Goal: Task Accomplishment & Management: Contribute content

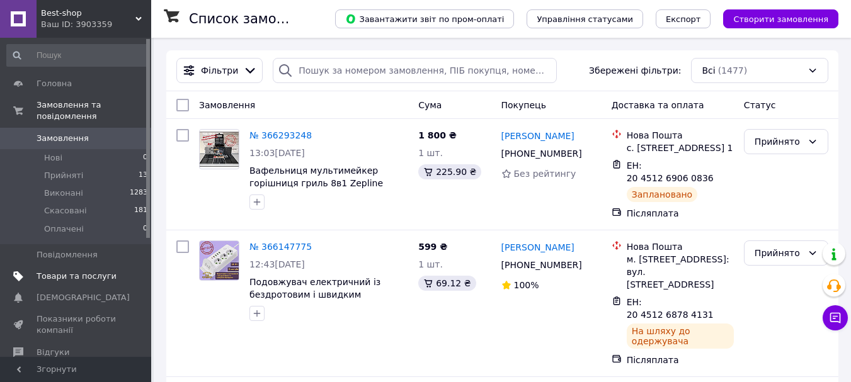
click at [41, 271] on span "Товари та послуги" at bounding box center [77, 276] width 80 height 11
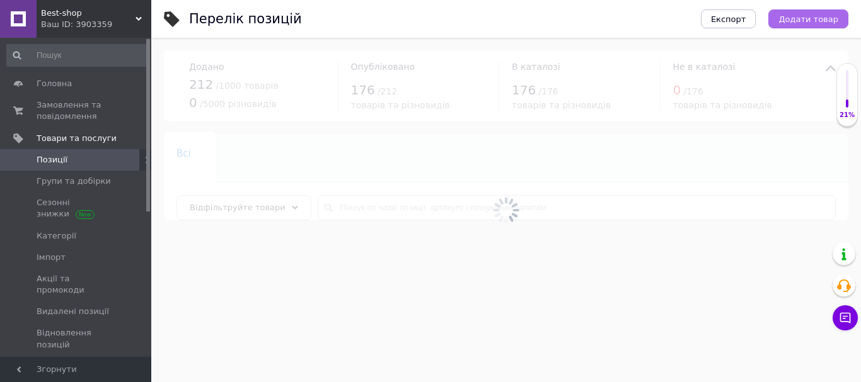
click at [825, 18] on span "Додати товар" at bounding box center [808, 18] width 60 height 9
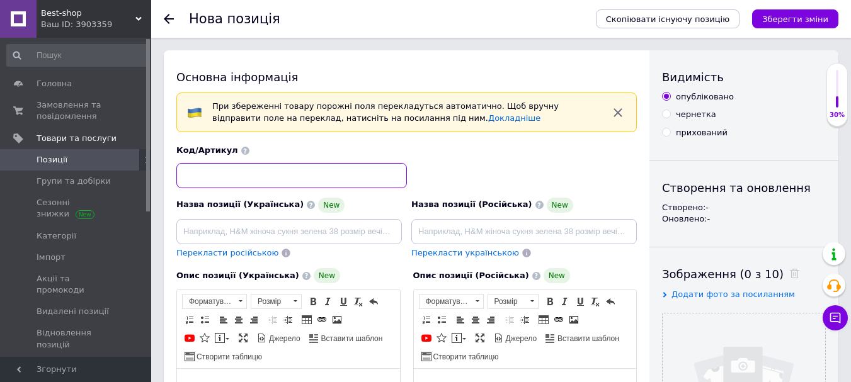
click at [263, 176] on input at bounding box center [291, 175] width 231 height 25
paste input "А906"
click at [190, 175] on input "А906" at bounding box center [291, 175] width 231 height 25
type input "А-906"
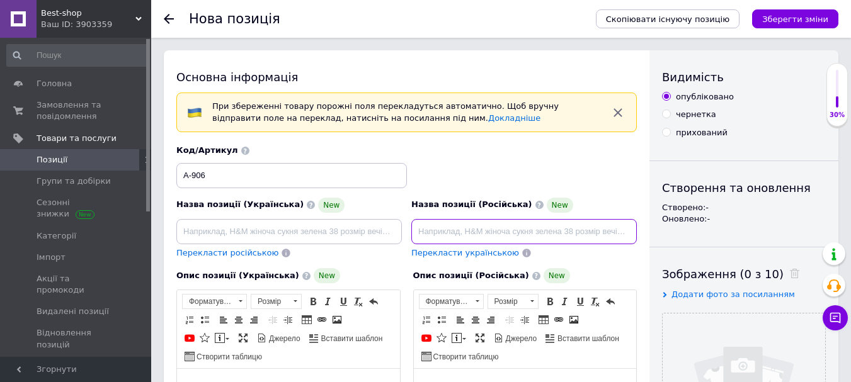
click at [456, 235] on input at bounding box center [524, 231] width 226 height 25
paste input "Керамический обогреватель настольный Air 1200W Электрический портативный мини т…"
type input "Керамический обогреватель настольный Air 1200W Электрический портативный мини т…"
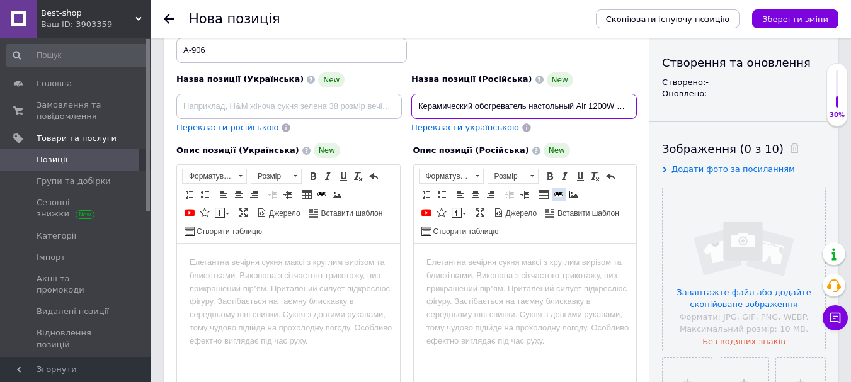
scroll to position [126, 0]
click at [551, 282] on html at bounding box center [524, 262] width 223 height 38
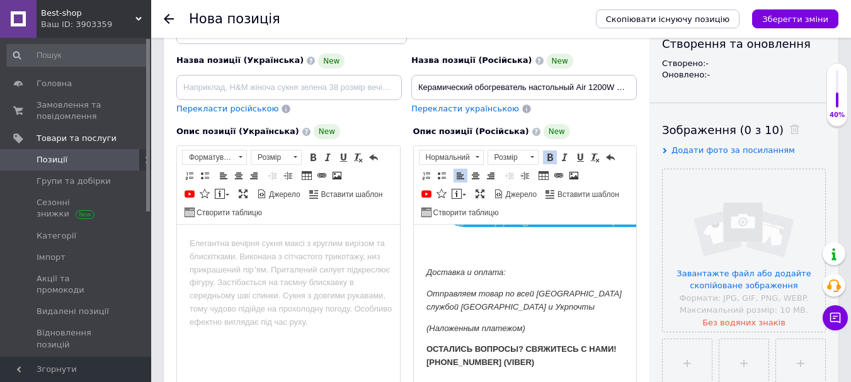
scroll to position [3422, 0]
click at [759, 198] on input "file" at bounding box center [744, 250] width 163 height 163
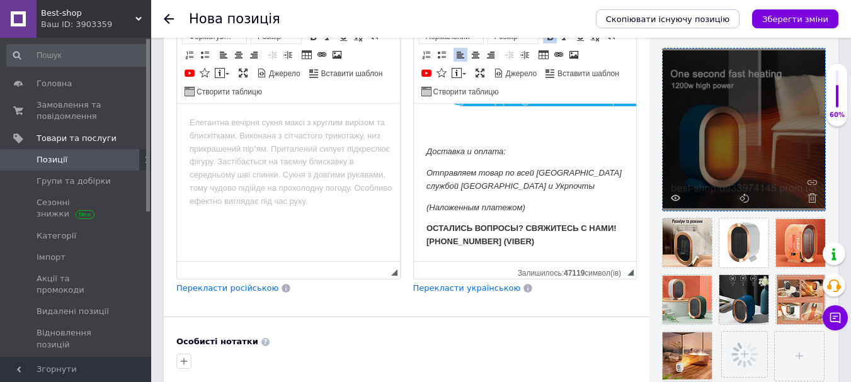
scroll to position [270, 0]
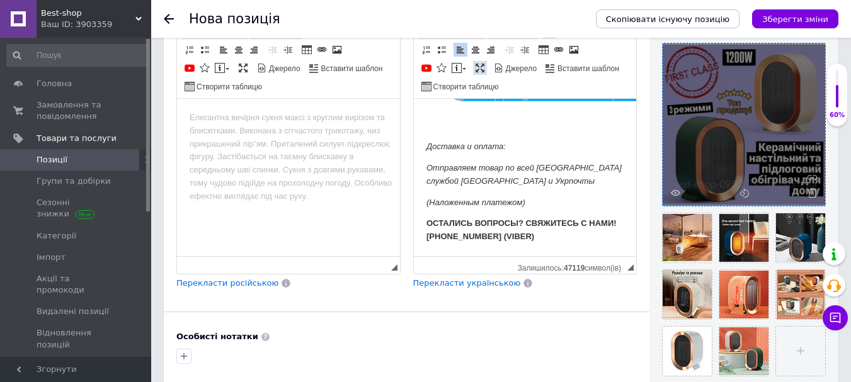
click at [486, 69] on link "Максимізувати" at bounding box center [480, 68] width 14 height 14
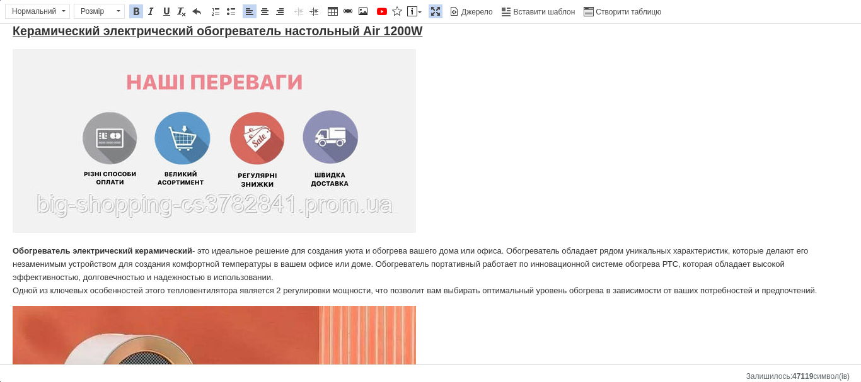
scroll to position [0, 0]
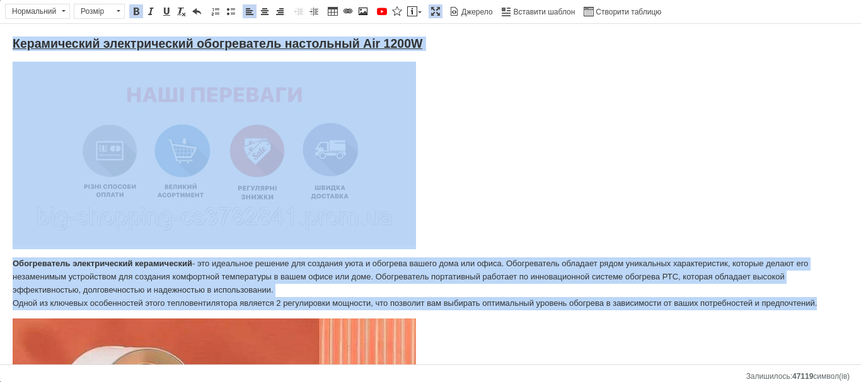
drag, startPoint x: 13, startPoint y: 39, endPoint x: 832, endPoint y: 307, distance: 861.4
click at [267, 6] on span at bounding box center [265, 11] width 10 height 10
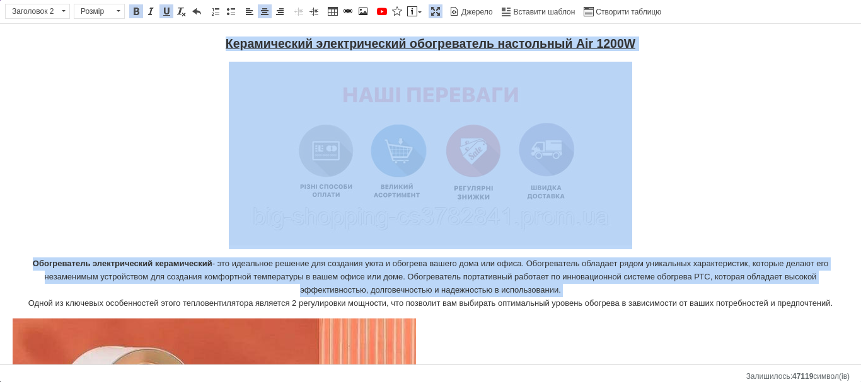
click at [248, 51] on h2 "Керамический электрический обогреватель настольный Air 1200W" at bounding box center [430, 44] width 835 height 14
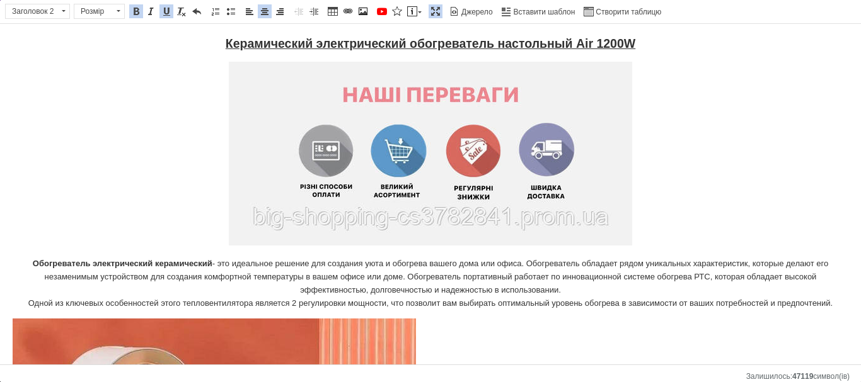
click at [248, 48] on strong "Керамический электрический обогреватель настольный Air 1200W" at bounding box center [431, 44] width 410 height 14
click at [294, 45] on strong "Керамический электрический обогреватель настольный Air 1200W" at bounding box center [431, 44] width 410 height 14
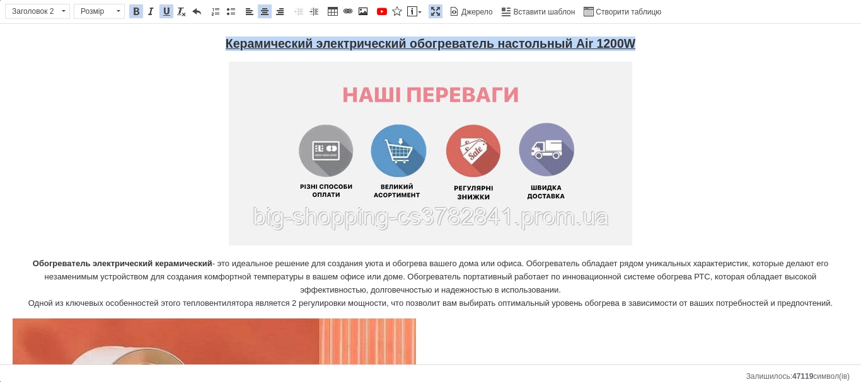
click at [294, 45] on strong "Керамический электрический обогреватель настольный Air 1200W" at bounding box center [431, 44] width 410 height 14
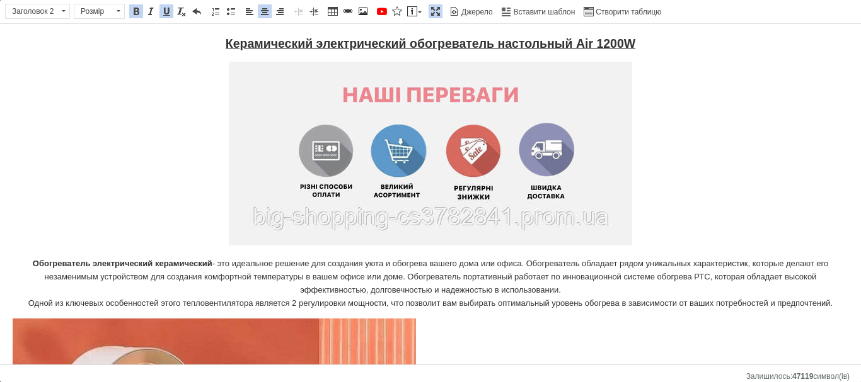
click at [309, 43] on strong "Керамический электрический обогреватель настольный Air 1200W" at bounding box center [431, 44] width 410 height 14
click at [307, 45] on strong "Керамический электрический обогреватель настольный Air 1200W" at bounding box center [431, 44] width 410 height 14
click at [309, 45] on strong "Керамический электрический обогреватель настольный Air 1200W" at bounding box center [431, 44] width 410 height 14
click at [313, 49] on strong "Керамический электрический обогреватель настольный Air 1200W" at bounding box center [431, 44] width 410 height 14
click at [289, 43] on strong "Керамический электрический обогреватель настольный Air 1200W" at bounding box center [431, 44] width 410 height 14
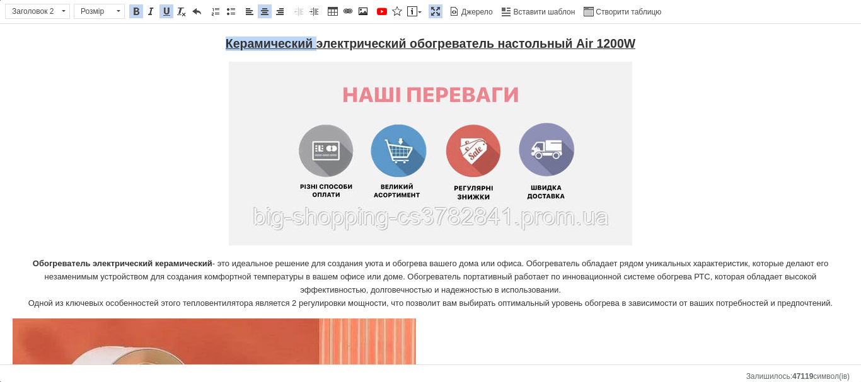
click at [289, 43] on strong "Керамический электрический обогреватель настольный Air 1200W" at bounding box center [431, 44] width 410 height 14
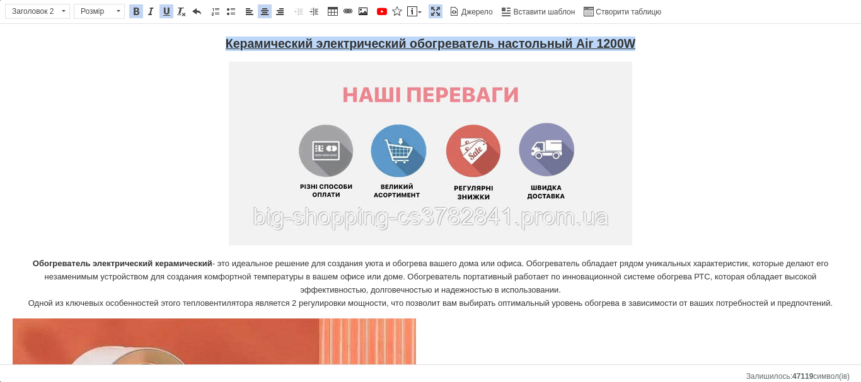
click at [289, 43] on strong "Керамический электрический обогреватель настольный Air 1200W" at bounding box center [431, 44] width 410 height 14
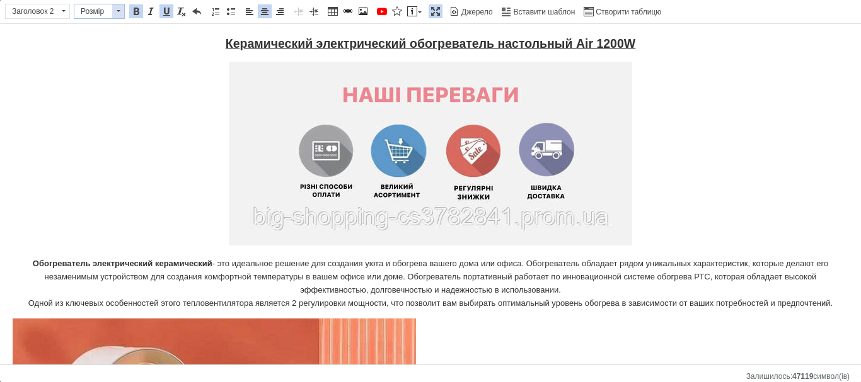
click at [100, 9] on span "Розмір" at bounding box center [93, 11] width 38 height 14
click at [57, 13] on span "Заголовок 2" at bounding box center [32, 11] width 52 height 14
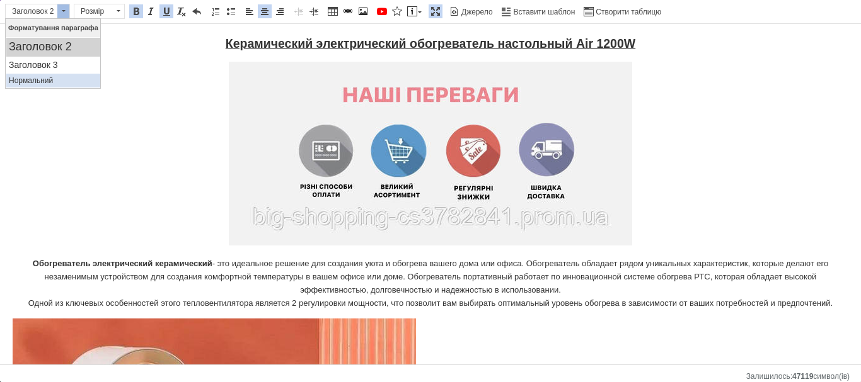
click at [58, 74] on link "Нормальний" at bounding box center [53, 81] width 94 height 14
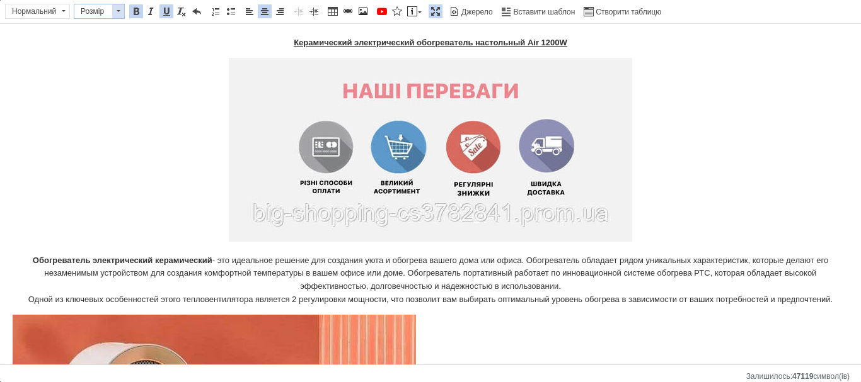
click at [106, 8] on span "Розмір" at bounding box center [93, 11] width 38 height 14
click at [104, 64] on link "20" at bounding box center [112, 60] width 74 height 20
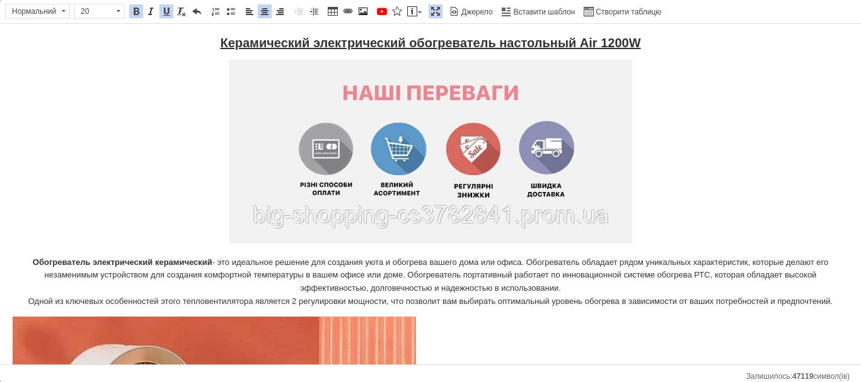
click at [315, 43] on strong "Керамический электрический обогреватель настольный Air 1200W" at bounding box center [430, 43] width 420 height 14
click at [265, 37] on strong "Керамический электрический обогреватель настольный Air 1200W" at bounding box center [430, 43] width 420 height 14
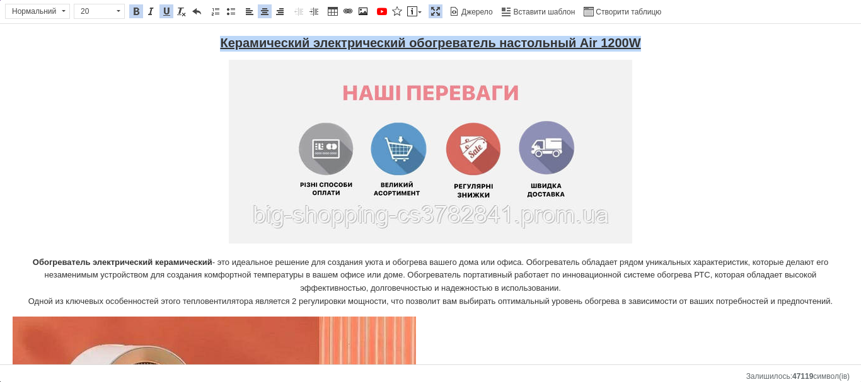
click at [265, 37] on strong "Керамический электрический обогреватель настольный Air 1200W" at bounding box center [430, 43] width 420 height 14
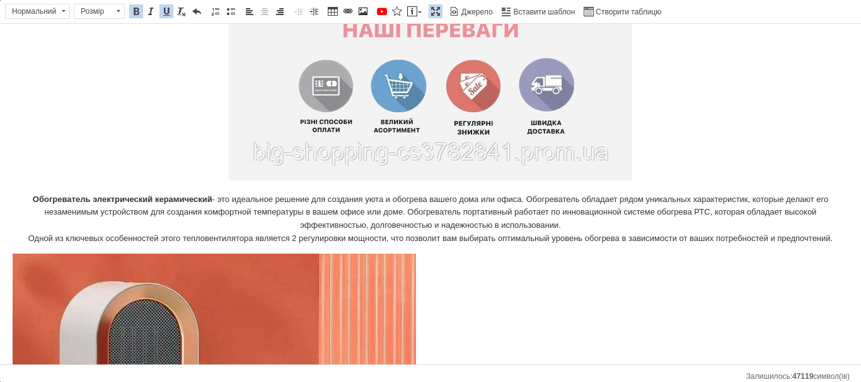
click at [626, 167] on img "Редактор, 67C88C16-7C1D-4A54-8396-277734DA5F26" at bounding box center [430, 89] width 403 height 184
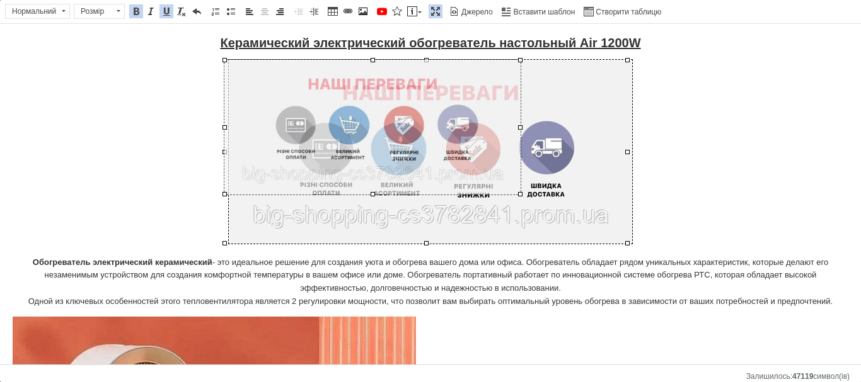
drag, startPoint x: 628, startPoint y: 241, endPoint x: 521, endPoint y: 198, distance: 114.8
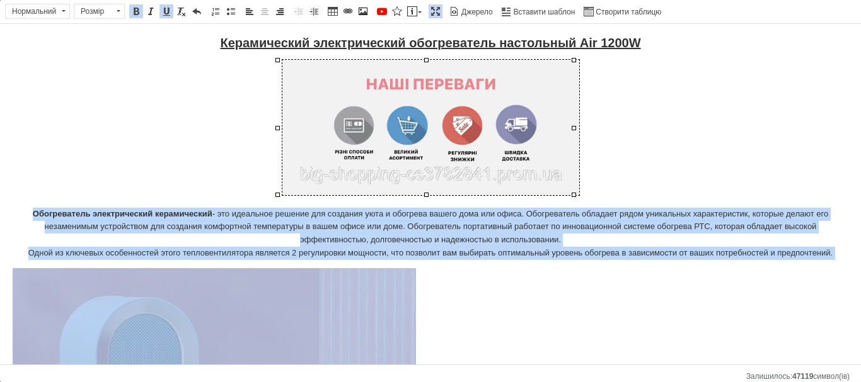
drag, startPoint x: 30, startPoint y: 210, endPoint x: 838, endPoint y: 260, distance: 809.9
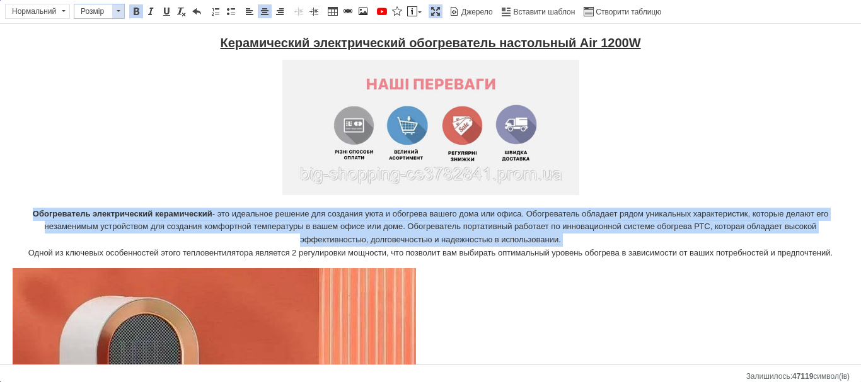
click at [120, 12] on span at bounding box center [118, 11] width 12 height 14
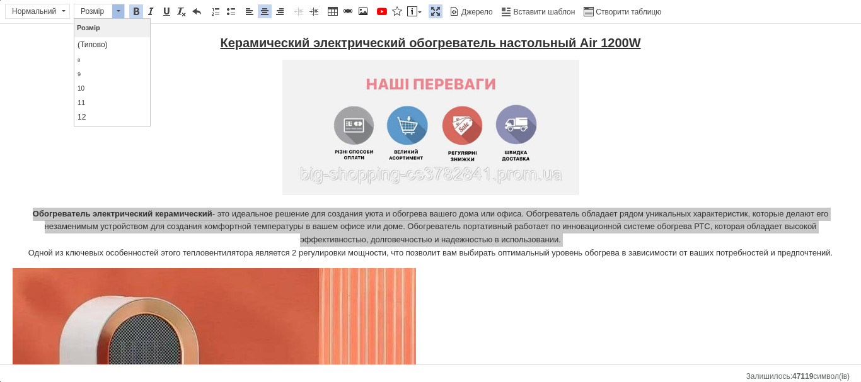
scroll to position [63, 0]
click at [108, 79] on link "16" at bounding box center [112, 85] width 74 height 16
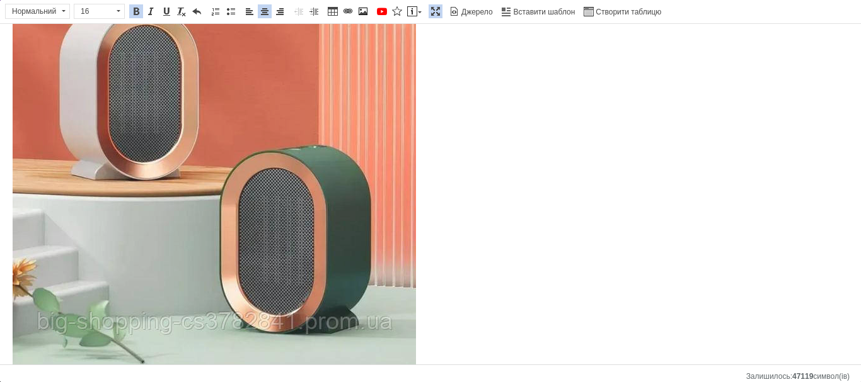
scroll to position [315, 0]
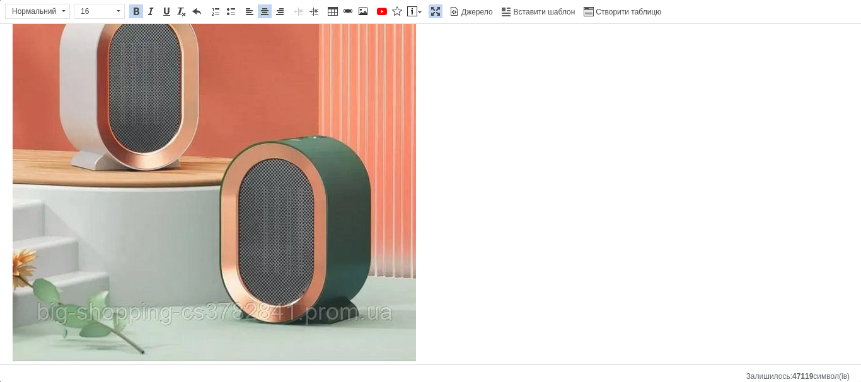
click at [388, 163] on img "Редактор, 67C88C16-7C1D-4A54-8396-277734DA5F26" at bounding box center [214, 166] width 403 height 392
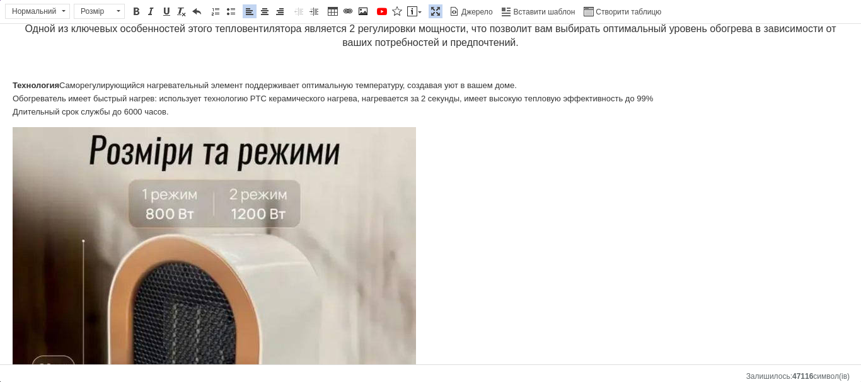
scroll to position [198, 0]
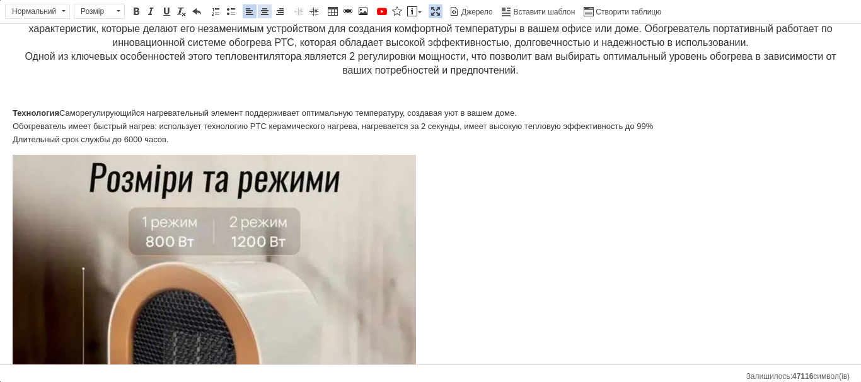
click at [268, 7] on span at bounding box center [265, 11] width 10 height 10
click at [367, 11] on span at bounding box center [363, 11] width 10 height 10
select select
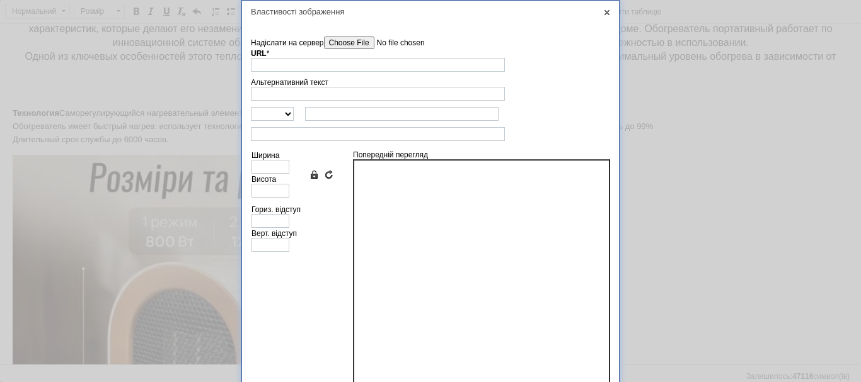
click at [350, 44] on input"] "Надіслати на сервер" at bounding box center [395, 43] width 143 height 13
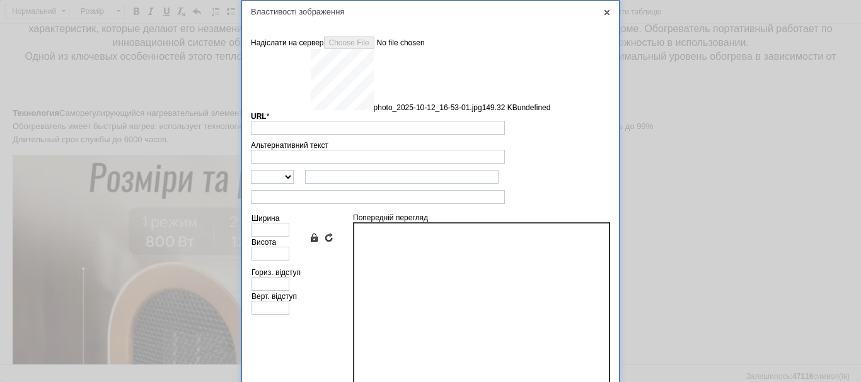
type input "[URL][DOMAIN_NAME]"
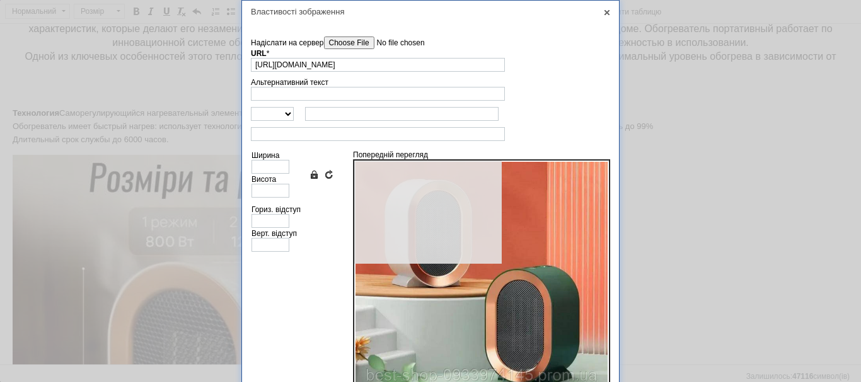
type input "640"
type input "622"
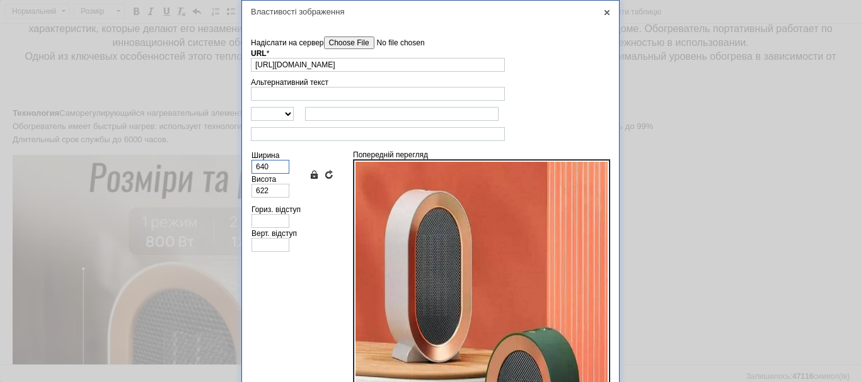
click at [267, 166] on input "640" at bounding box center [270, 167] width 38 height 14
type input "350"
type input "340"
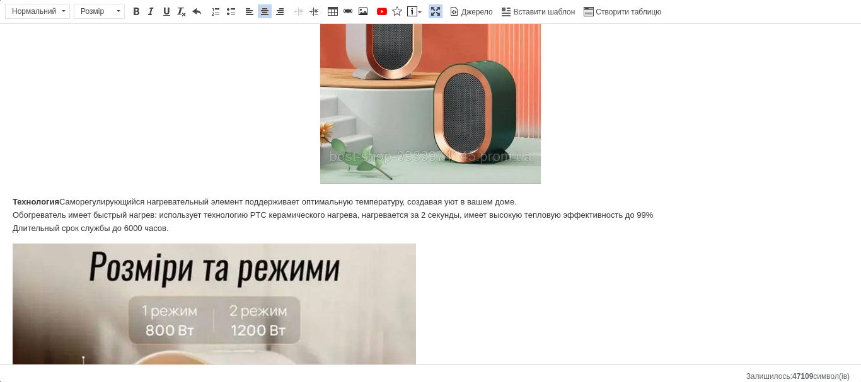
scroll to position [324, 0]
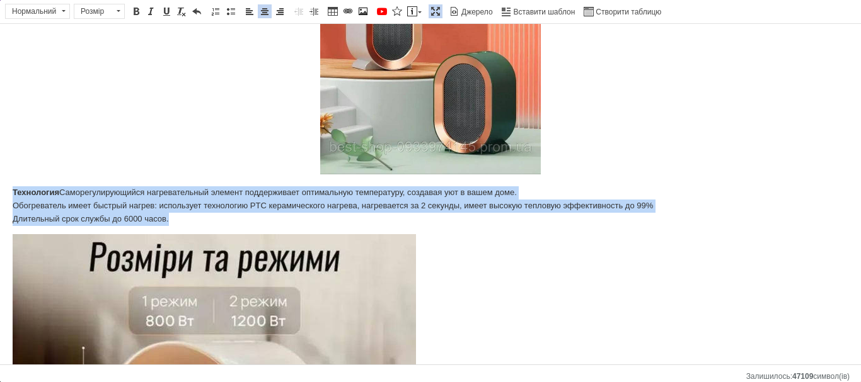
drag, startPoint x: 13, startPoint y: 188, endPoint x: 172, endPoint y: 221, distance: 162.1
click at [172, 221] on p "Технология Саморегулирующийся нагревательный элемент поддерживает оптимальную т…" at bounding box center [430, 206] width 835 height 39
click at [261, 13] on span at bounding box center [265, 11] width 10 height 10
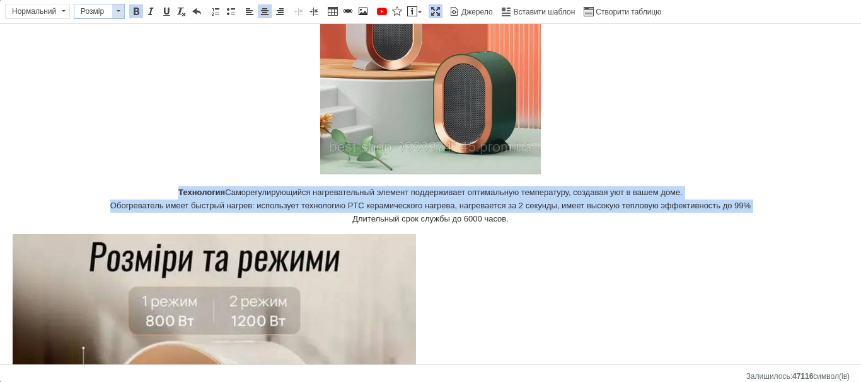
click at [120, 8] on span at bounding box center [118, 11] width 12 height 14
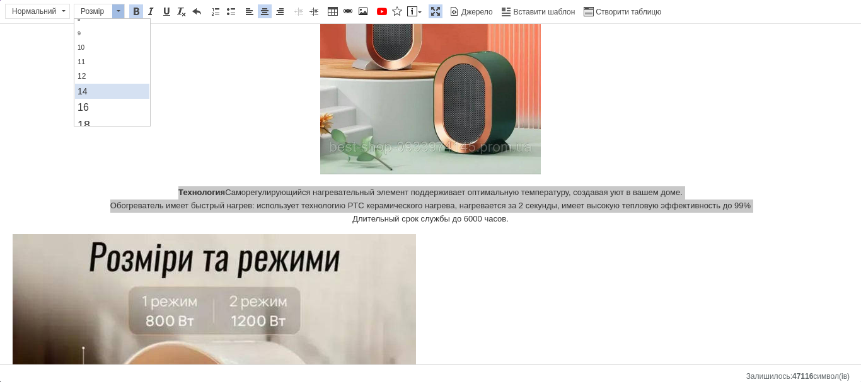
scroll to position [63, 0]
click at [106, 81] on link "16" at bounding box center [112, 85] width 74 height 16
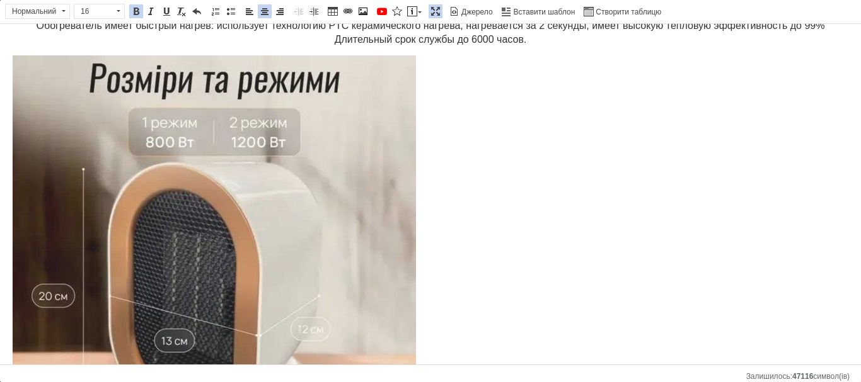
scroll to position [514, 0]
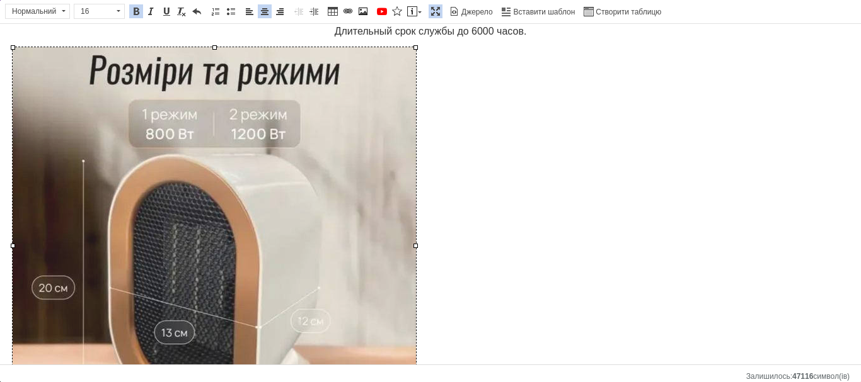
click at [308, 193] on img "Редактор, 67C88C16-7C1D-4A54-8396-277734DA5F26" at bounding box center [214, 245] width 403 height 397
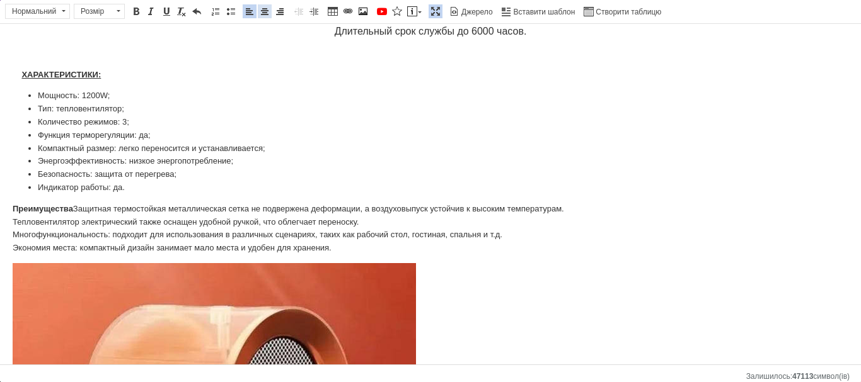
click at [267, 8] on span at bounding box center [265, 11] width 10 height 10
click at [359, 9] on span at bounding box center [363, 11] width 10 height 10
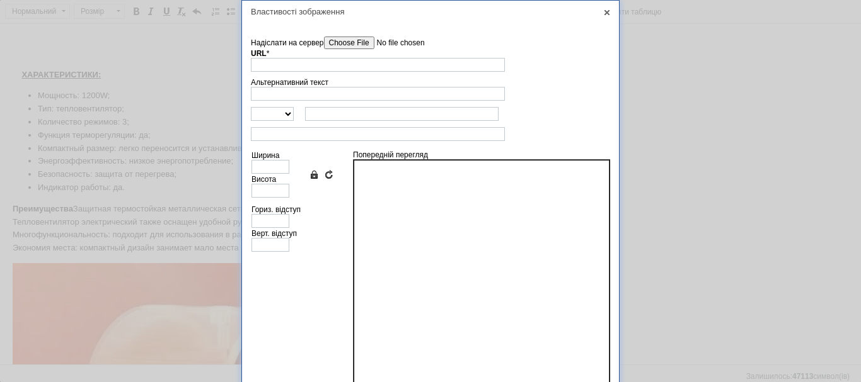
click at [353, 45] on input"] "Надіслати на сервер" at bounding box center [395, 43] width 143 height 13
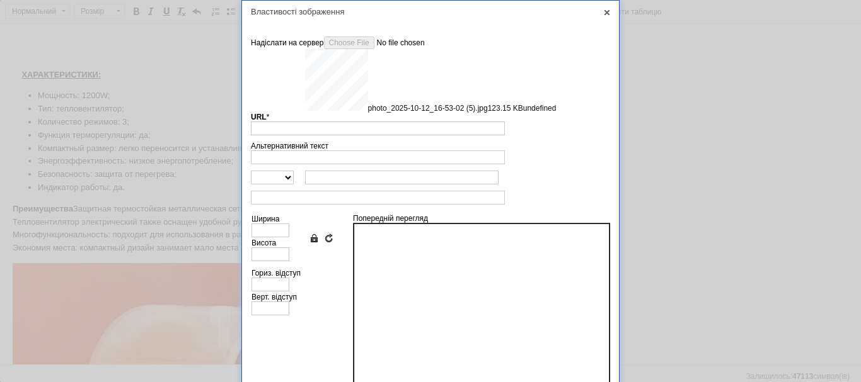
type input "[URL][DOMAIN_NAME]"
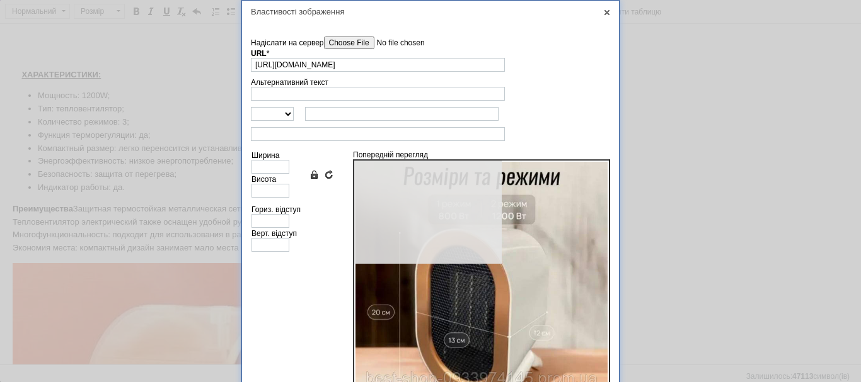
type input "640"
type input "630"
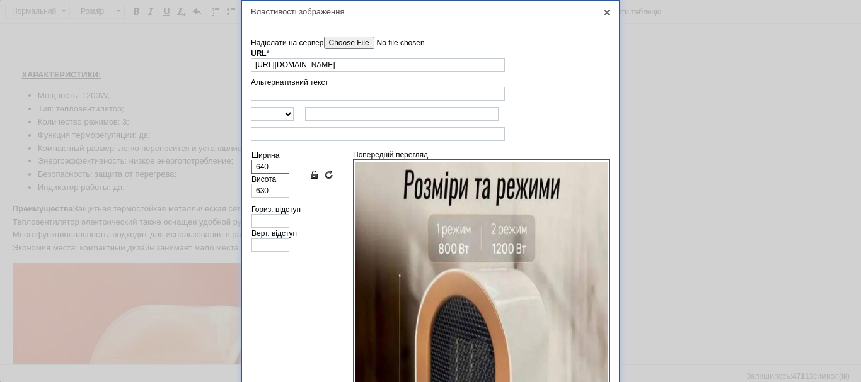
click at [272, 166] on input "640" at bounding box center [270, 167] width 38 height 14
type input "64035"
type input "63034"
type input "640350"
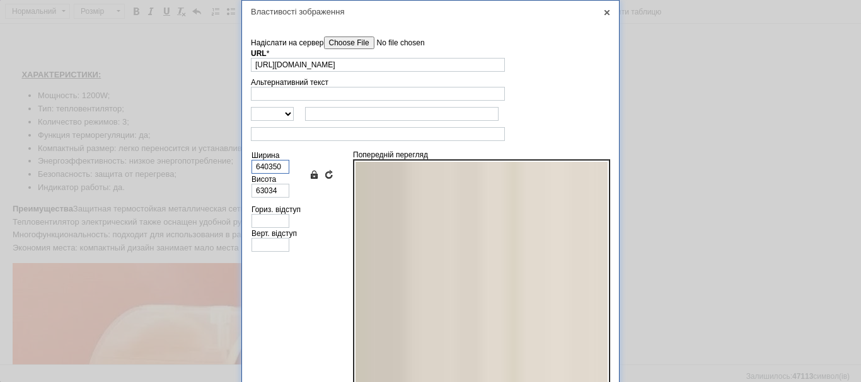
type input "630345"
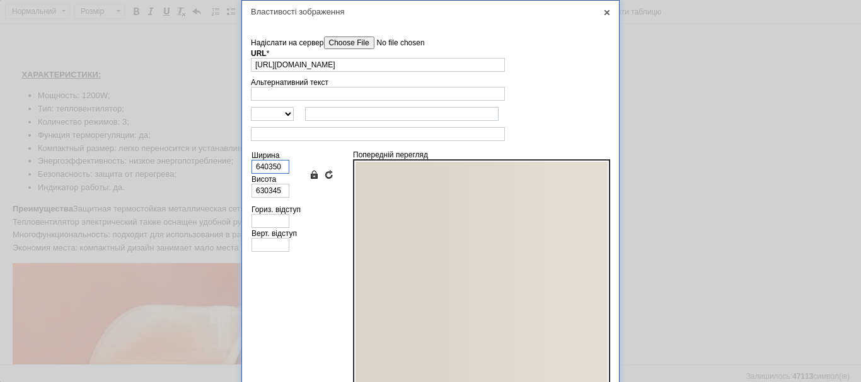
click at [272, 166] on input "640350" at bounding box center [270, 167] width 38 height 14
type input "35"
type input "34"
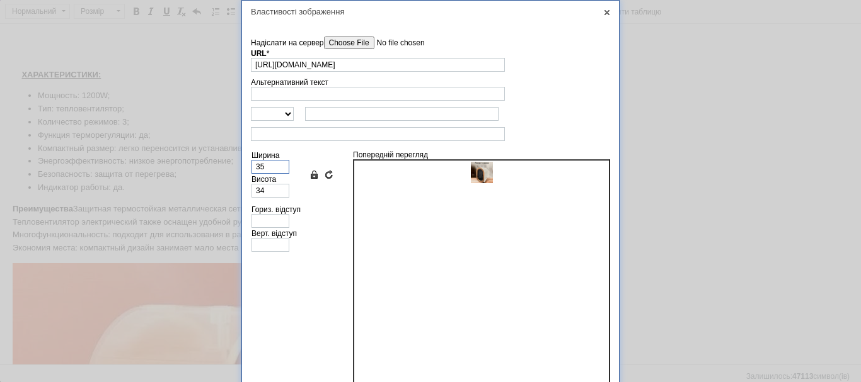
type input "350"
type input "345"
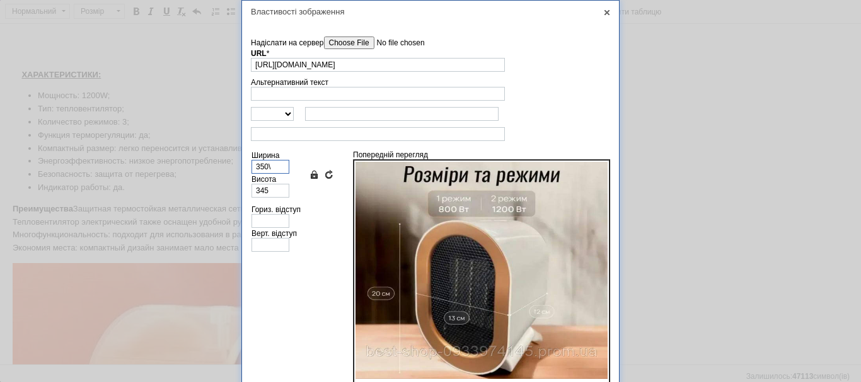
type input "350"
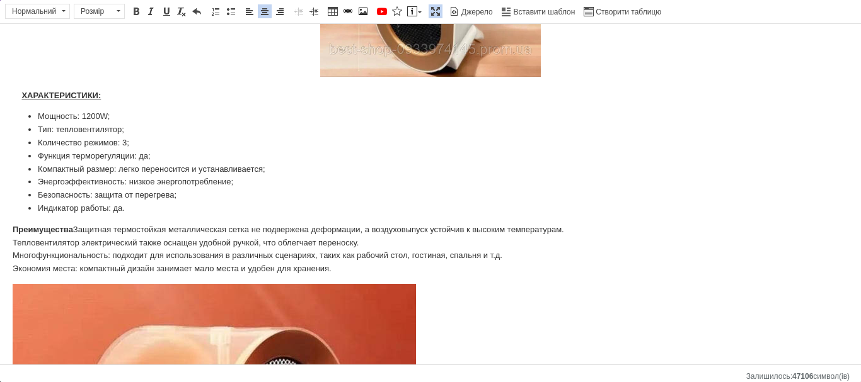
scroll to position [703, 0]
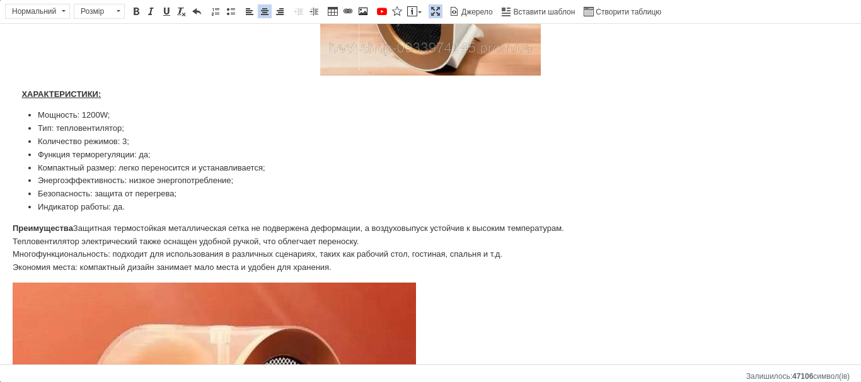
click at [24, 91] on strong "ХАРАКТЕРИСТИКИ:" at bounding box center [60, 93] width 79 height 9
drag, startPoint x: 28, startPoint y: 100, endPoint x: 115, endPoint y: 96, distance: 87.0
click at [115, 96] on p "ХАРАКТЕРИСТИКИ:" at bounding box center [430, 94] width 835 height 13
click at [105, 18] on link "Розмір" at bounding box center [99, 11] width 51 height 15
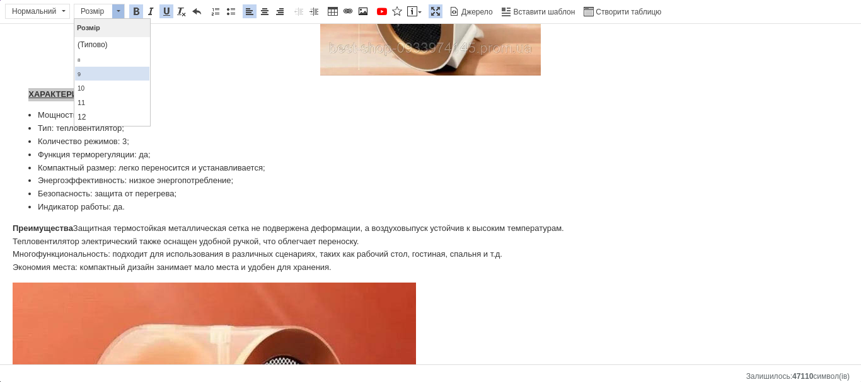
scroll to position [63, 0]
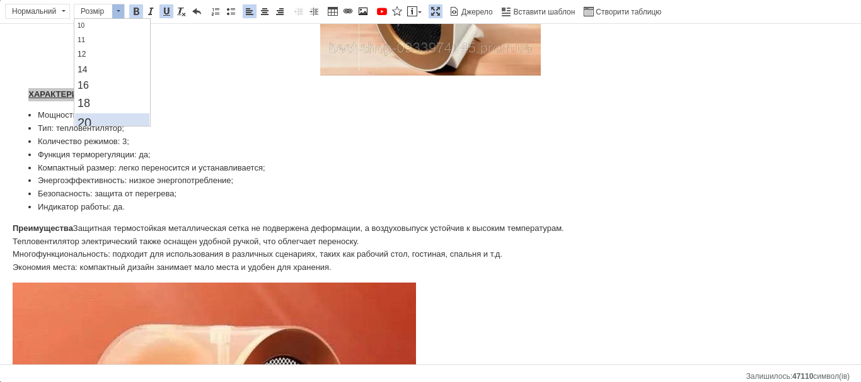
click at [104, 122] on link "20" at bounding box center [112, 123] width 74 height 20
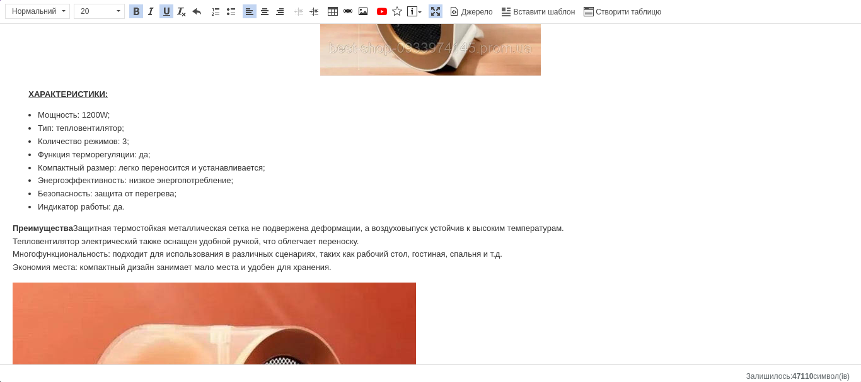
scroll to position [0, 0]
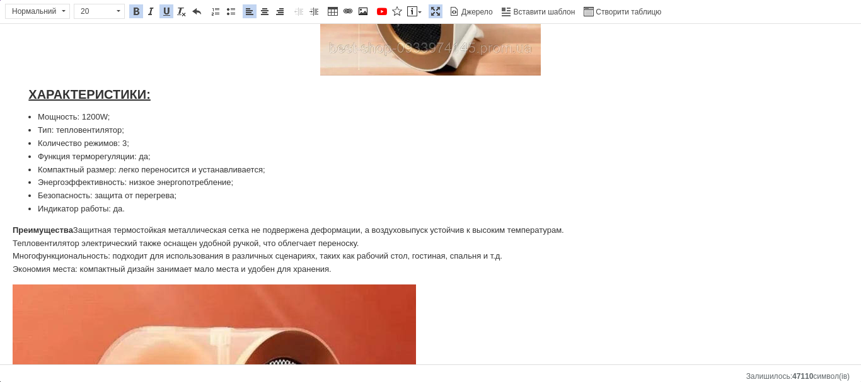
click at [137, 3] on span "Панель інструментів редактора Форматування Нормальний Розмір 20 Жирний Сполучен…" at bounding box center [430, 12] width 861 height 24
click at [137, 9] on span at bounding box center [136, 11] width 10 height 10
drag, startPoint x: 85, startPoint y: 71, endPoint x: 85, endPoint y: 79, distance: 7.6
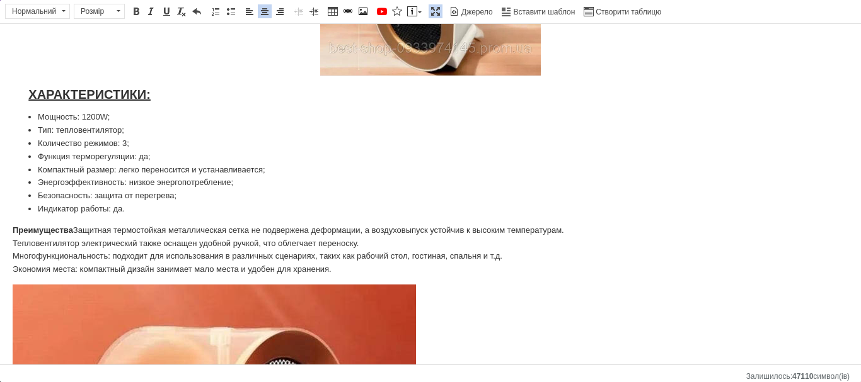
drag, startPoint x: 25, startPoint y: 108, endPoint x: 340, endPoint y: 272, distance: 354.8
click at [101, 9] on span "Розмір" at bounding box center [93, 11] width 38 height 14
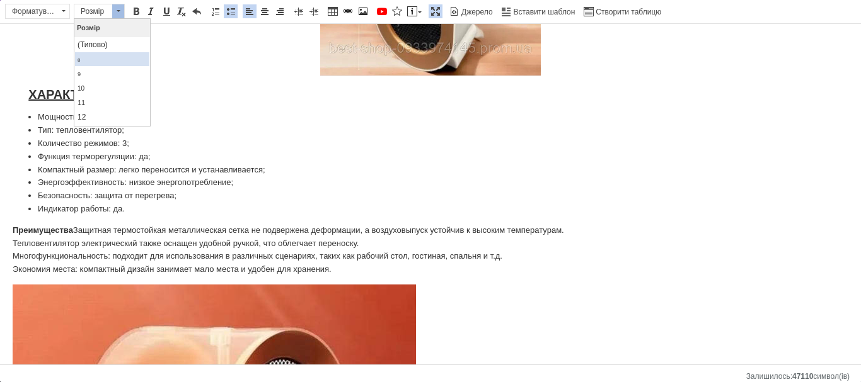
scroll to position [63, 0]
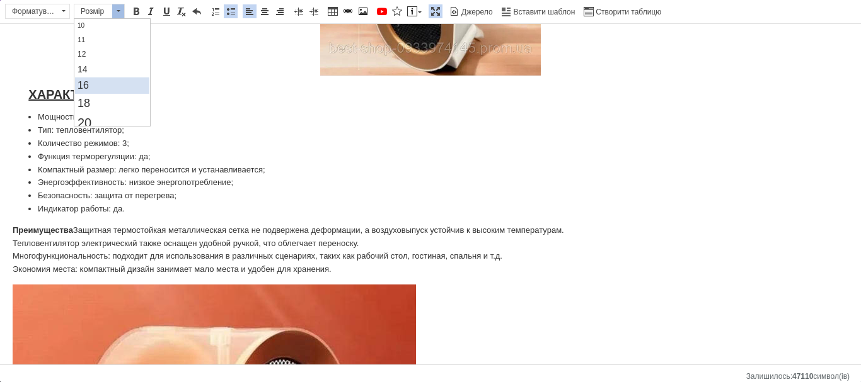
click at [103, 84] on link "16" at bounding box center [112, 85] width 74 height 16
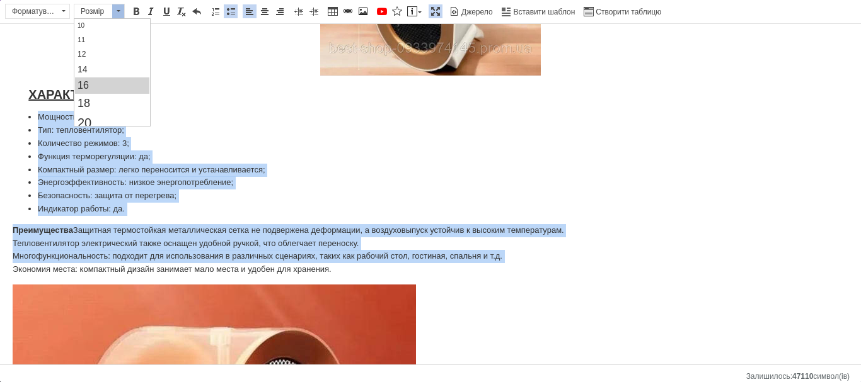
scroll to position [0, 0]
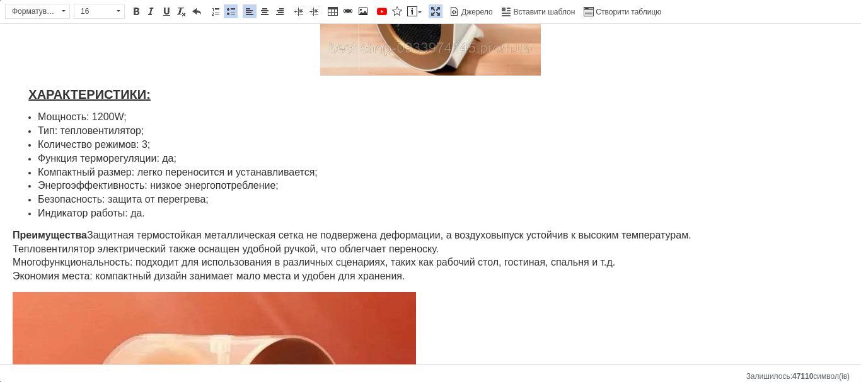
click at [439, 271] on p "Преимущества Защитная термостойкая металлическая сетка не подвержена деформации…" at bounding box center [430, 256] width 835 height 55
click at [270, 14] on link "По центру" at bounding box center [265, 11] width 14 height 14
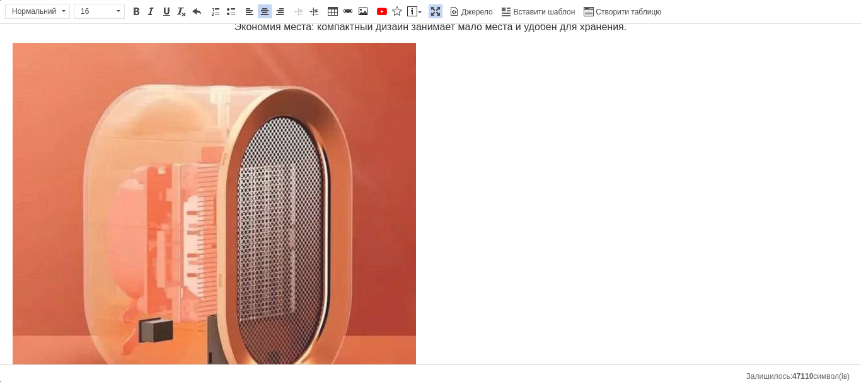
scroll to position [955, 0]
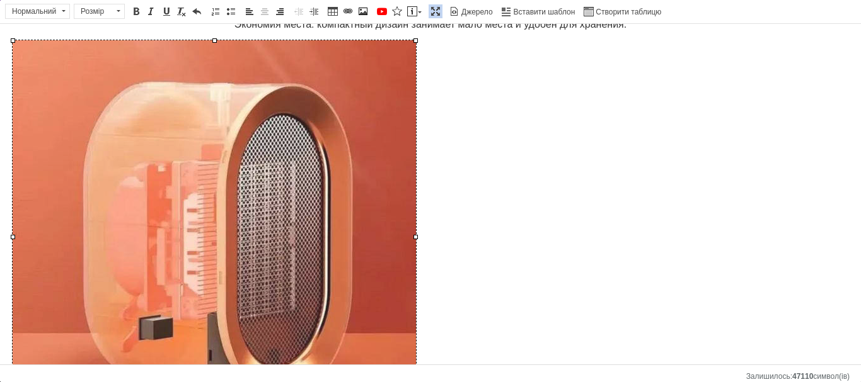
click at [334, 175] on img "Редактор, 67C88C16-7C1D-4A54-8396-277734DA5F26" at bounding box center [214, 236] width 403 height 393
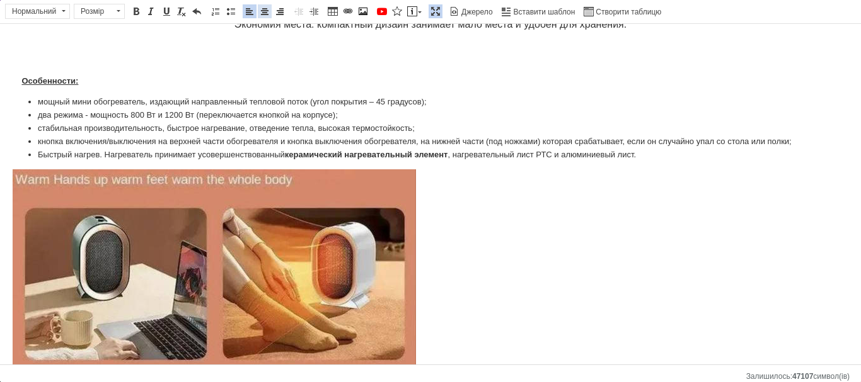
click at [268, 11] on span at bounding box center [265, 11] width 10 height 10
click at [361, 8] on span at bounding box center [363, 11] width 10 height 10
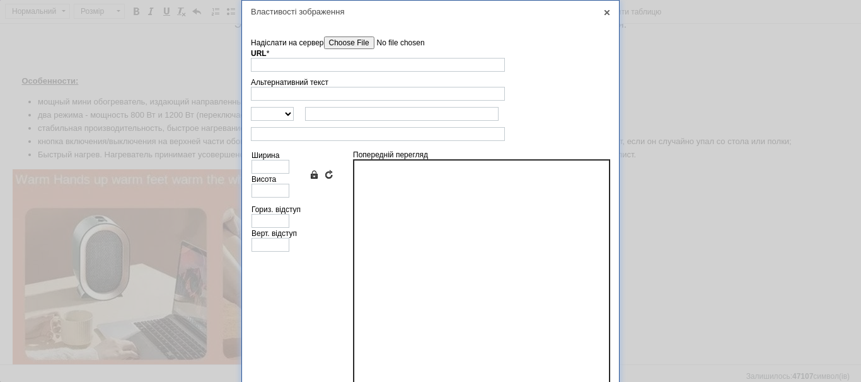
click at [347, 43] on input"] "Надіслати на сервер" at bounding box center [395, 43] width 143 height 13
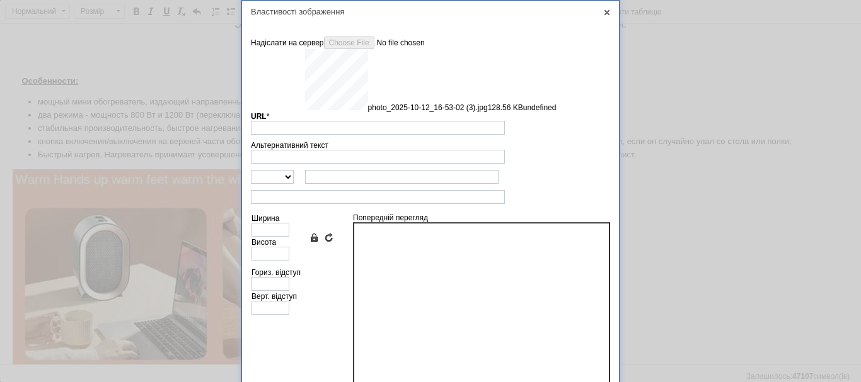
type input "[URL][DOMAIN_NAME]"
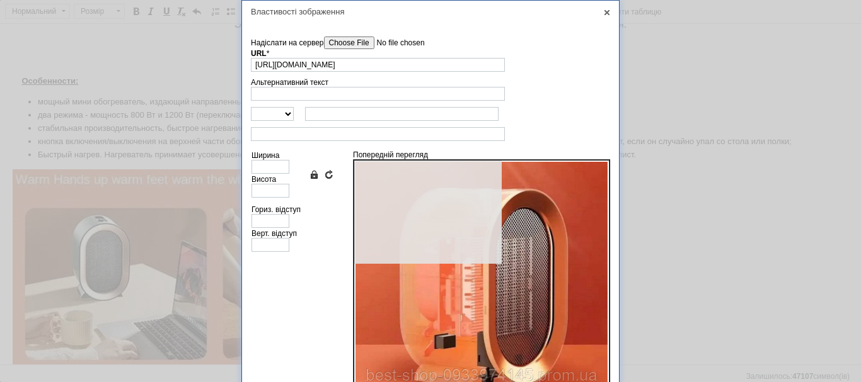
type input "640"
type input "623"
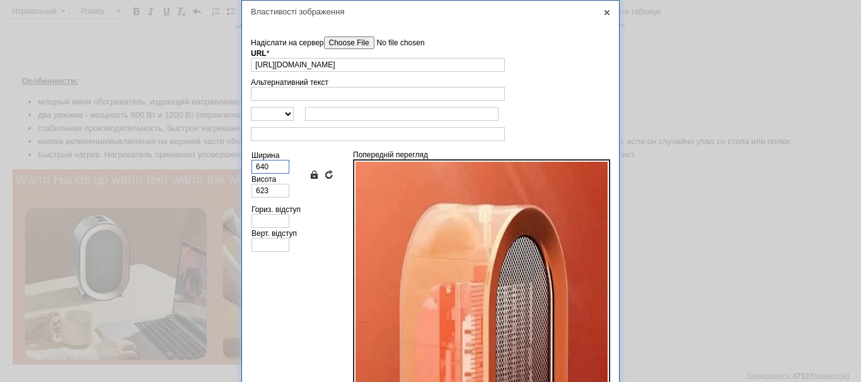
click at [260, 165] on input "640" at bounding box center [270, 167] width 38 height 14
type input "35"
type input "34"
type input "350"
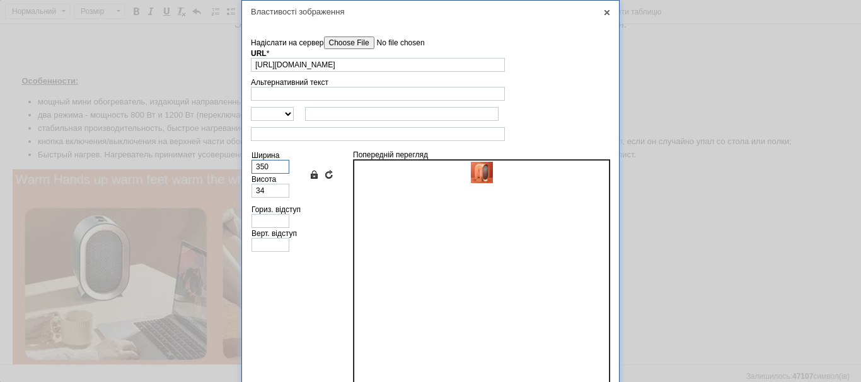
type input "341"
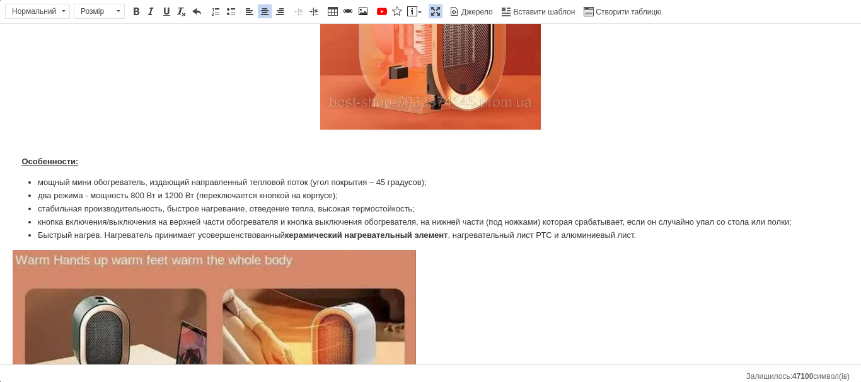
scroll to position [1081, 0]
click at [23, 159] on strong "Особенности:" at bounding box center [49, 160] width 57 height 9
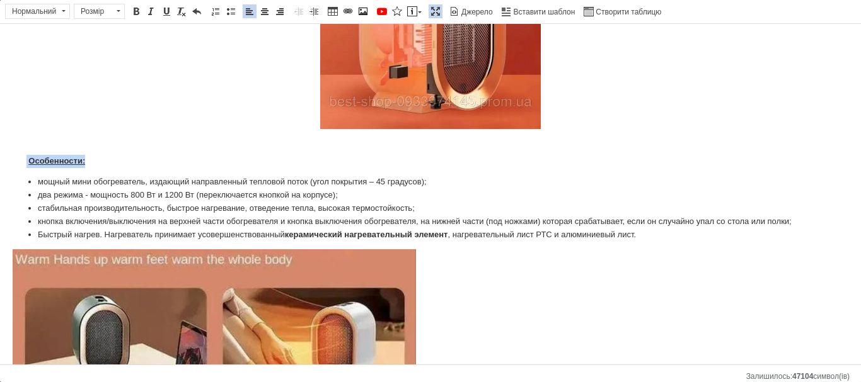
drag, startPoint x: 64, startPoint y: 164, endPoint x: 101, endPoint y: 164, distance: 37.2
click at [101, 164] on p "Особенности:" at bounding box center [430, 155] width 835 height 26
click at [84, 14] on span "Розмір" at bounding box center [93, 11] width 38 height 14
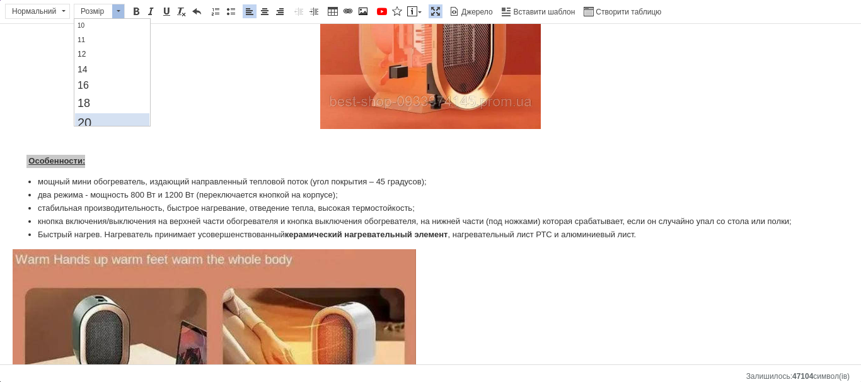
click at [110, 117] on link "20" at bounding box center [112, 123] width 74 height 20
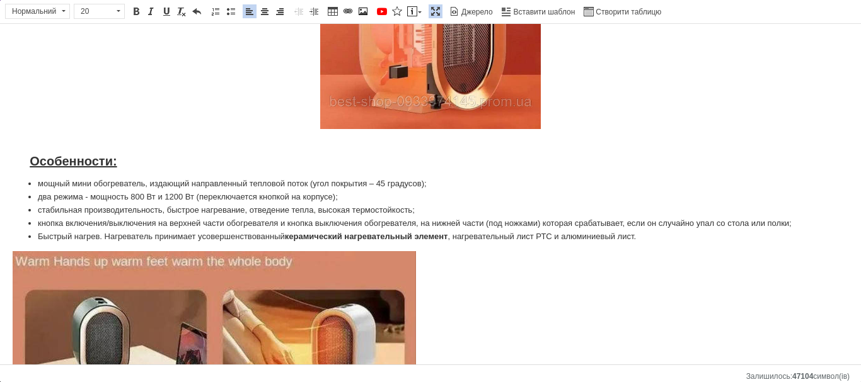
click at [112, 120] on p "Редактор, 67C88C16-7C1D-4A54-8396-277734DA5F26" at bounding box center [430, 23] width 835 height 219
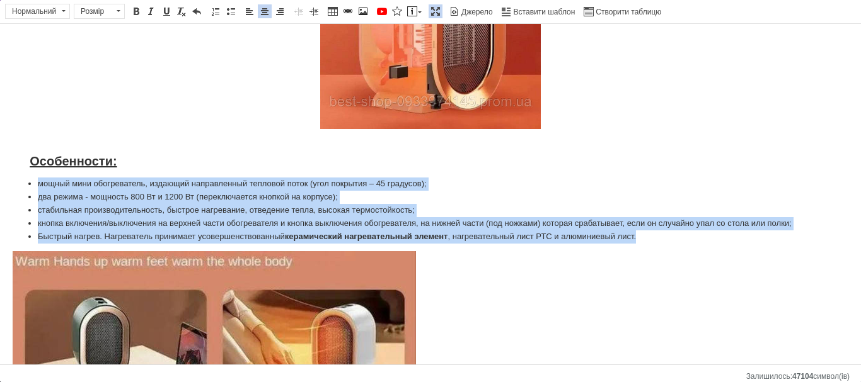
drag, startPoint x: 30, startPoint y: 183, endPoint x: 689, endPoint y: 238, distance: 661.3
click at [689, 238] on ul "мощный мини обогреватель, издающий направленный тепловой поток (угол покрытия –…" at bounding box center [430, 211] width 835 height 66
click at [110, 13] on span "Розмір" at bounding box center [93, 11] width 38 height 14
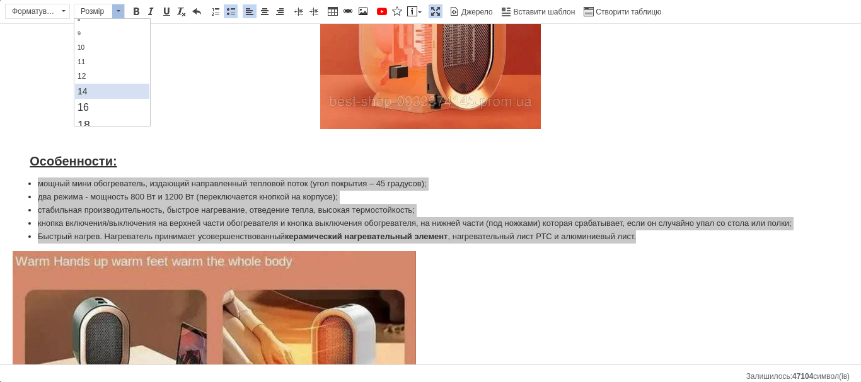
scroll to position [63, 0]
click at [96, 80] on link "16" at bounding box center [112, 85] width 74 height 16
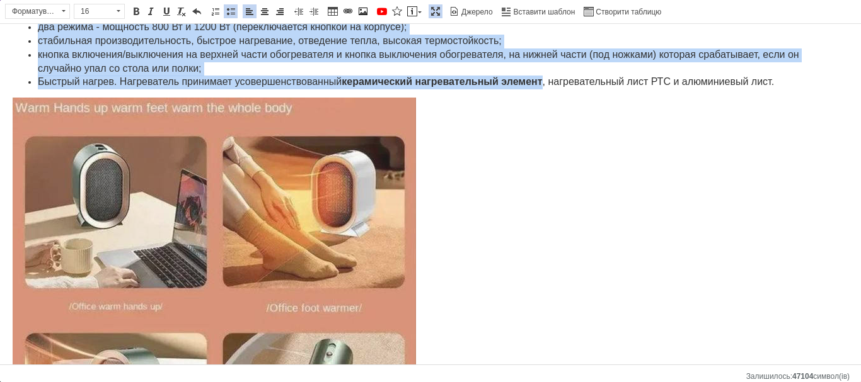
scroll to position [1333, 0]
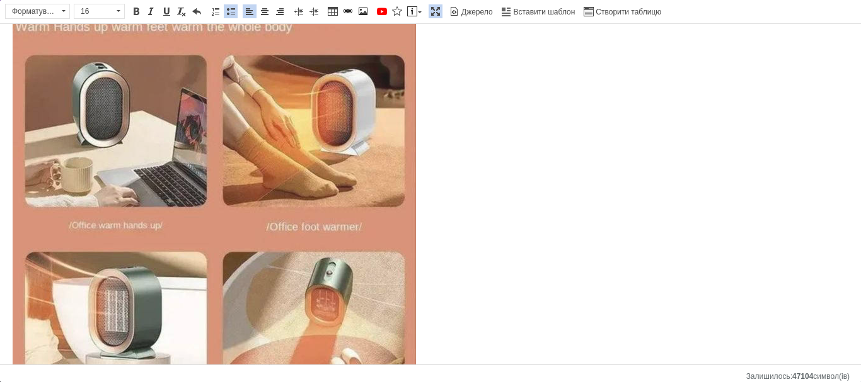
click at [274, 171] on img "Редактор, 67C88C16-7C1D-4A54-8396-277734DA5F26" at bounding box center [214, 226] width 403 height 420
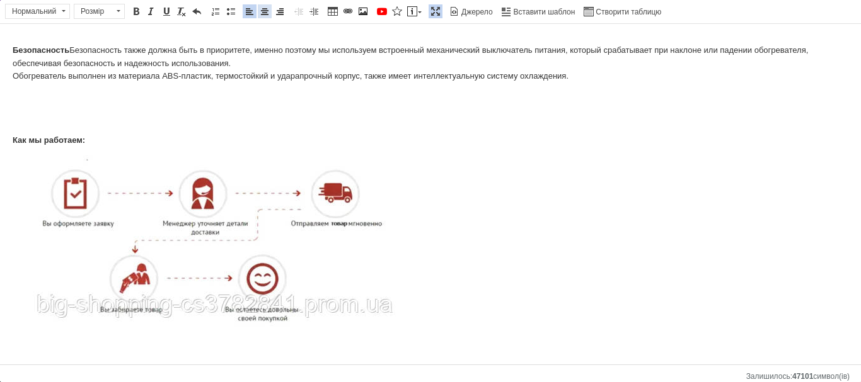
click at [258, 12] on link "По центру" at bounding box center [265, 11] width 14 height 14
click at [362, 13] on span at bounding box center [363, 11] width 10 height 10
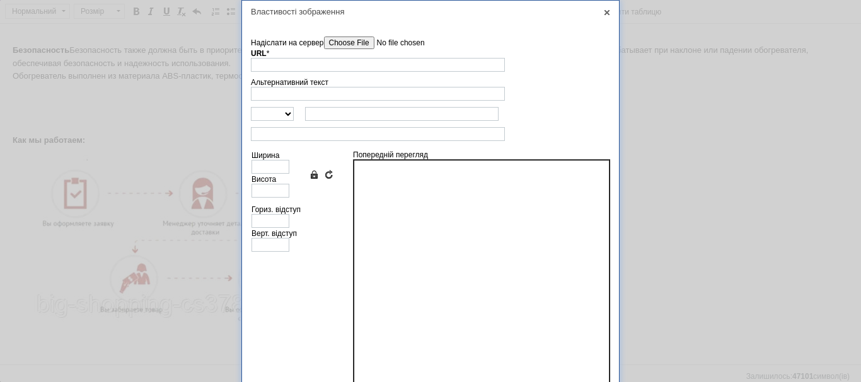
click at [355, 42] on input"] "Надіслати на сервер" at bounding box center [395, 43] width 143 height 13
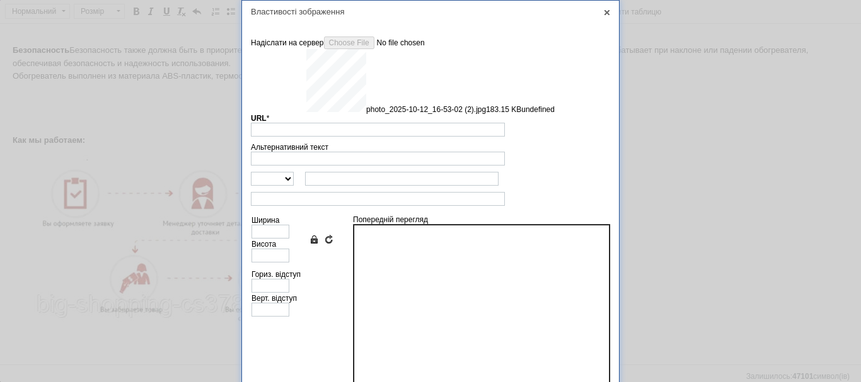
type input "[URL][DOMAIN_NAME]"
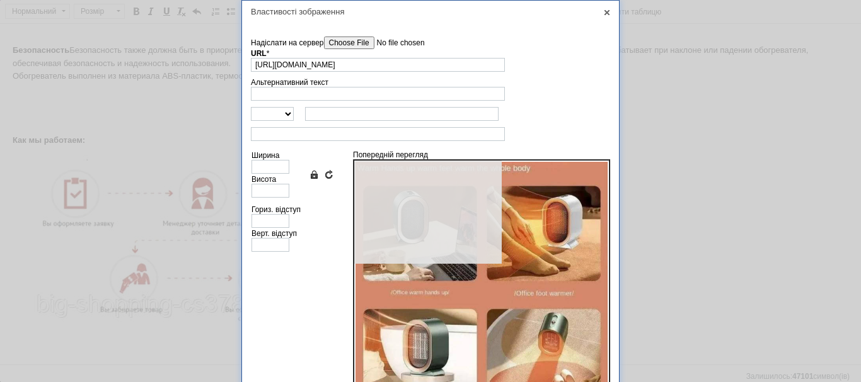
type input "640"
type input "667"
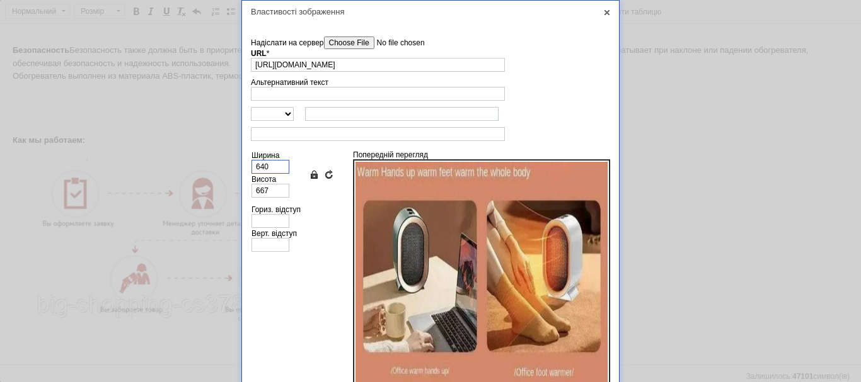
click at [285, 170] on input "640" at bounding box center [270, 167] width 38 height 14
type input "35"
type input "36"
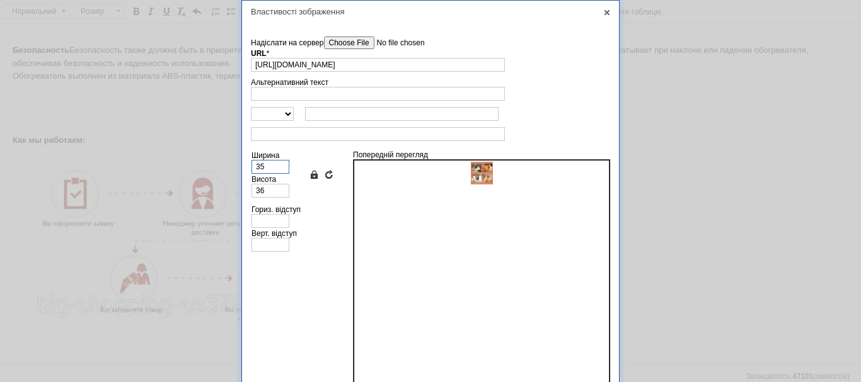
type input "350"
type input "365"
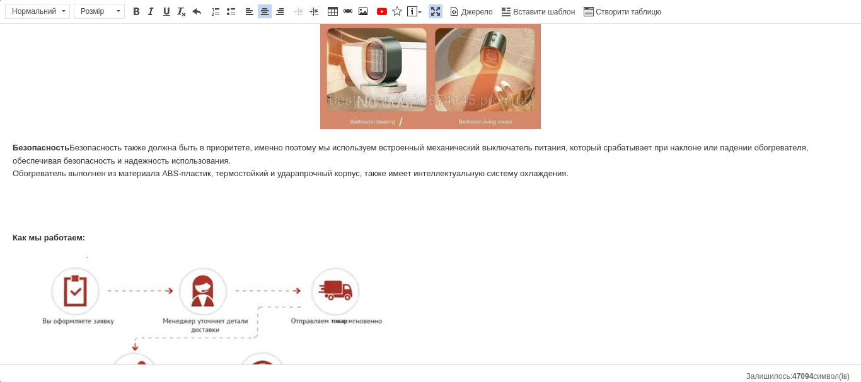
scroll to position [1452, 0]
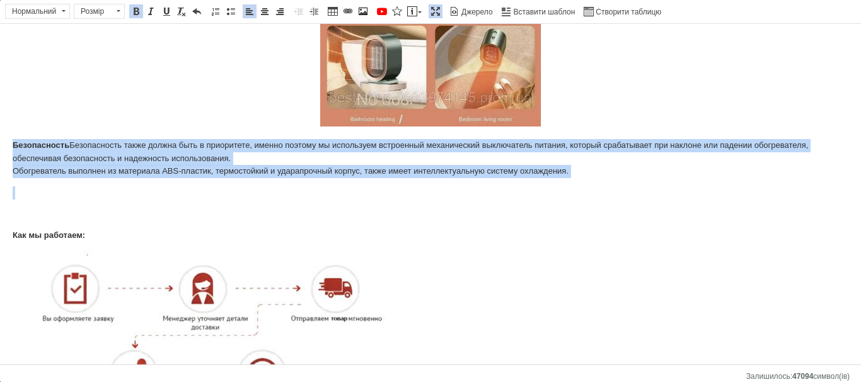
drag, startPoint x: 11, startPoint y: 144, endPoint x: 566, endPoint y: 193, distance: 557.3
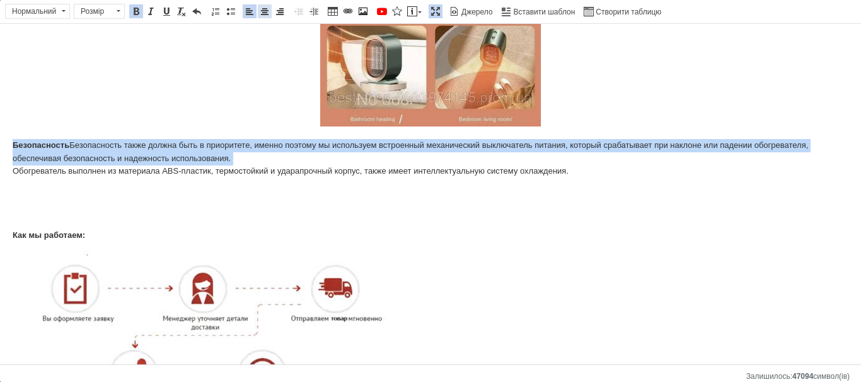
click at [268, 8] on span at bounding box center [265, 11] width 10 height 10
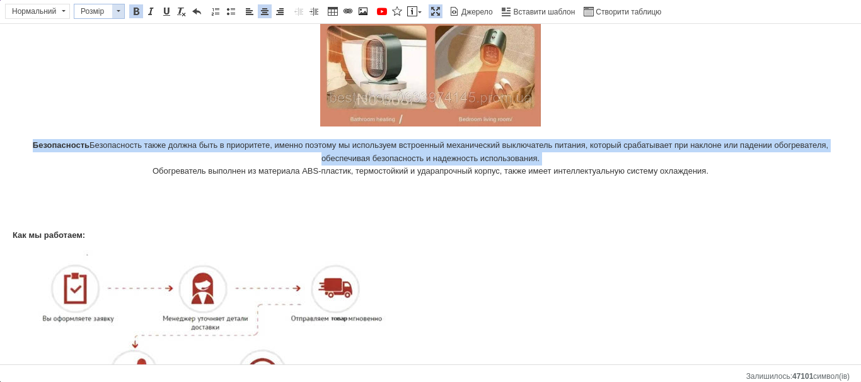
click at [110, 5] on span "Розмір" at bounding box center [93, 11] width 38 height 14
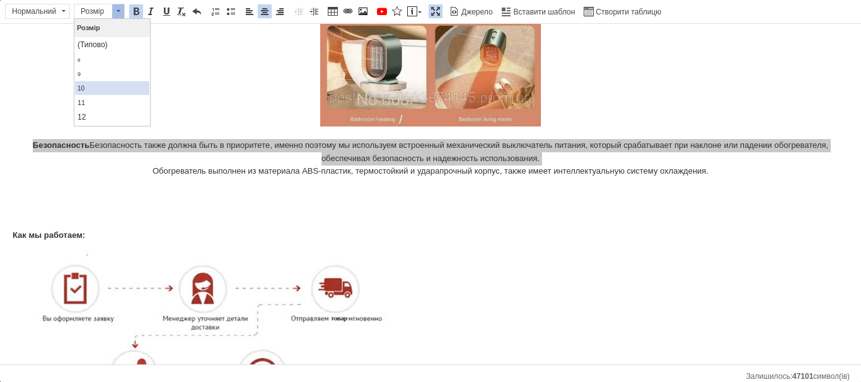
scroll to position [63, 0]
click at [108, 92] on link "16" at bounding box center [112, 85] width 74 height 16
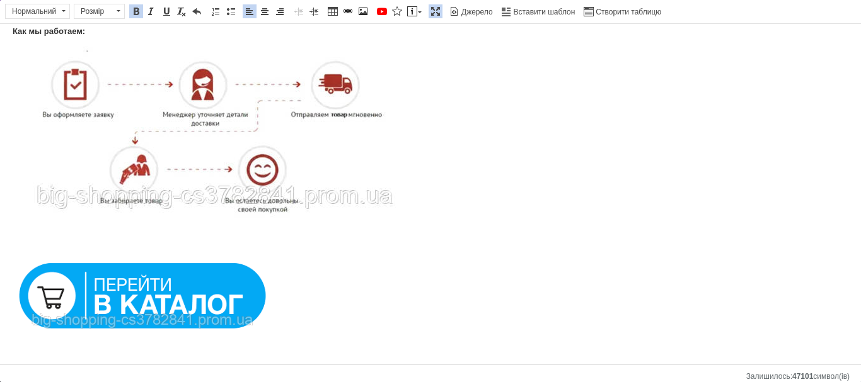
scroll to position [1765, 0]
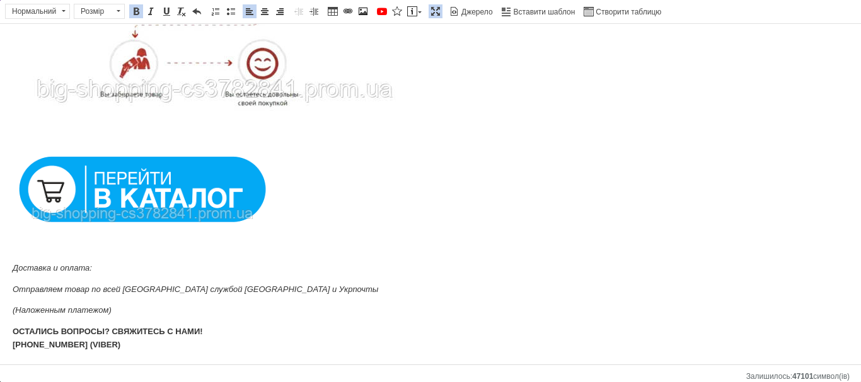
drag, startPoint x: 12, startPoint y: 108, endPoint x: 232, endPoint y: 355, distance: 330.6
click at [263, 17] on link "По центру" at bounding box center [265, 11] width 14 height 14
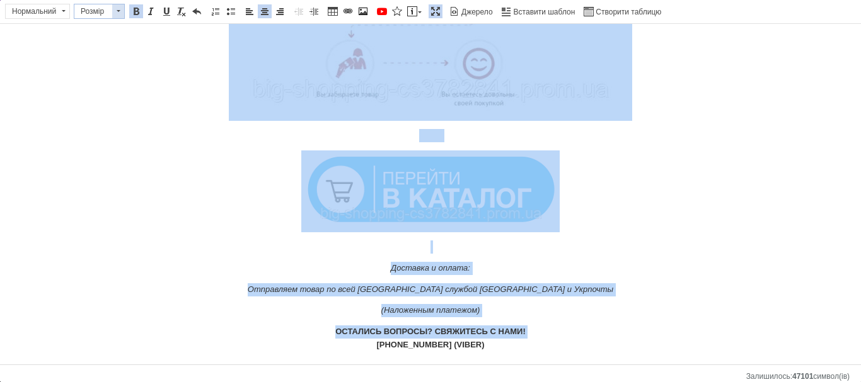
click at [109, 9] on span "Розмір" at bounding box center [93, 11] width 38 height 14
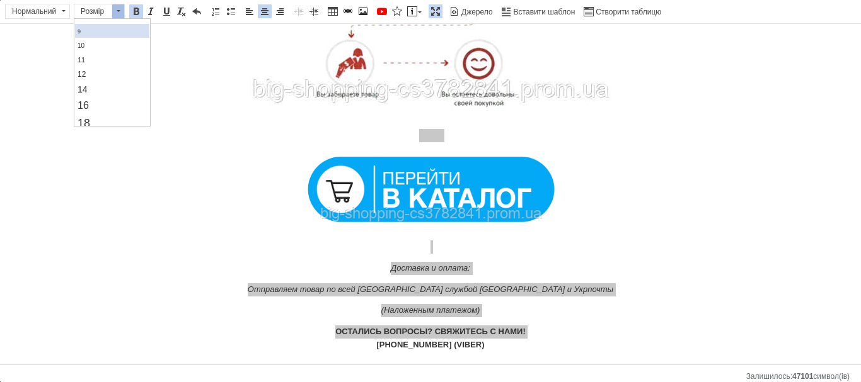
scroll to position [63, 0]
click at [100, 80] on link "16" at bounding box center [112, 85] width 74 height 16
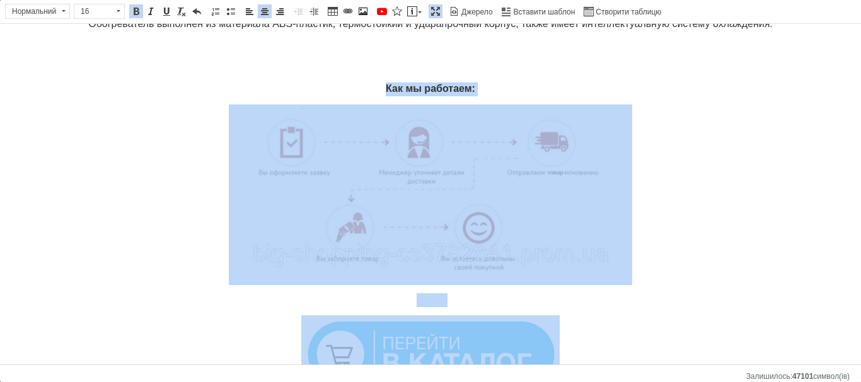
scroll to position [1564, 0]
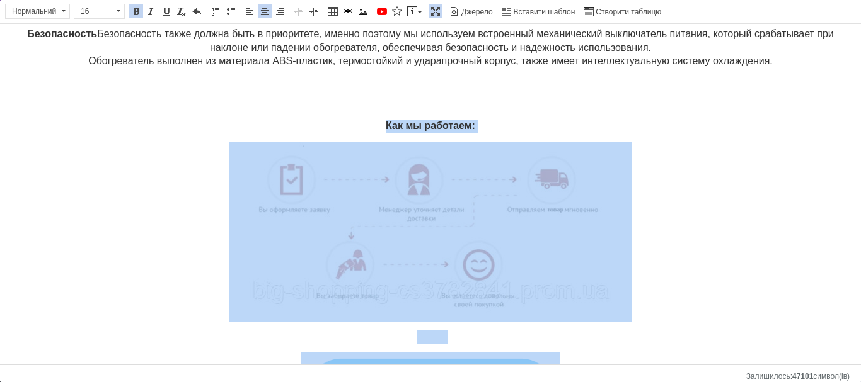
click at [402, 125] on strong "Как мы работаем:" at bounding box center [430, 125] width 89 height 11
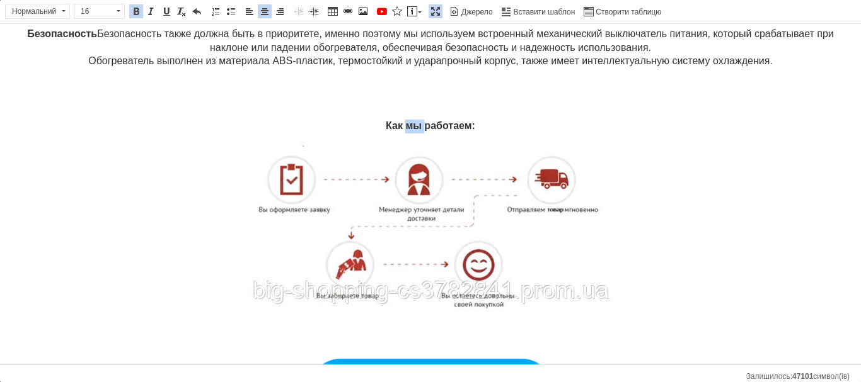
click at [402, 125] on strong "Как мы работаем:" at bounding box center [430, 125] width 89 height 11
click at [99, 8] on span "16" at bounding box center [93, 11] width 38 height 14
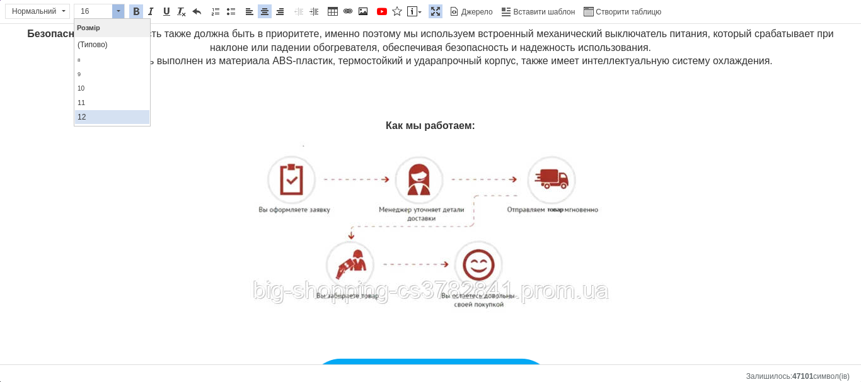
scroll to position [76, 0]
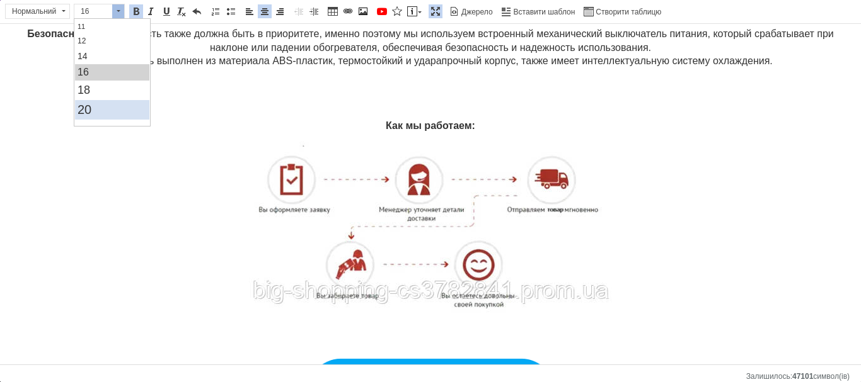
drag, startPoint x: 169, startPoint y: 100, endPoint x: 95, endPoint y: 105, distance: 74.5
click at [95, 105] on link "20" at bounding box center [112, 110] width 74 height 20
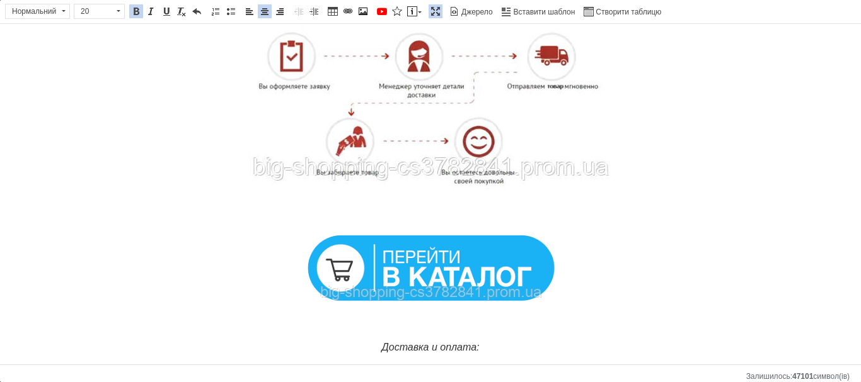
scroll to position [1690, 0]
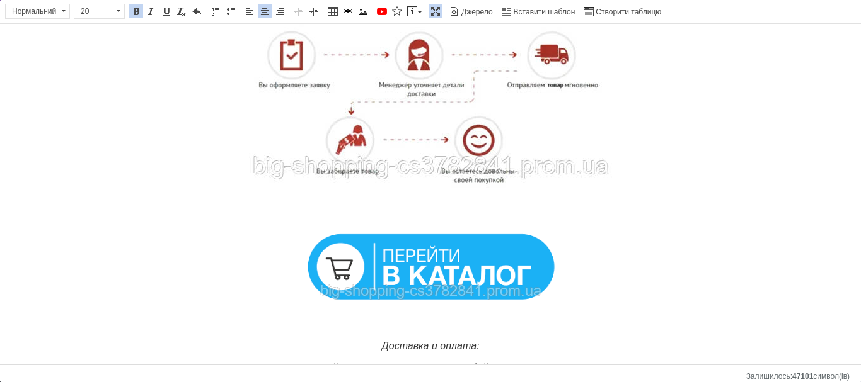
click at [423, 272] on img "Редактор, 67C88C16-7C1D-4A54-8396-277734DA5F26" at bounding box center [430, 266] width 258 height 77
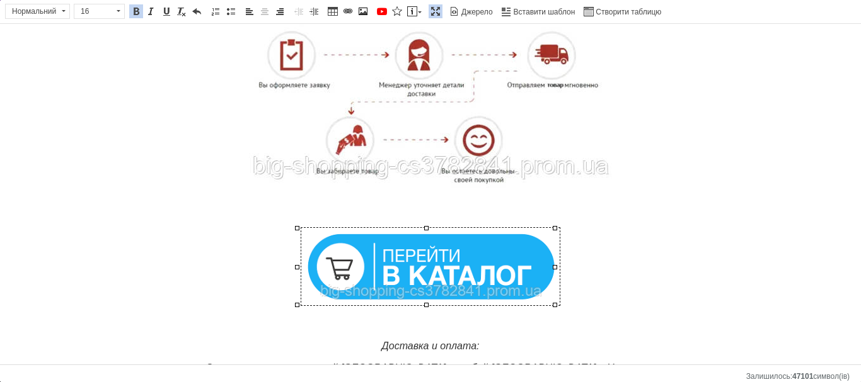
click at [423, 272] on img "Редактор, 67C88C16-7C1D-4A54-8396-277734DA5F26" at bounding box center [430, 266] width 258 height 77
type input "[URL][DOMAIN_NAME]"
select select "https://"
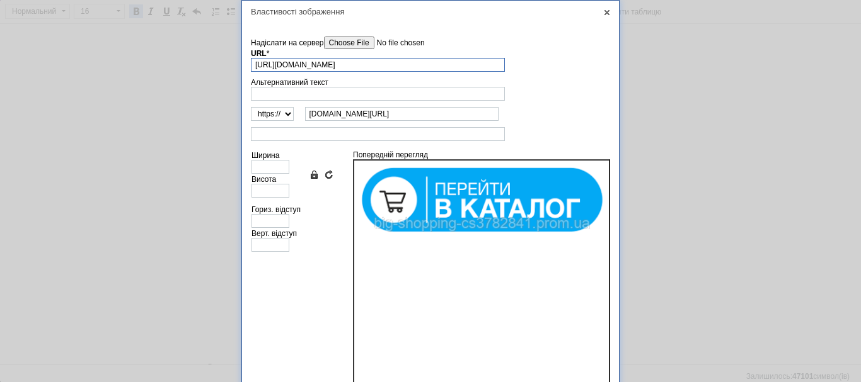
scroll to position [0, 89]
click at [403, 117] on input "[DOMAIN_NAME][URL]" at bounding box center [401, 114] width 193 height 14
click at [405, 101] on td "Альтернативний текст" at bounding box center [430, 89] width 359 height 29
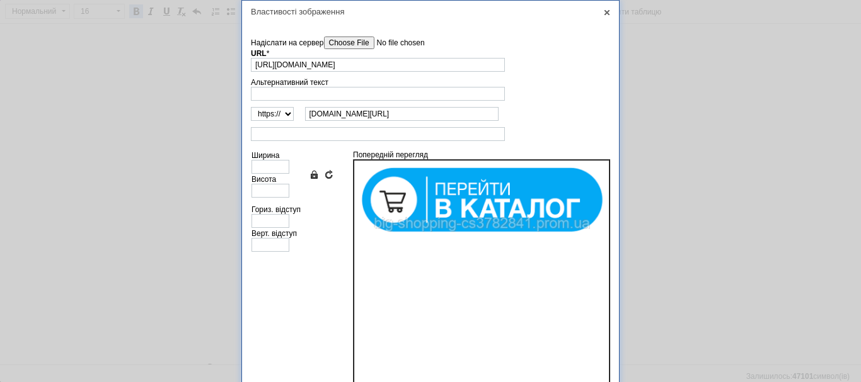
click at [405, 101] on td "Альтернативний текст" at bounding box center [430, 89] width 359 height 29
click at [407, 112] on input "[DOMAIN_NAME][URL]" at bounding box center [401, 114] width 193 height 14
paste input "[URL][DOMAIN_NAME]"
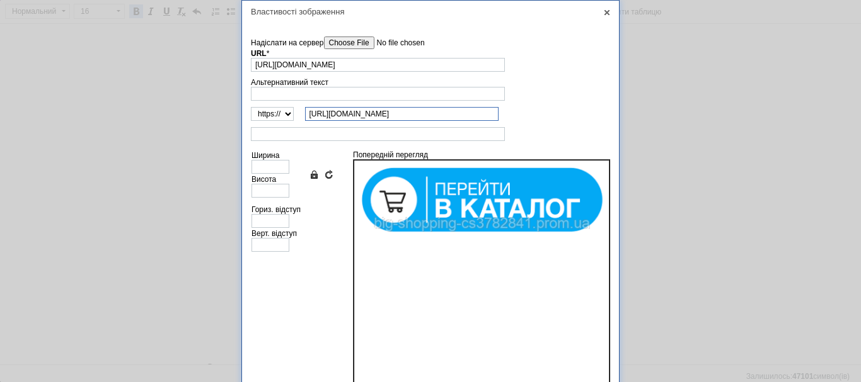
click at [328, 117] on input "[URL][DOMAIN_NAME]" at bounding box center [401, 114] width 193 height 14
drag, startPoint x: 330, startPoint y: 115, endPoint x: 266, endPoint y: 108, distance: 64.1
click at [266, 108] on tr "http:// https:// ftp:// news:// [URL][DOMAIN_NAME]" at bounding box center [430, 114] width 359 height 14
type input "[DOMAIN_NAME][URL]"
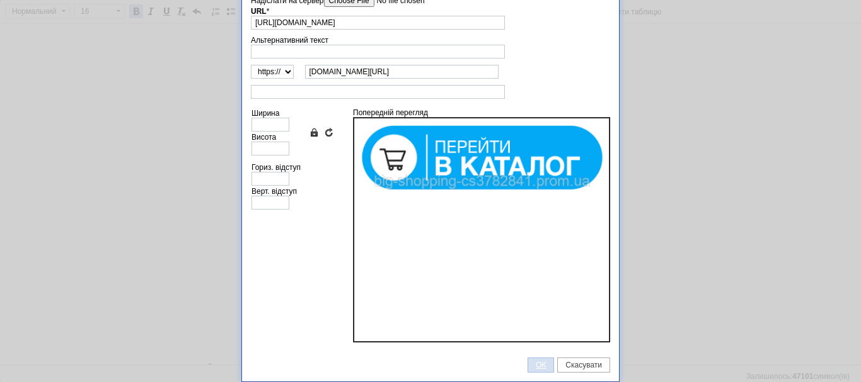
click at [551, 369] on link "ОК" at bounding box center [540, 365] width 26 height 15
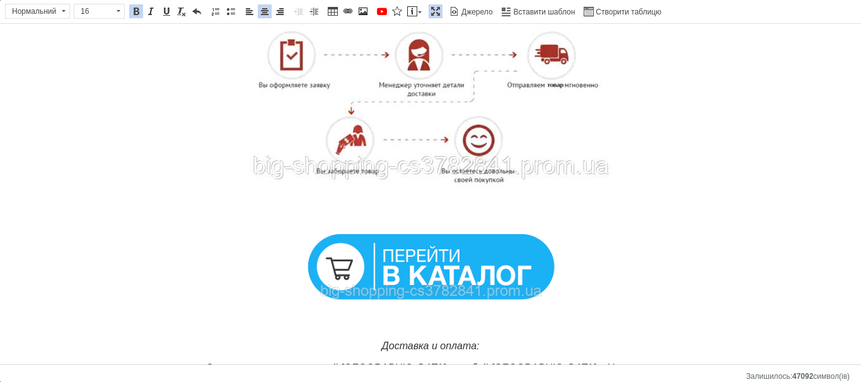
click at [503, 297] on img "Редактор, 67C88C16-7C1D-4A54-8396-277734DA5F26" at bounding box center [430, 266] width 258 height 77
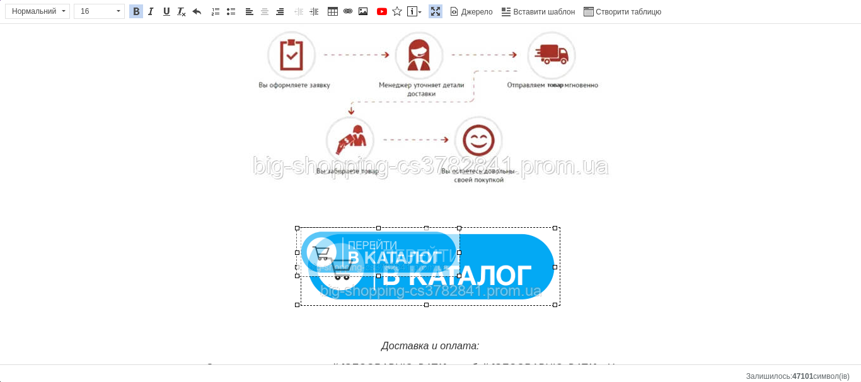
drag, startPoint x: 555, startPoint y: 306, endPoint x: 459, endPoint y: 260, distance: 106.2
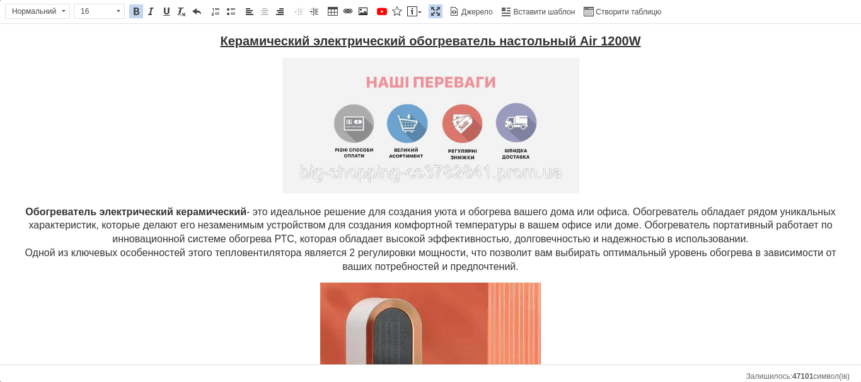
scroll to position [0, 0]
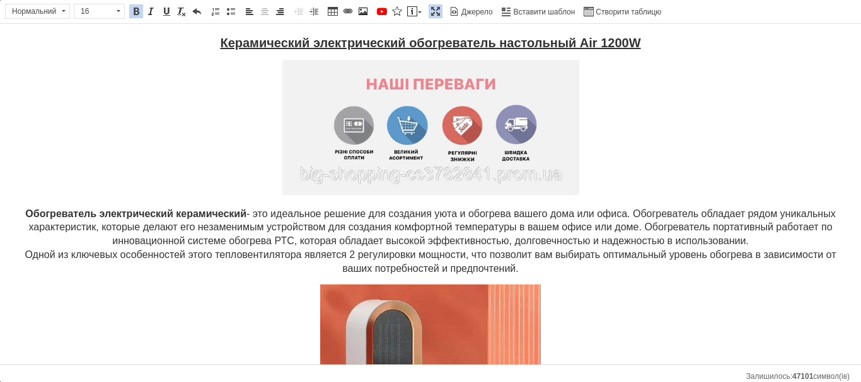
click at [434, 9] on span at bounding box center [435, 11] width 10 height 10
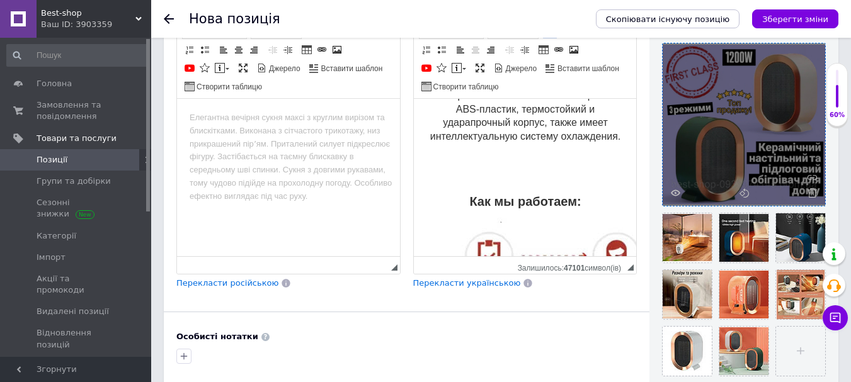
scroll to position [2899, 0]
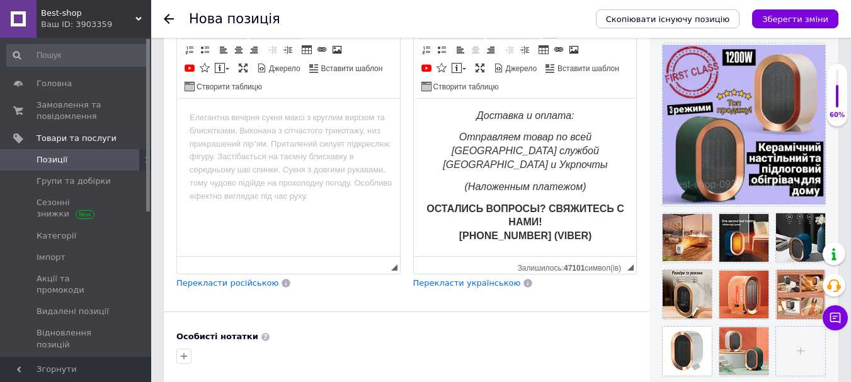
click at [489, 282] on span "Перекласти українською" at bounding box center [467, 282] width 108 height 9
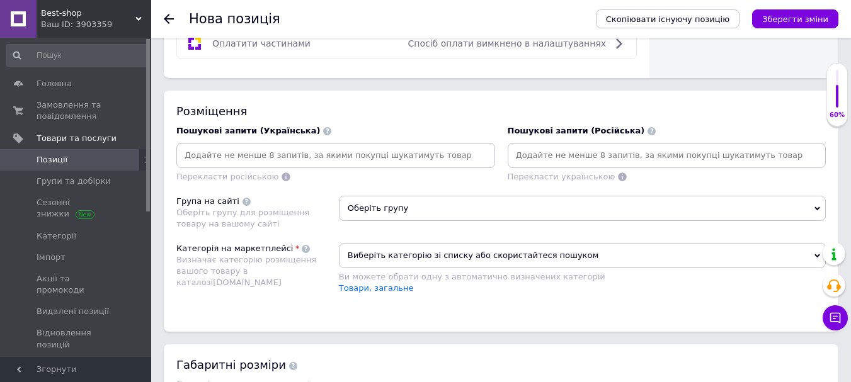
scroll to position [819, 0]
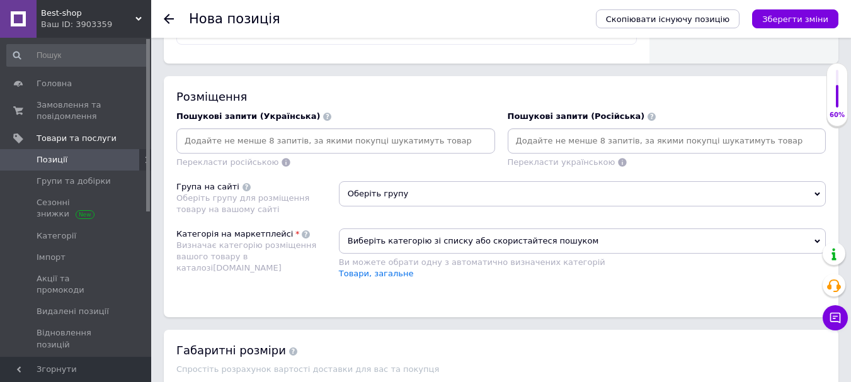
click at [582, 190] on span "Оберіть групу" at bounding box center [582, 193] width 487 height 25
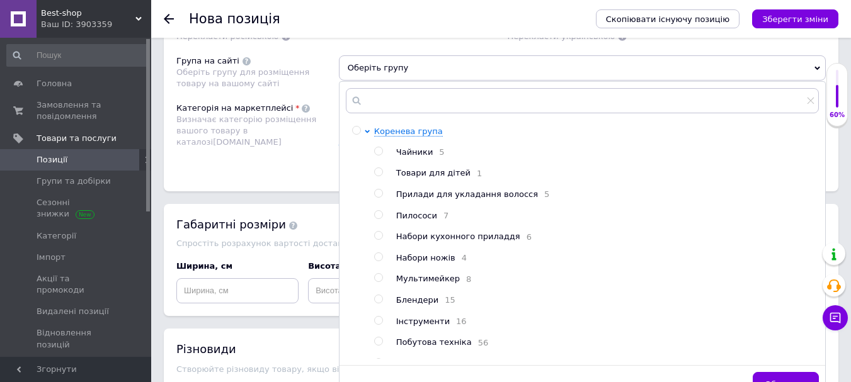
scroll to position [63, 0]
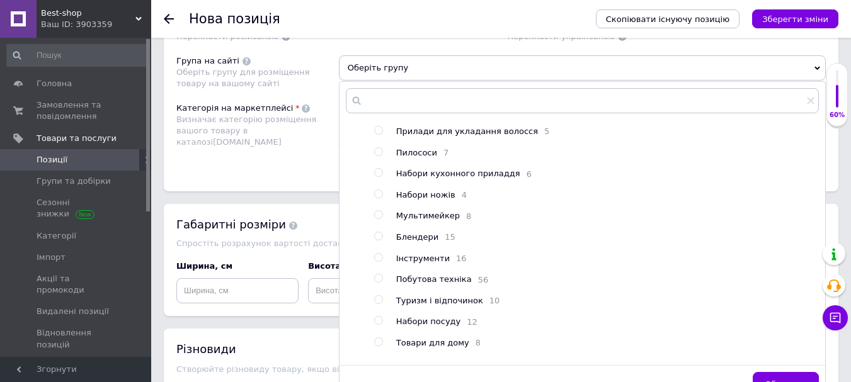
click at [429, 284] on span "Побутова техніка" at bounding box center [434, 279] width 76 height 9
radio input "true"
click at [798, 375] on button "Зберегти" at bounding box center [786, 384] width 66 height 25
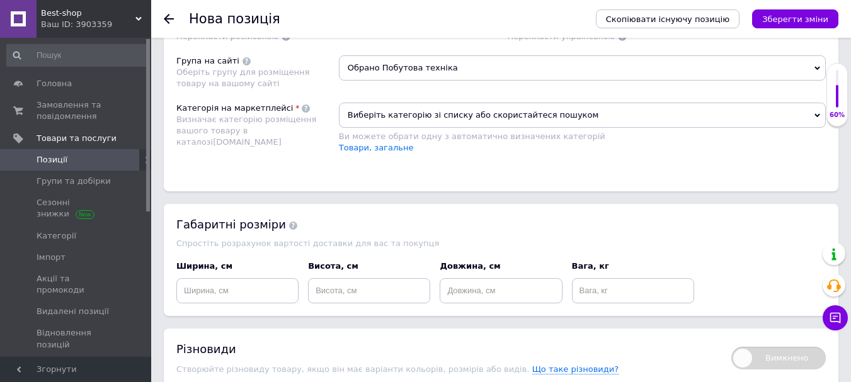
click at [468, 115] on span "Виберіть категорію зі списку або скористайтеся пошуком" at bounding box center [582, 115] width 487 height 25
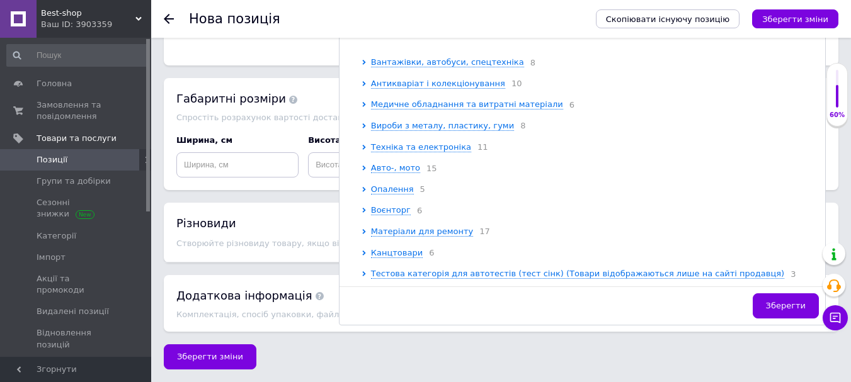
scroll to position [378, 0]
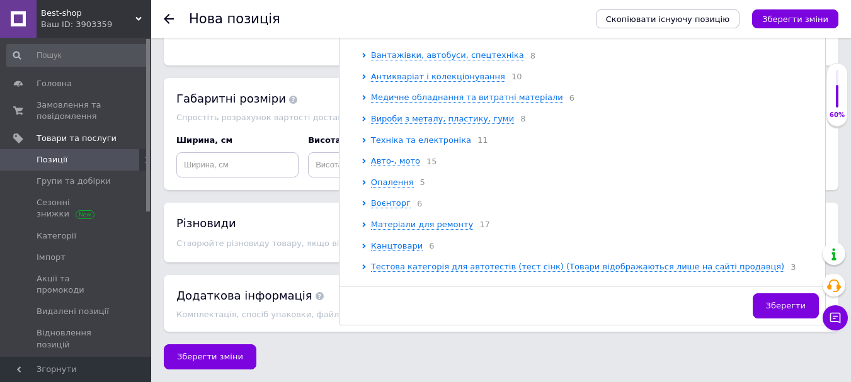
click at [426, 145] on span "Техніка та електроніка" at bounding box center [421, 139] width 100 height 9
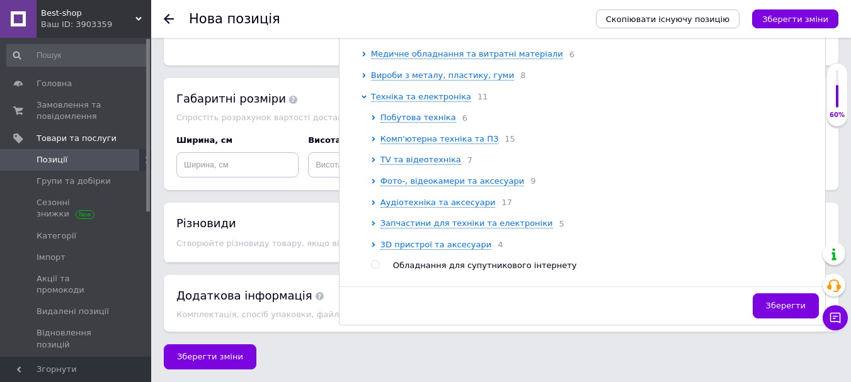
scroll to position [441, 0]
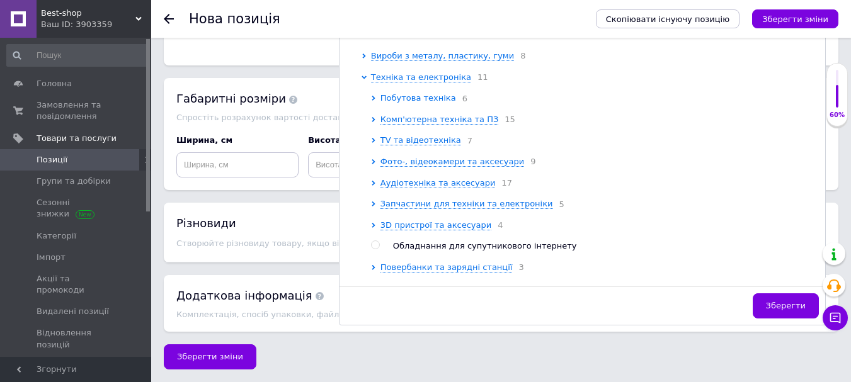
click at [398, 103] on span "Побутова техніка" at bounding box center [419, 97] width 76 height 9
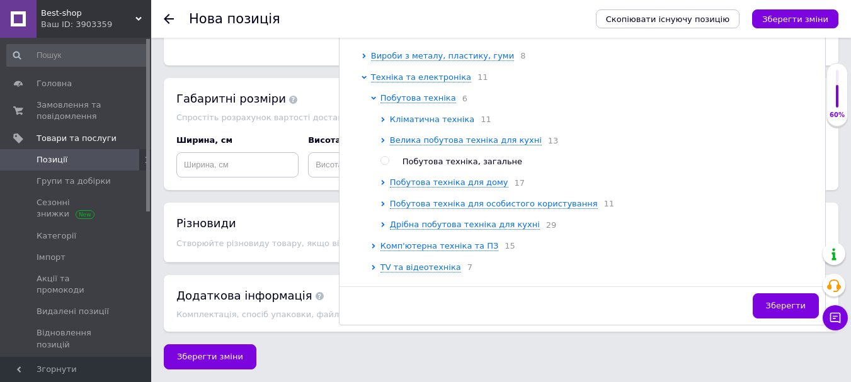
click at [398, 124] on span "Кліматична техніка" at bounding box center [432, 119] width 84 height 9
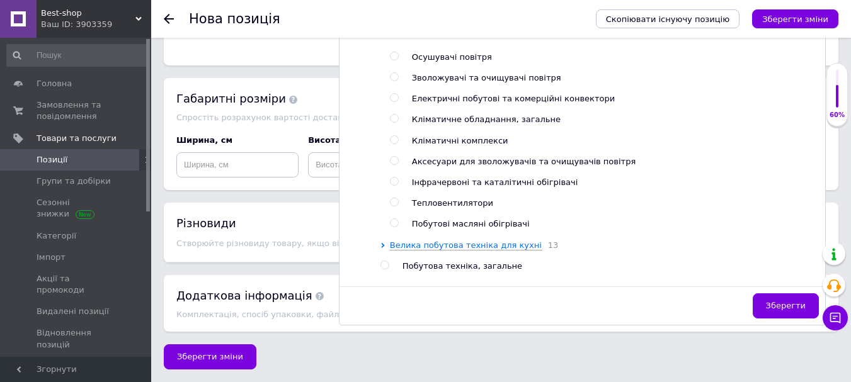
scroll to position [567, 0]
click at [455, 207] on span "Тепловентилятори" at bounding box center [452, 202] width 81 height 9
radio input "true"
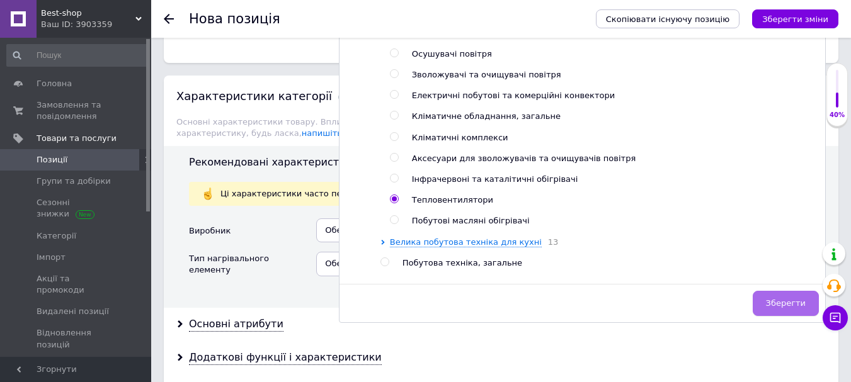
click at [798, 306] on span "Зберегти" at bounding box center [786, 303] width 40 height 9
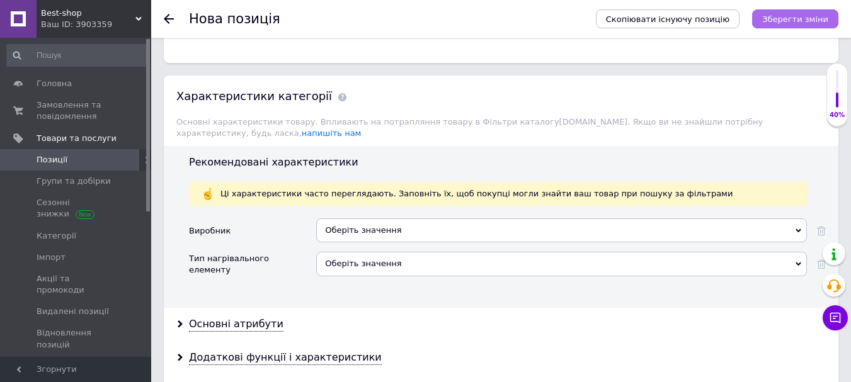
click at [794, 20] on icon "Зберегти зміни" at bounding box center [795, 18] width 66 height 9
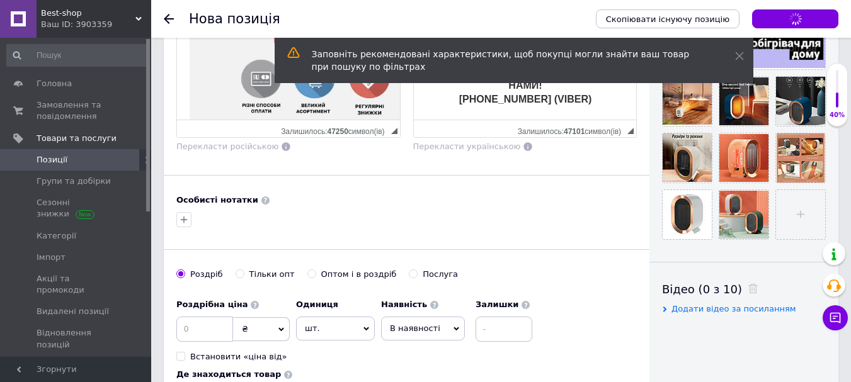
scroll to position [381, 0]
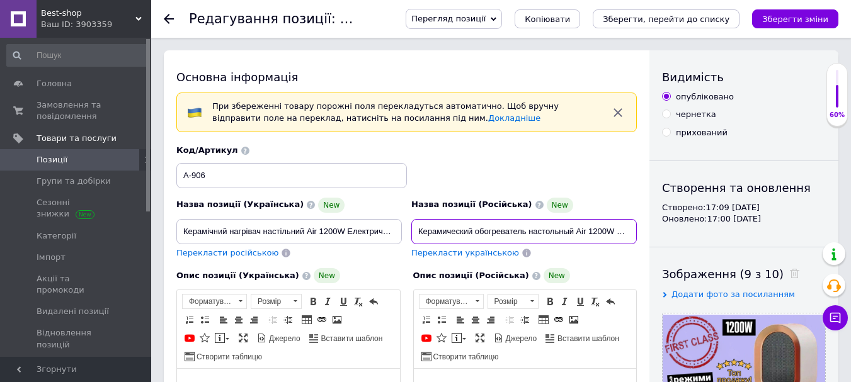
drag, startPoint x: 476, startPoint y: 232, endPoint x: 573, endPoint y: 232, distance: 97.0
click at [573, 232] on input "Керамический обогреватель настольный Air 1200W Электрический портативный мини т…" at bounding box center [524, 231] width 226 height 25
click at [420, 232] on input "Керамический Air 1200W Электрический портативный мини тепловентилятор Компактна…" at bounding box center [524, 231] width 226 height 25
paste input "обогреватель настольный"
drag, startPoint x: 423, startPoint y: 231, endPoint x: 411, endPoint y: 231, distance: 12.0
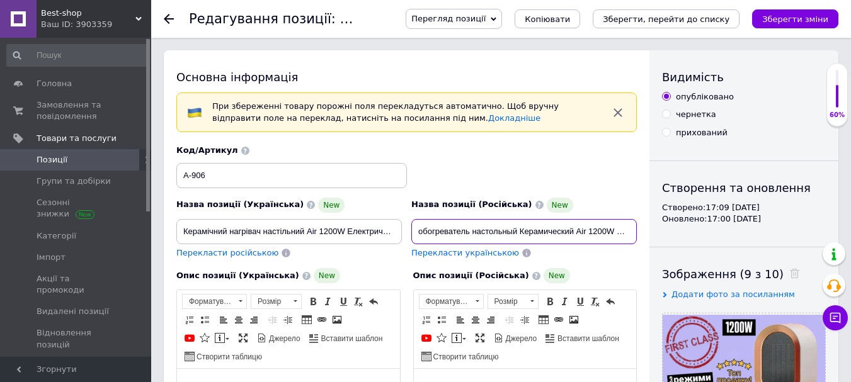
click at [411, 231] on div "Назва позиції (Російська) New обогреватель настольный Керамический Air 1200W Эл…" at bounding box center [524, 228] width 235 height 71
click at [520, 234] on input "Обогреватель настольный Керамический Air 1200W Электрический портативный мини т…" at bounding box center [524, 231] width 226 height 25
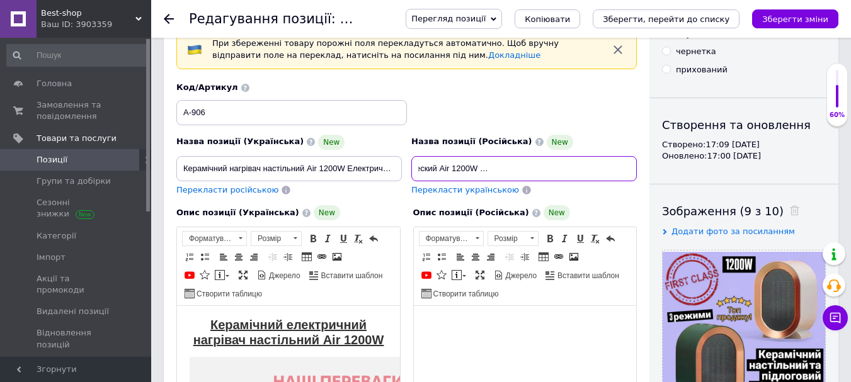
scroll to position [0, 35]
drag, startPoint x: 605, startPoint y: 171, endPoint x: 572, endPoint y: 219, distance: 57.5
click at [572, 219] on div "Назва позиції (Українська) New Керамічний нагрівач настільний Air 1200W Електри…" at bounding box center [406, 291] width 461 height 419
click at [607, 164] on input "Обогреватель настольный Керамический Air 1200W Электрический портативный мини т…" at bounding box center [524, 168] width 226 height 25
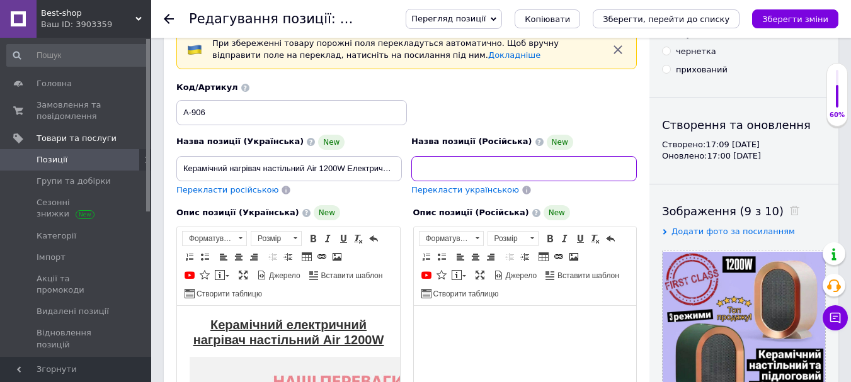
drag, startPoint x: 588, startPoint y: 165, endPoint x: 444, endPoint y: 172, distance: 144.5
click at [444, 172] on input "Обогреватель настольный Керамический Air 1200W Электрический портативный мини т…" at bounding box center [524, 168] width 226 height 25
drag, startPoint x: 418, startPoint y: 169, endPoint x: 409, endPoint y: 171, distance: 9.5
click at [409, 171] on div "Назва позиції (Російська) New Обогреватель настольный Керамический Air 1200W По…" at bounding box center [524, 165] width 235 height 71
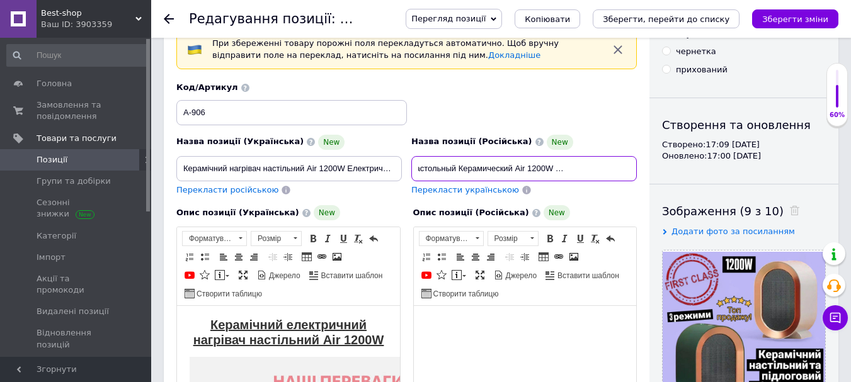
scroll to position [0, 0]
click at [597, 174] on input "Обогреватель настольный Керамический Air 1200W Портативный мини тепловентилятор…" at bounding box center [524, 168] width 226 height 25
click at [524, 170] on input "Обогреватель настольный Керамический Air 1200W Портативный мини тепловентилятор…" at bounding box center [524, 168] width 226 height 25
drag, startPoint x: 540, startPoint y: 170, endPoint x: 551, endPoint y: 178, distance: 14.0
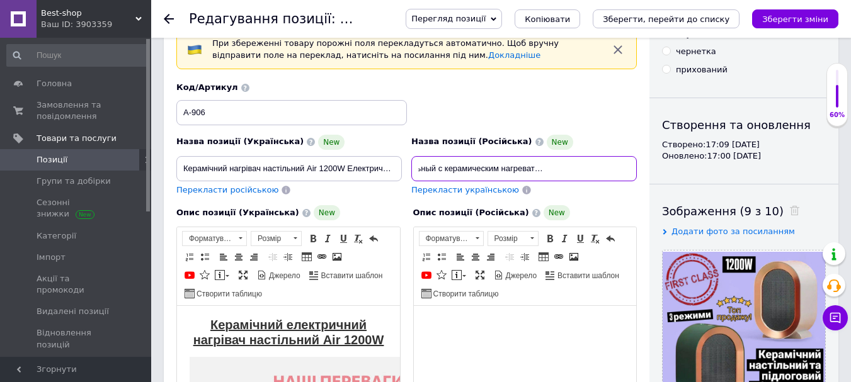
click at [623, 170] on input "Обогреватель настольный с керамическим нагревателем Air 1200W Портативный мини …" at bounding box center [524, 168] width 226 height 25
type input "Обогреватель настольный с керамическим нагревателем Air 1200W Портативный мини …"
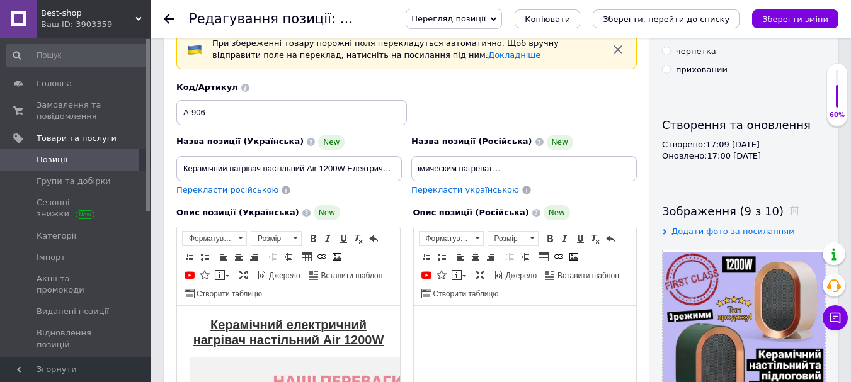
click at [464, 189] on span "Перекласти українською" at bounding box center [465, 189] width 108 height 9
type input "Нагрівач настільний з керамічним нагрівачем Air 1200W Портативний мінівентилято…"
click at [795, 23] on icon "Зберегти зміни" at bounding box center [795, 18] width 66 height 9
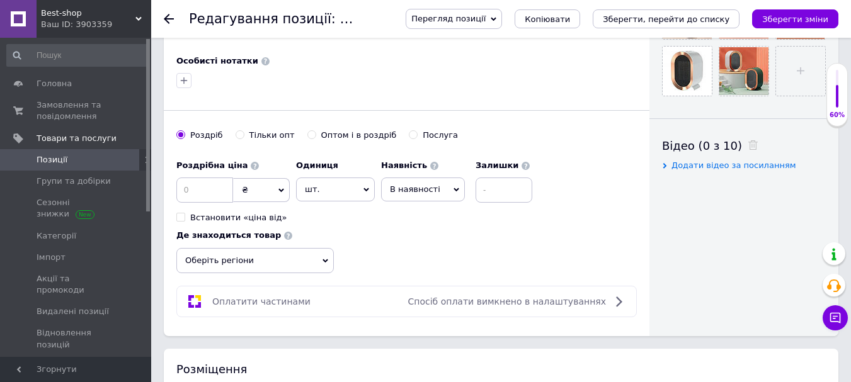
scroll to position [567, 0]
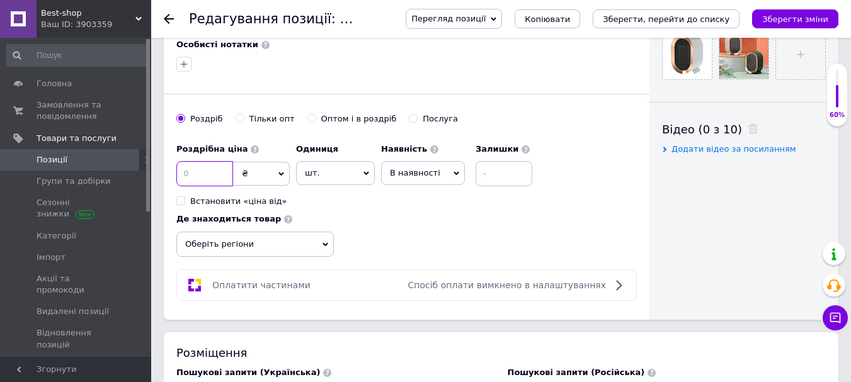
click at [198, 168] on input at bounding box center [204, 173] width 57 height 25
type input "750"
drag, startPoint x: 279, startPoint y: 251, endPoint x: 295, endPoint y: 231, distance: 25.1
click at [279, 250] on span "Оберіть регіони" at bounding box center [255, 244] width 158 height 25
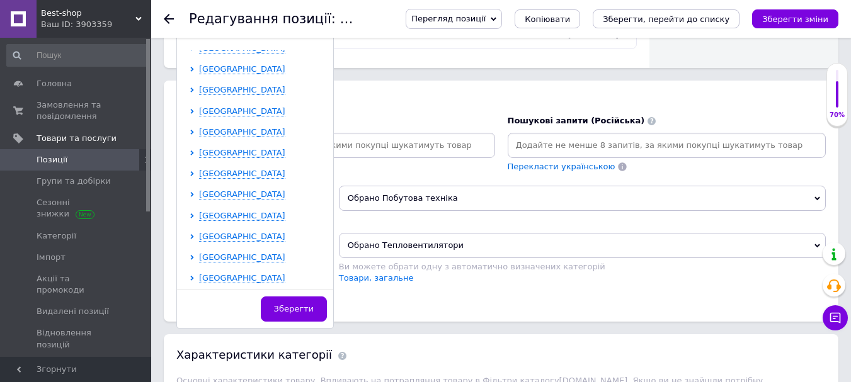
scroll to position [252, 0]
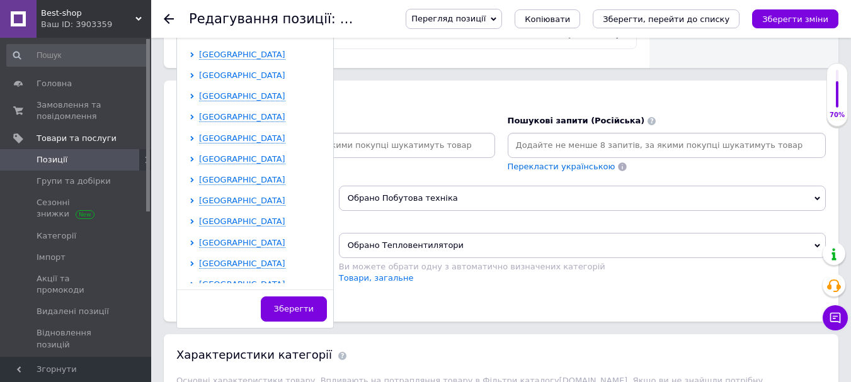
click at [238, 79] on span "[GEOGRAPHIC_DATA]" at bounding box center [242, 75] width 86 height 9
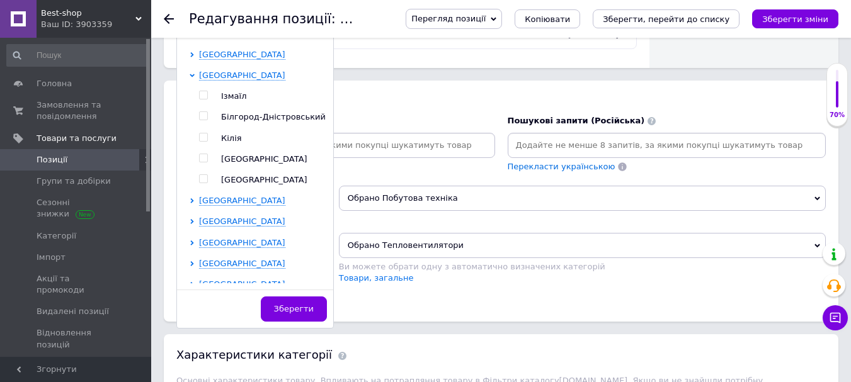
click at [204, 156] on input "checkbox" at bounding box center [203, 158] width 8 height 8
checkbox input "true"
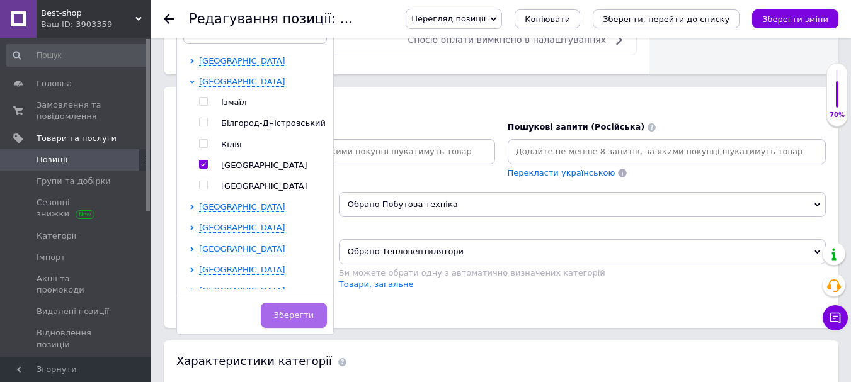
click at [299, 311] on span "Зберегти" at bounding box center [294, 315] width 40 height 9
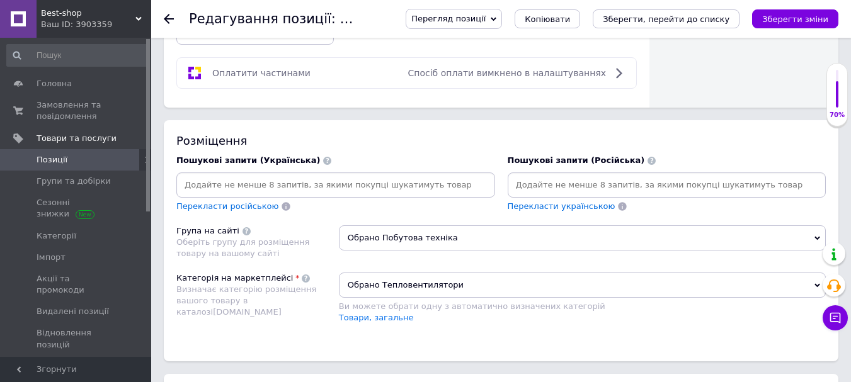
scroll to position [756, 0]
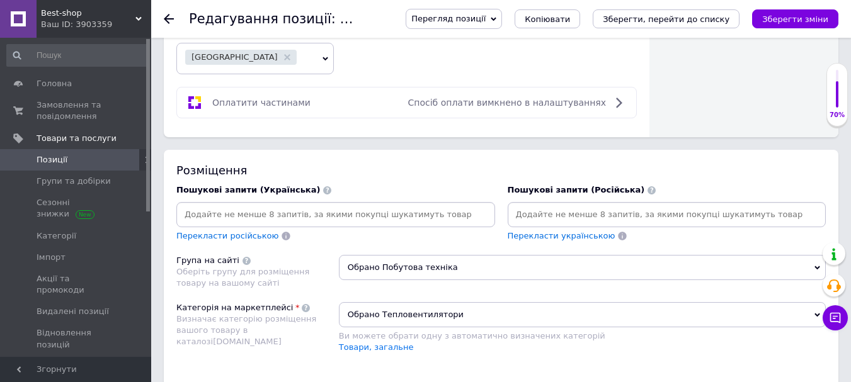
click at [588, 209] on input at bounding box center [667, 214] width 314 height 19
paste input "Loremipsumdo sitametconse adipiscing Eli 9438S× Doeiusmodtemp incididuntu labo …"
drag, startPoint x: 822, startPoint y: 219, endPoint x: 721, endPoint y: 214, distance: 101.0
click at [721, 214] on input at bounding box center [667, 214] width 314 height 19
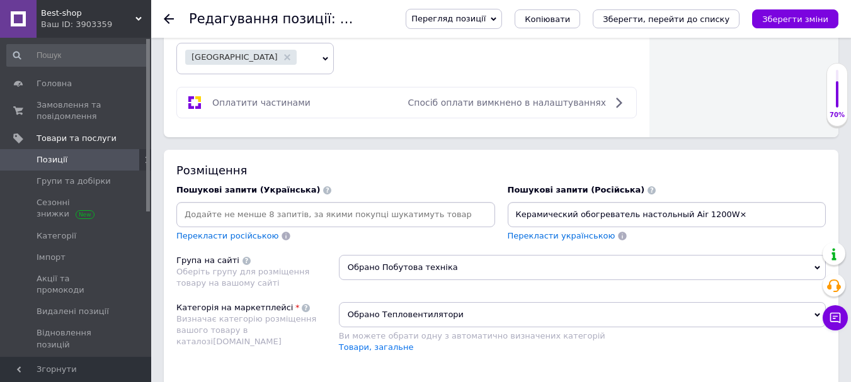
type input "Керамический обогреватель настольный Air 1200W"
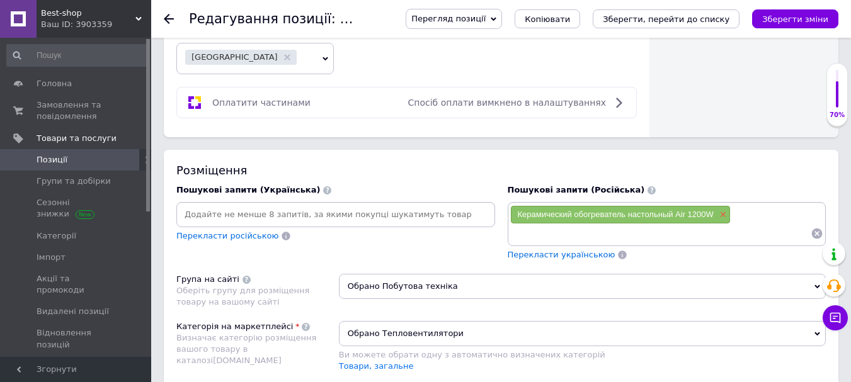
paste input "Loremipsumdol sitametcons adip elitseddoeiusmo× Temporinci utlab et 5 dolore× M…"
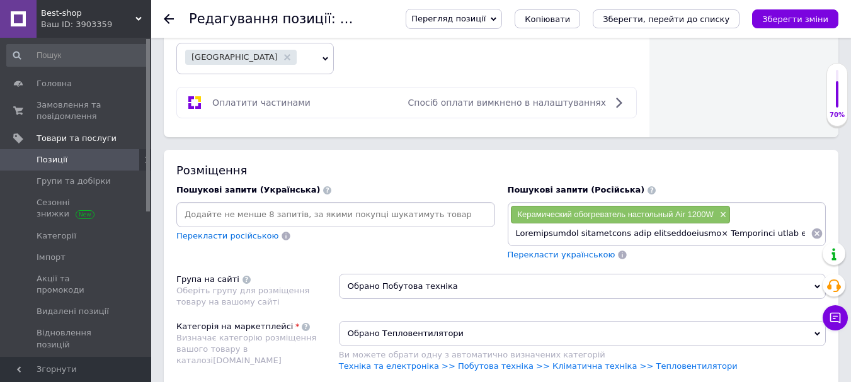
drag, startPoint x: 803, startPoint y: 234, endPoint x: 718, endPoint y: 246, distance: 85.9
click at [718, 246] on div "Керамический обогреватель настольный Air 1200W ×" at bounding box center [667, 224] width 319 height 44
type input "Электрический портативный мини тепловентилятор"
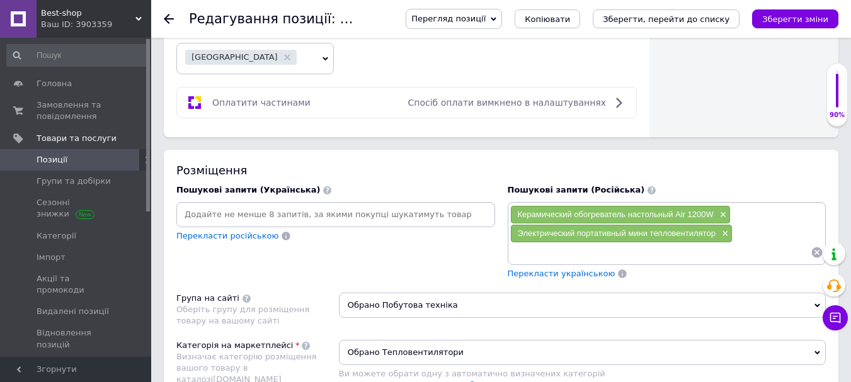
paste input "Компактная дуйка на 2 режима× Электрический настольный обогреватель Air Heater …"
drag, startPoint x: 810, startPoint y: 254, endPoint x: 642, endPoint y: 259, distance: 167.7
click at [642, 259] on input "Компактная дуйка на 2 режима× Электрический настольный обогреватель Air Heater …" at bounding box center [660, 252] width 301 height 19
type input "Компактная дуйка на 2 режима"
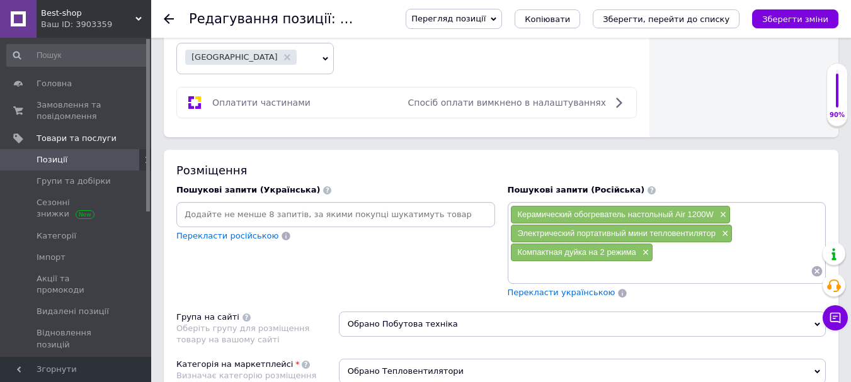
paste input "Электрический настольный обогреватель Air Heater 1200W× Нагреватель с мощностью…"
drag, startPoint x: 810, startPoint y: 272, endPoint x: 750, endPoint y: 279, distance: 60.9
click at [750, 279] on input "Электрический настольный обогреватель Air Heater 1200W× Нагреватель с мощностью…" at bounding box center [660, 271] width 301 height 19
type input "Электрический настольный обогреватель Air Heater 1200W"
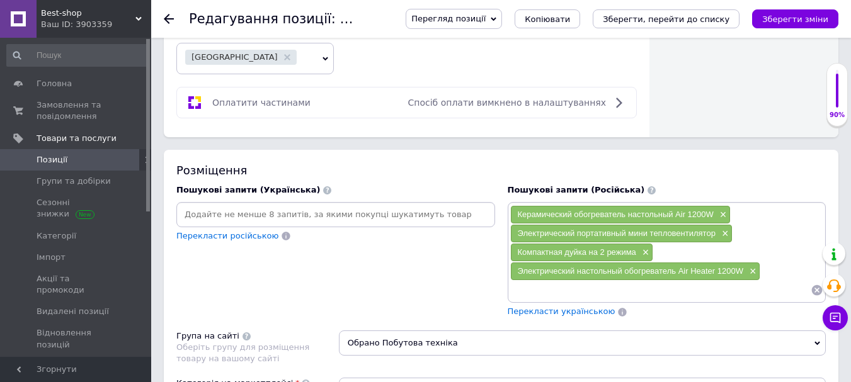
paste input "Нагреватель с мощностью 1200 Вт× Керамический нагреватель для дома× Мощный кера…"
drag, startPoint x: 808, startPoint y: 293, endPoint x: 653, endPoint y: 306, distance: 154.9
click at [653, 306] on div "Керамический обогреватель настольный Air 1200W × Электрический портативный мини…" at bounding box center [667, 260] width 319 height 116
type input "Нагреватель с мощностью 1200 Вт"
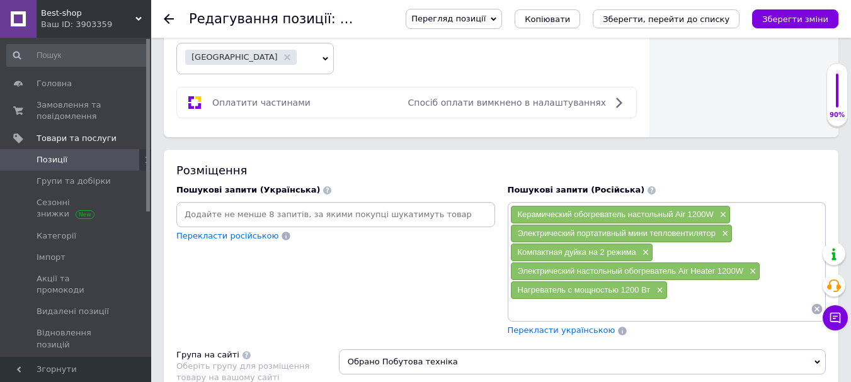
paste input "Керамический нагреватель для дома× Мощный керамический обогреватель для дома× М…"
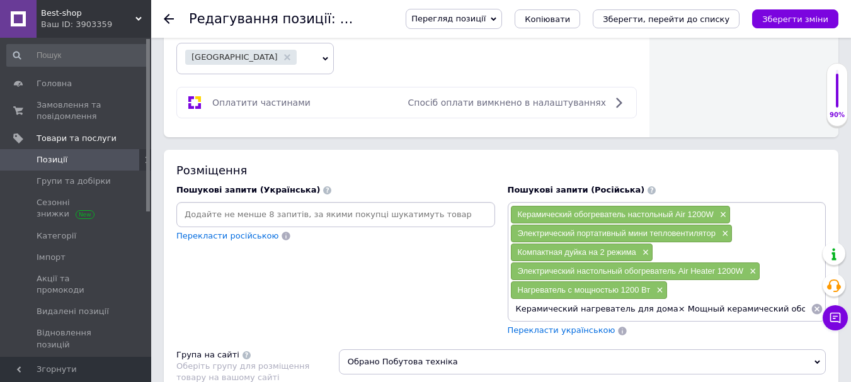
drag, startPoint x: 805, startPoint y: 310, endPoint x: 659, endPoint y: 313, distance: 145.6
click at [659, 313] on input "Керамический нагреватель для дома× Мощный керамический обогреватель для дома× М…" at bounding box center [660, 309] width 301 height 19
type input "Керамический нагреватель для дома"
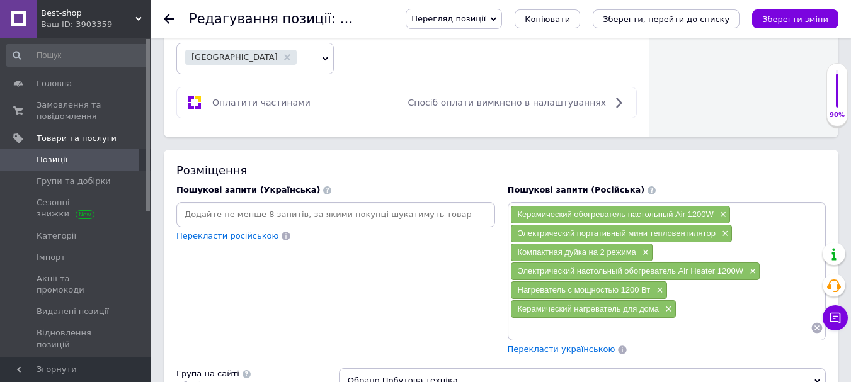
paste input "Мощный керамический обогреватель для дома× Мощный керамический дуйчик для дома×…"
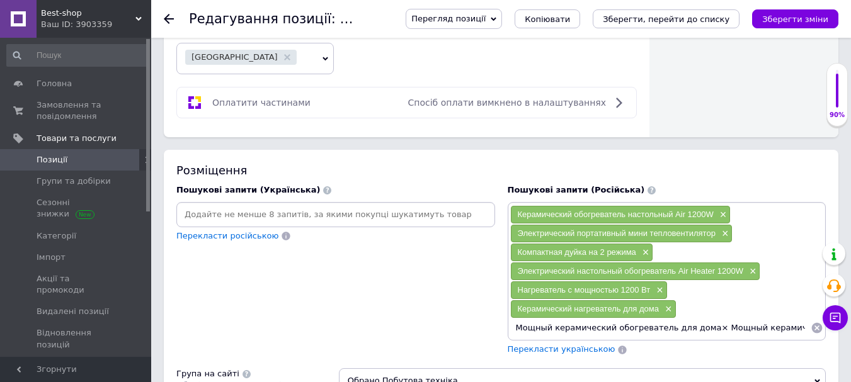
drag, startPoint x: 808, startPoint y: 332, endPoint x: 706, endPoint y: 359, distance: 105.6
click at [706, 359] on div "Пошукові запити (Російська) Керамический обогреватель настольный Air 1200W × Эл…" at bounding box center [667, 270] width 331 height 184
type input "Мощный керамический обогреватель для дома"
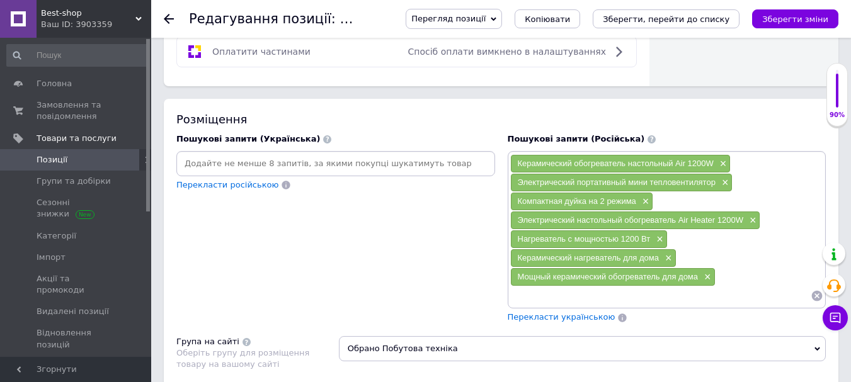
scroll to position [882, 0]
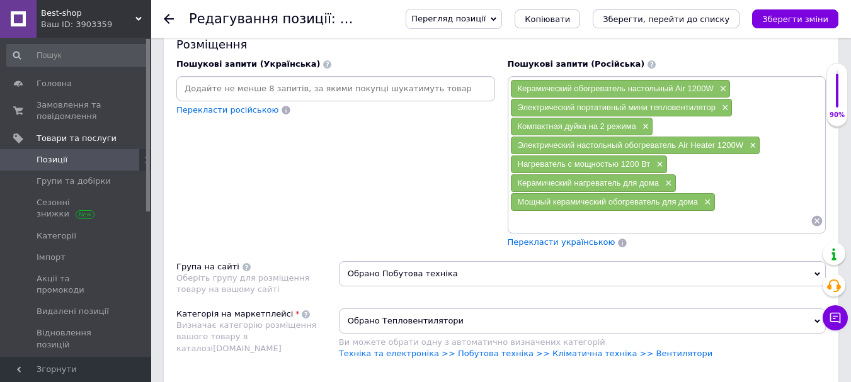
paste input "Мощный керамический дуйчик для дома× Мощная керамическая дуйка настольная× Наст…"
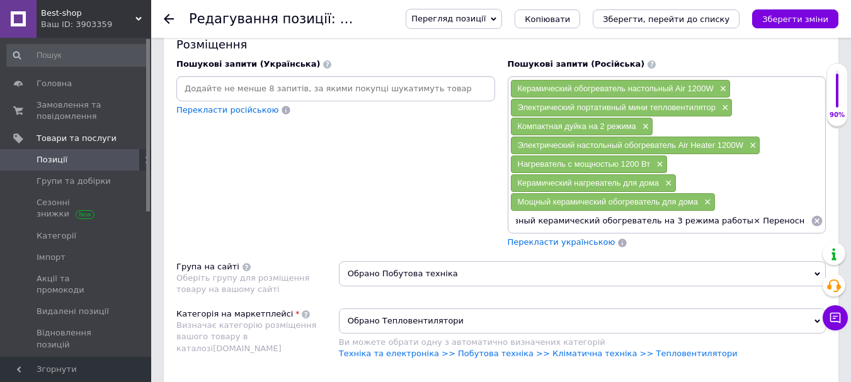
scroll to position [0, 0]
drag, startPoint x: 806, startPoint y: 221, endPoint x: 677, endPoint y: 256, distance: 133.7
click at [677, 256] on div "Розміщення Пошукові запити (Українська) Перекласти російською Пошукові запити (…" at bounding box center [501, 211] width 675 height 374
type input "Мощный керамический дуйчик для дома"
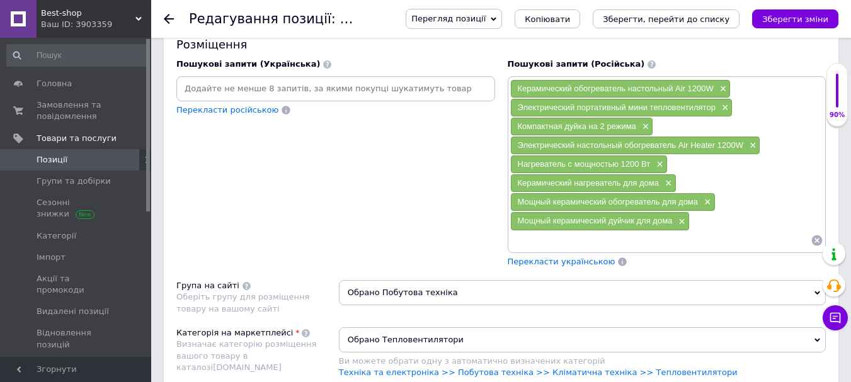
paste input "Мощная керамическая дуйка настольная× Настольный и напольный электрический обог…"
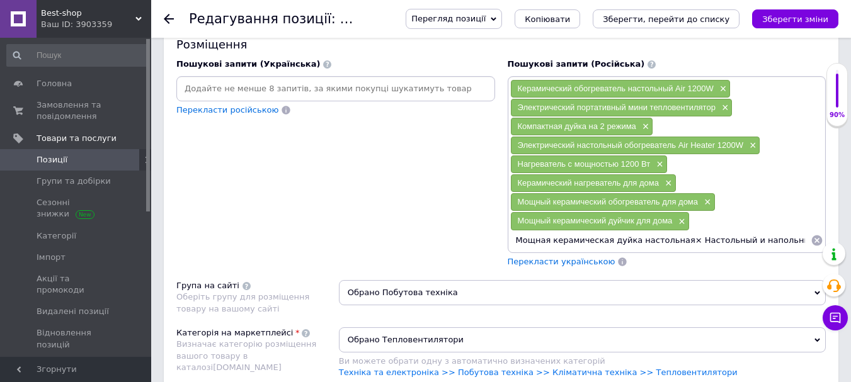
drag, startPoint x: 806, startPoint y: 243, endPoint x: 682, endPoint y: 260, distance: 125.2
click at [682, 260] on div "Керамический обогреватель настольный Air 1200W × Электрический портативный мини…" at bounding box center [667, 172] width 319 height 192
type input "Мощная керамическая дуйка настольная"
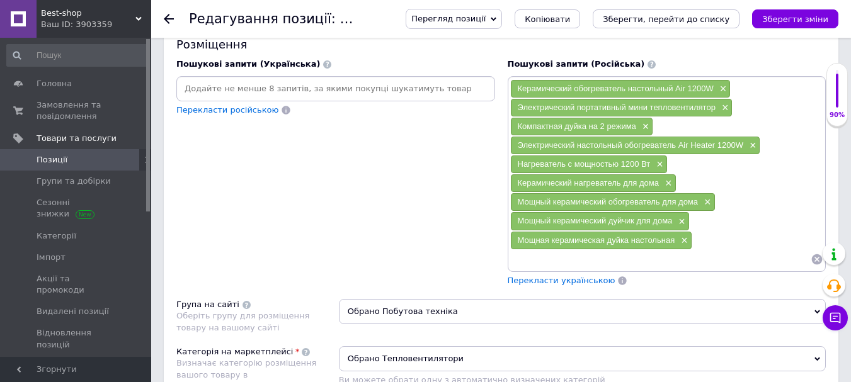
paste input "Настольный и напольный электрический обогреватель для дома× Бытовой настольный …"
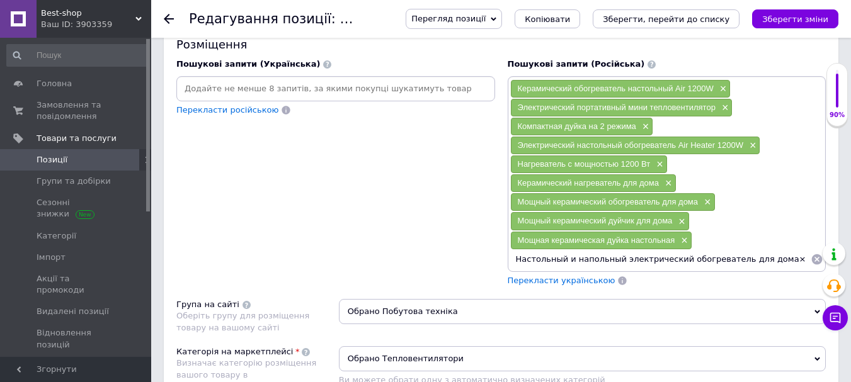
drag, startPoint x: 805, startPoint y: 260, endPoint x: 767, endPoint y: 273, distance: 40.3
click at [767, 273] on div "Керамический обогреватель настольный Air 1200W × Электрический портативный мини…" at bounding box center [667, 181] width 319 height 210
type input "Настольный и напольный электрический обогреватель для дома"
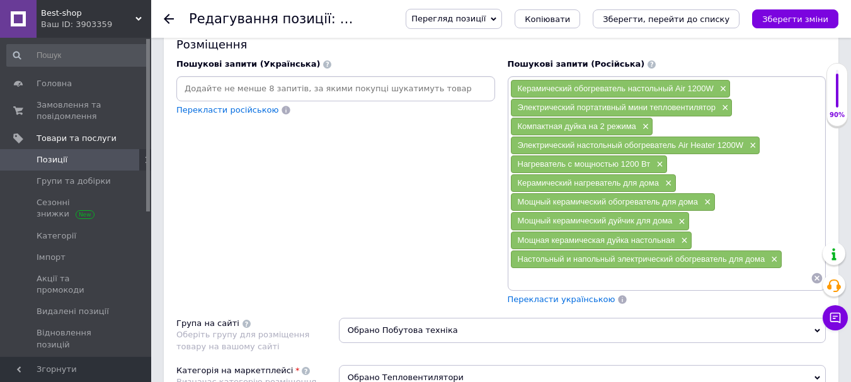
paste input "Бытовой настольный обогреватель на 1200 Вт× Портативный керамический обогревате…"
drag, startPoint x: 806, startPoint y: 278, endPoint x: 697, endPoint y: 318, distance: 116.8
click at [697, 318] on div "Розміщення Пошукові запити (Українська) Перекласти російською Пошукові запити (…" at bounding box center [501, 239] width 675 height 431
type input "Бытовой настольный обогреватель на 1200 Вт"
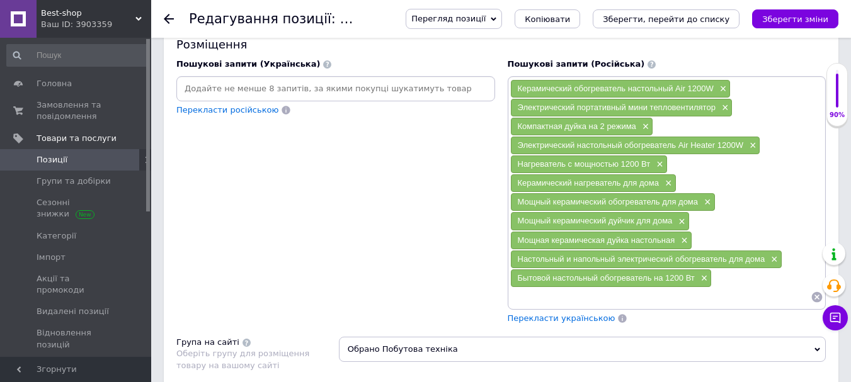
paste input "Портативный керамический обогреватель на 3 режима работы× Переносной керамическ…"
drag, startPoint x: 806, startPoint y: 299, endPoint x: 762, endPoint y: 315, distance: 47.4
click at [762, 315] on div "Керамический обогреватель настольный Air 1200W × Электрический портативный мини…" at bounding box center [667, 200] width 319 height 248
type input "Портативный керамический обогреватель на 3 режима работы"
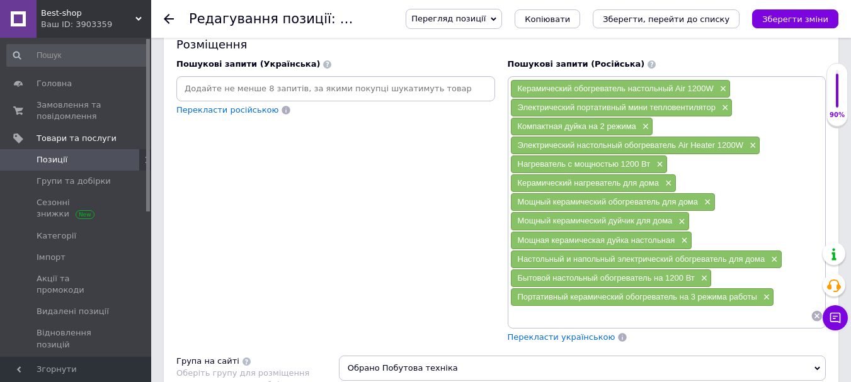
paste input "Переносной керамический обогреватель на 3 режима× Портативный керамический тепл…"
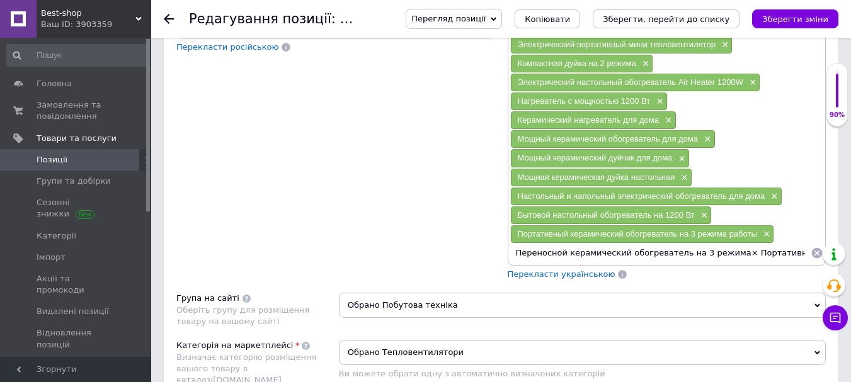
drag, startPoint x: 805, startPoint y: 251, endPoint x: 733, endPoint y: 268, distance: 74.6
click at [733, 268] on div "Керамический обогреватель настольный Air 1200W × Электрический портативный мини…" at bounding box center [667, 146] width 319 height 267
type input "Переносной керамический обогреватель на 3 режима"
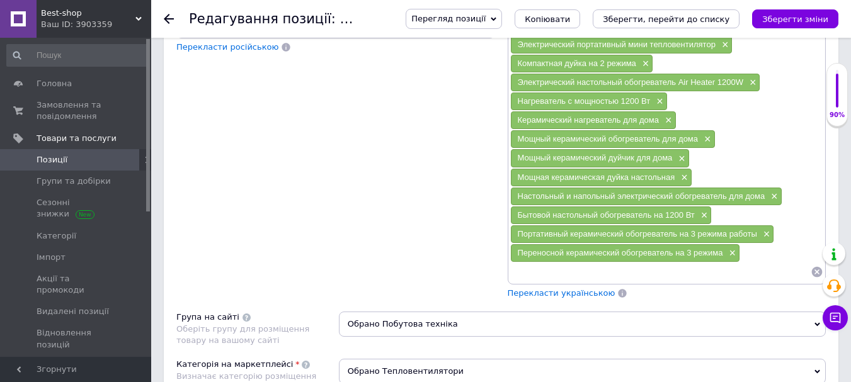
paste input "Портативный керамический тепловентилятор для дома на 3 режима работы"
type input "Портативный керамический тепловентилятор для дома на 3 режима работы"
drag, startPoint x: 787, startPoint y: 274, endPoint x: 517, endPoint y: 281, distance: 269.8
click at [516, 282] on input "Портативный керамический тепловентилятор для дома на 3 режима работы" at bounding box center [660, 272] width 301 height 19
click at [523, 273] on input "Портативный керамический тепловентилятор для дома на 3 режима работы" at bounding box center [660, 272] width 301 height 19
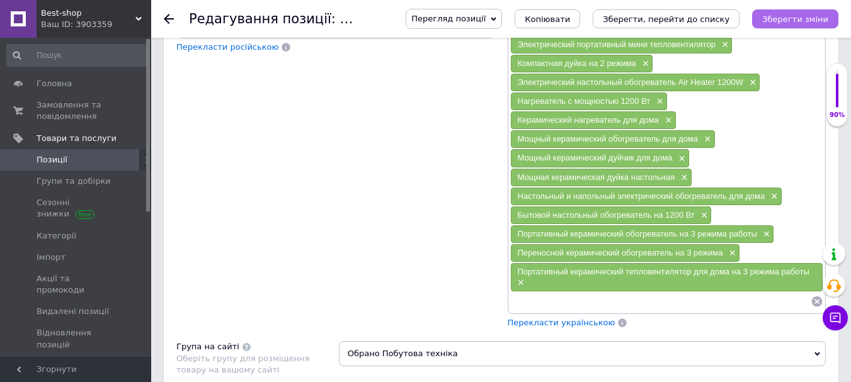
click at [806, 13] on button "Зберегти зміни" at bounding box center [795, 18] width 86 height 19
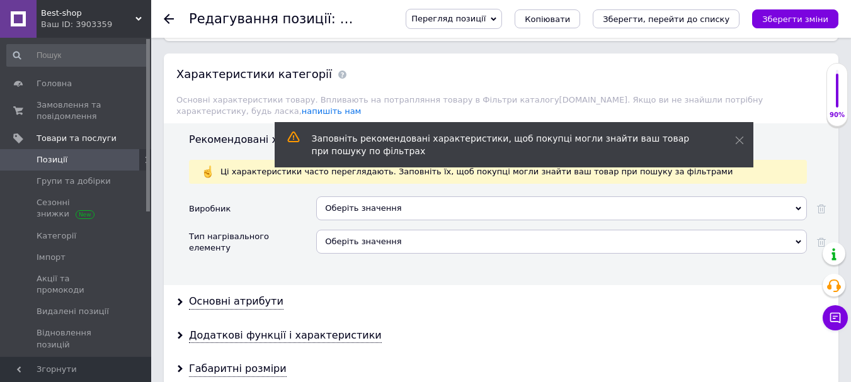
scroll to position [1386, 0]
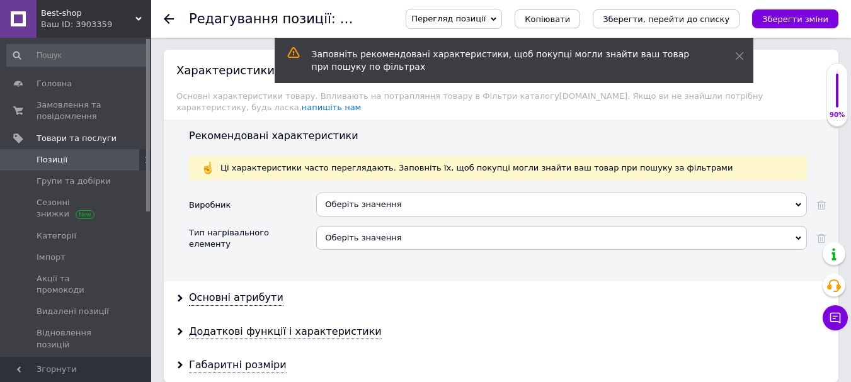
click at [350, 228] on div "Оберіть значення" at bounding box center [561, 238] width 491 height 24
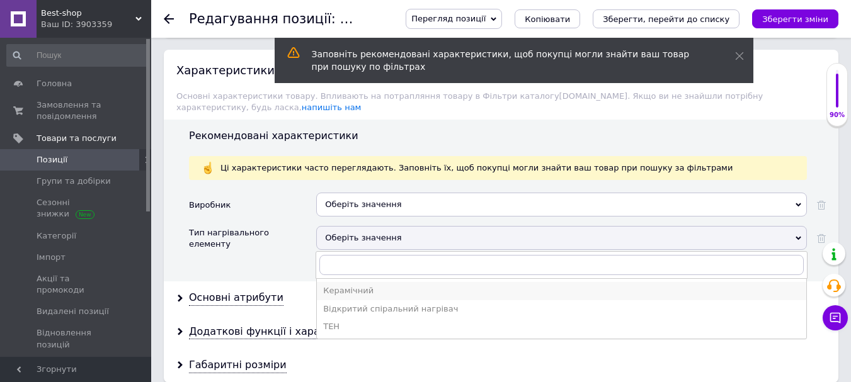
click at [364, 285] on div "Керамічний" at bounding box center [561, 290] width 477 height 11
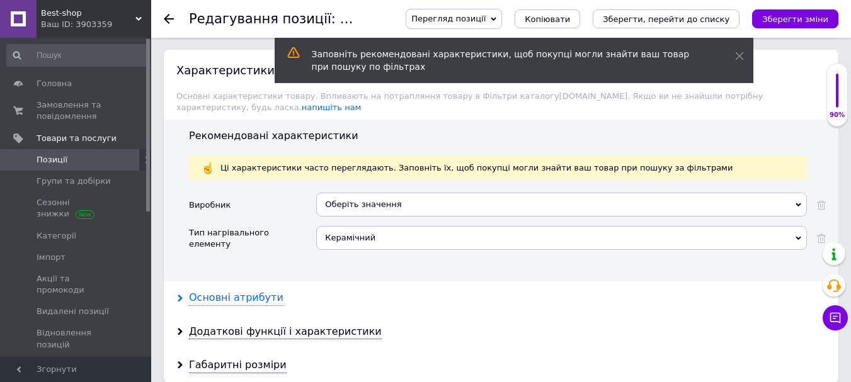
click at [256, 291] on div "Основні атрибути" at bounding box center [236, 298] width 95 height 14
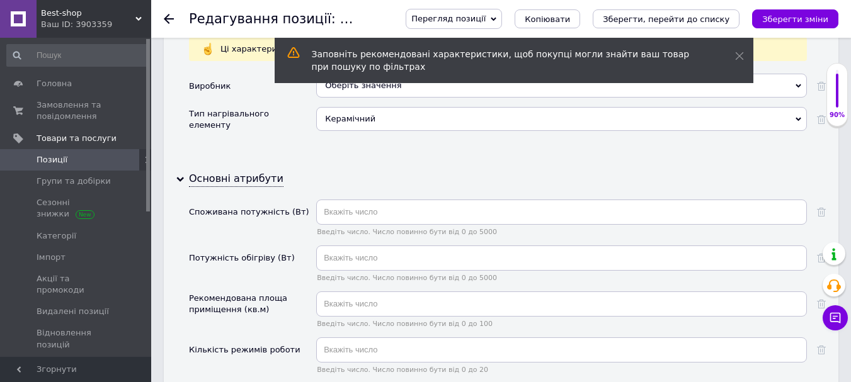
scroll to position [1512, 0]
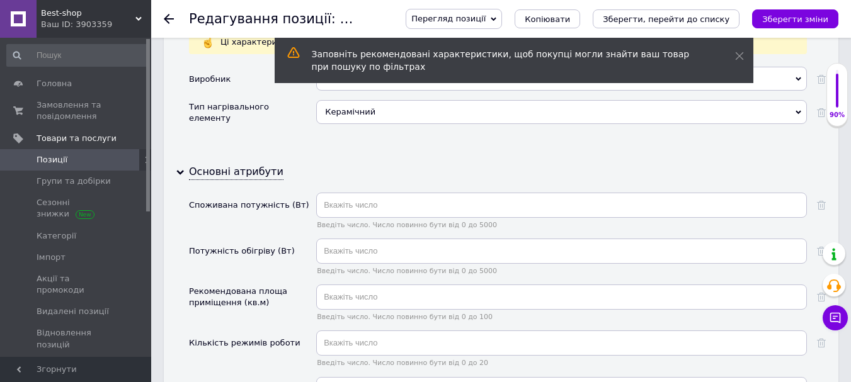
click at [347, 100] on div "Керамічний" at bounding box center [561, 112] width 491 height 24
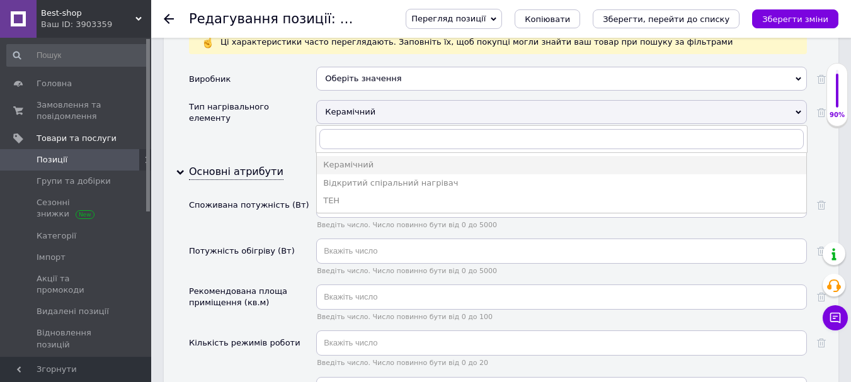
click at [265, 129] on div "Виробник Оберіть значення Тип нагрівального елементу Керамічний Керамічний Відк…" at bounding box center [507, 106] width 637 height 79
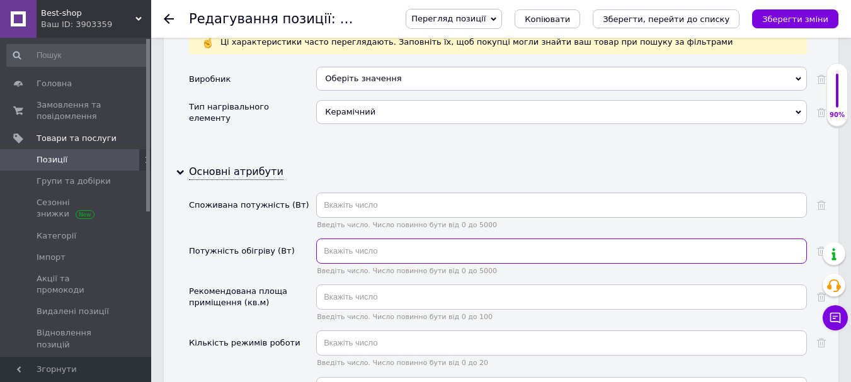
click at [348, 240] on input "text" at bounding box center [561, 251] width 491 height 25
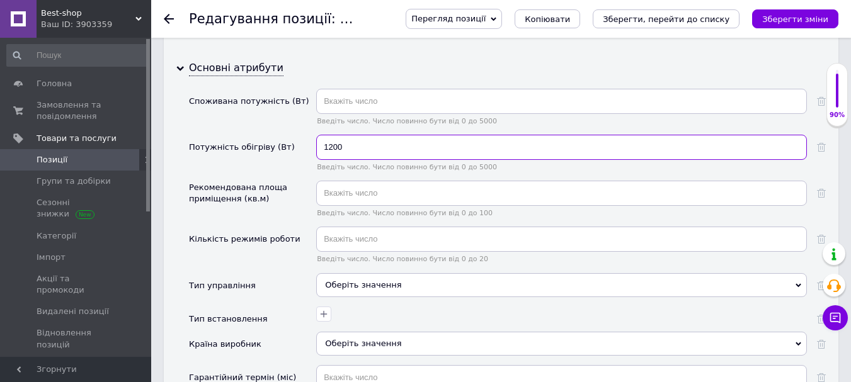
scroll to position [1638, 0]
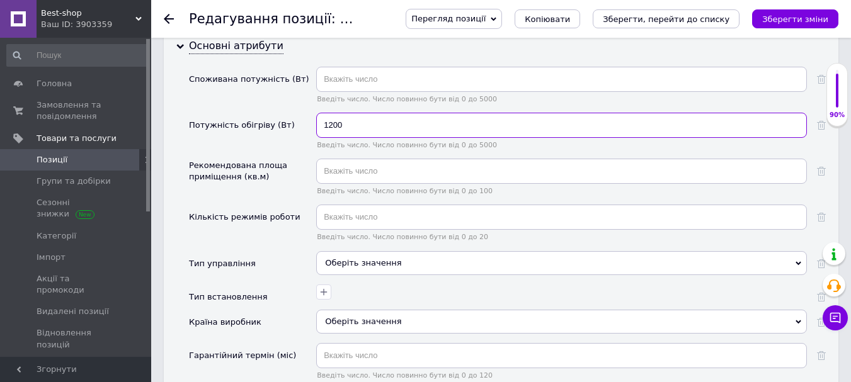
type input "1200"
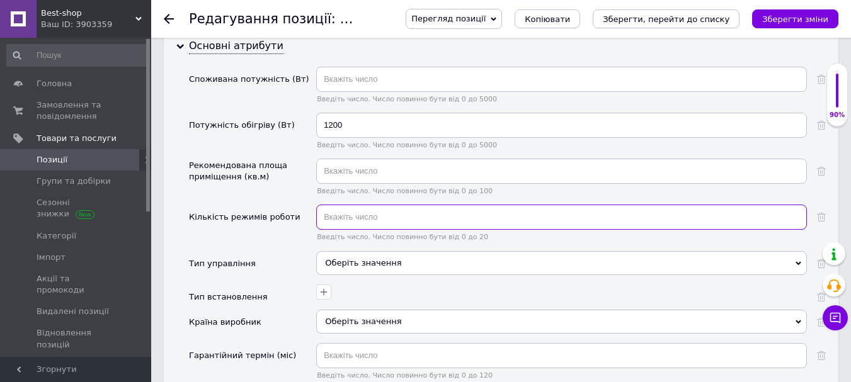
click at [362, 205] on input "text" at bounding box center [561, 217] width 491 height 25
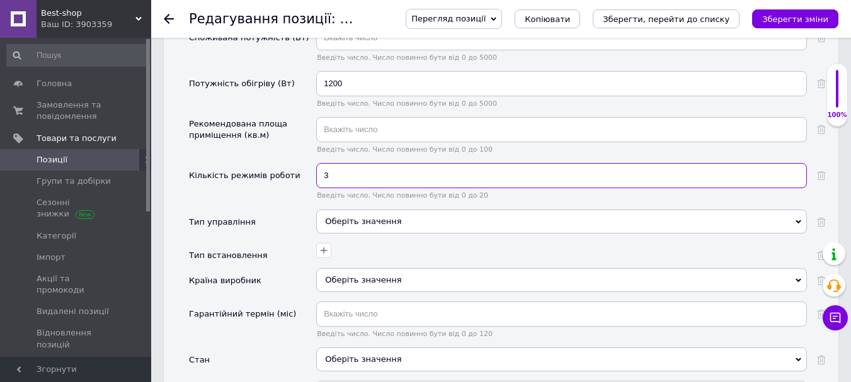
scroll to position [1701, 0]
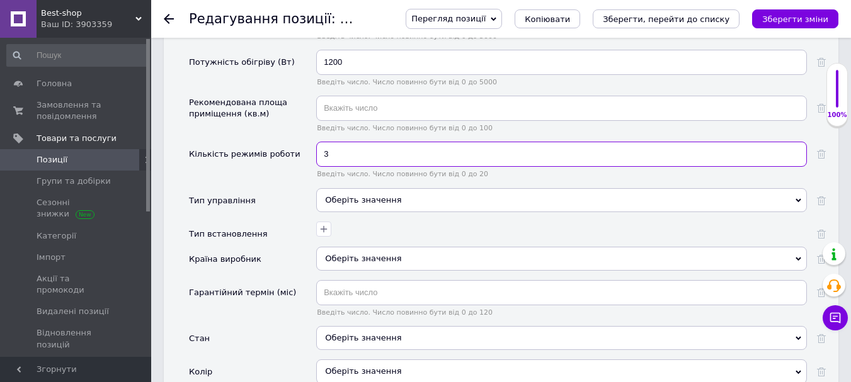
type input "3"
click at [369, 188] on div "Оберіть значення" at bounding box center [561, 200] width 491 height 24
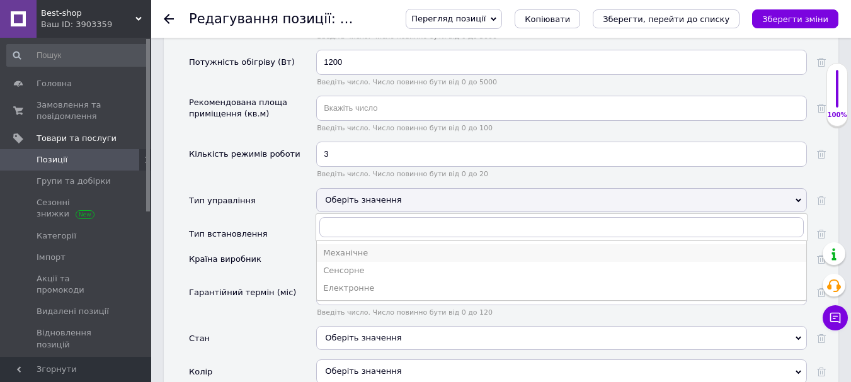
click at [365, 248] on div "Механічне" at bounding box center [561, 253] width 477 height 11
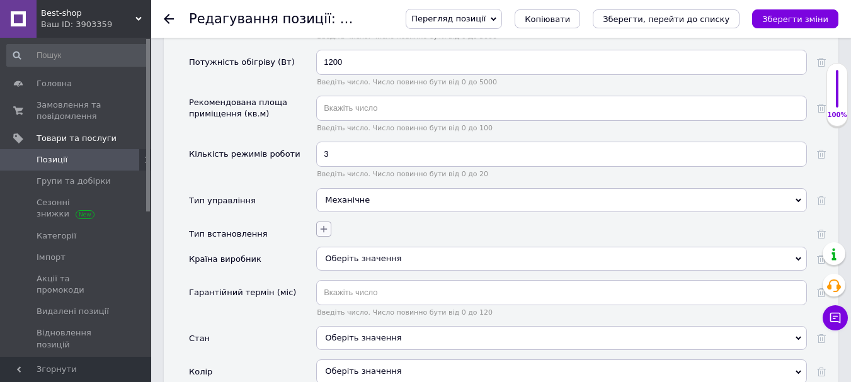
click at [326, 224] on icon "button" at bounding box center [324, 229] width 10 height 10
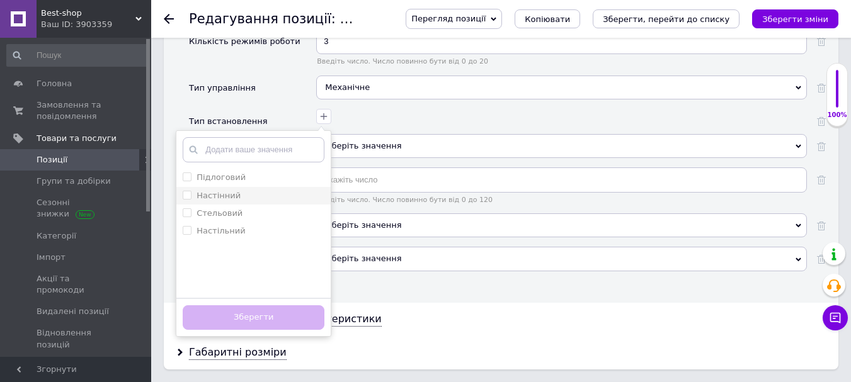
scroll to position [1827, 0]
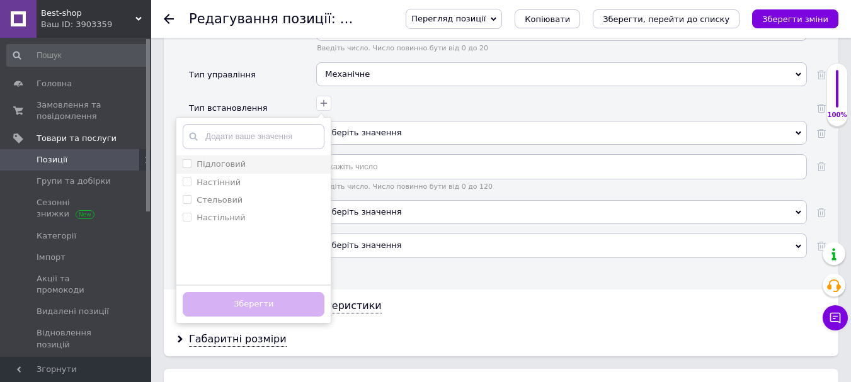
click at [267, 159] on div "Підлоговий" at bounding box center [254, 164] width 142 height 11
checkbox input "true"
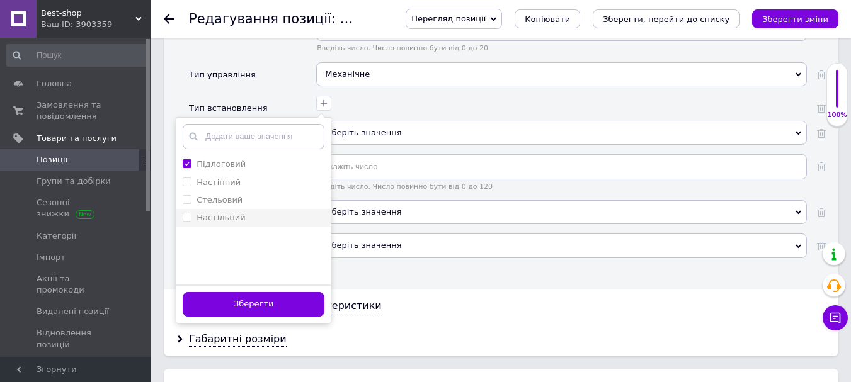
click at [253, 212] on div "Настільний" at bounding box center [254, 217] width 142 height 11
checkbox input "true"
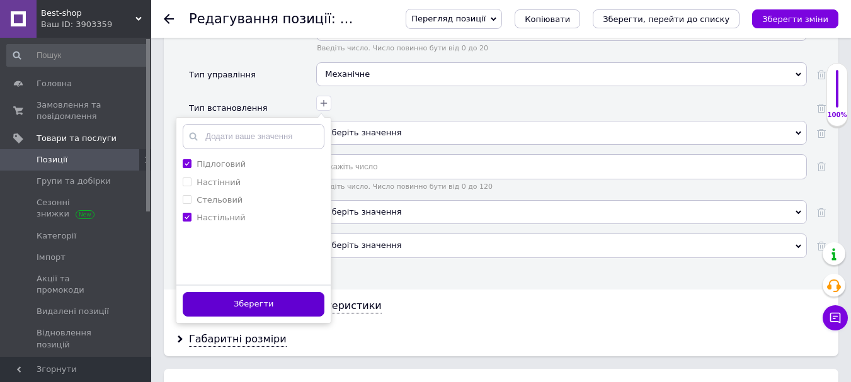
click at [253, 293] on button "Зберегти" at bounding box center [254, 304] width 142 height 25
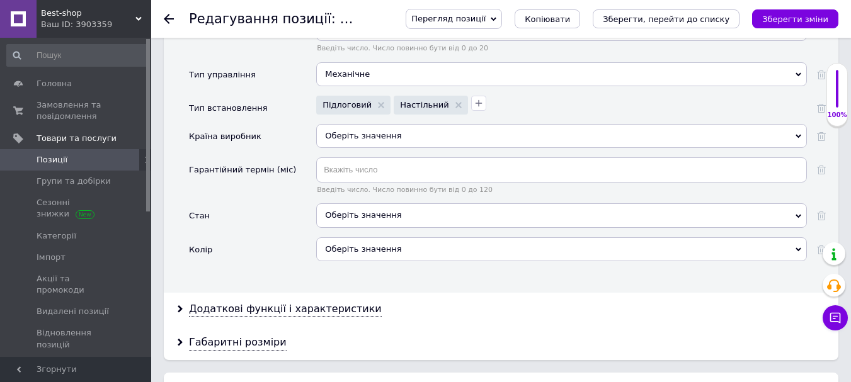
click at [356, 124] on div "Оберіть значення" at bounding box center [561, 136] width 491 height 24
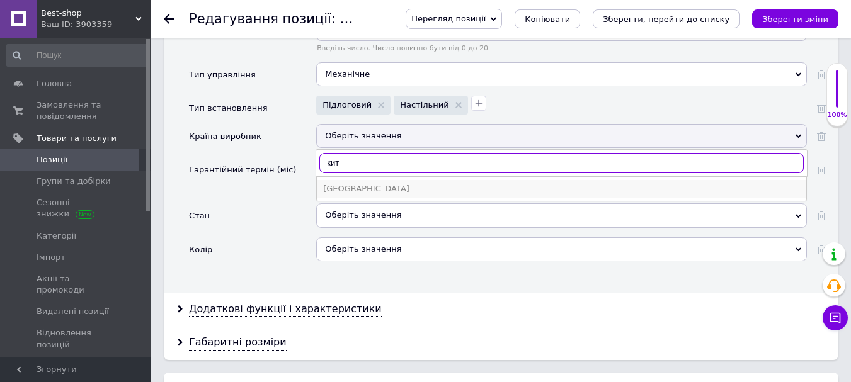
type input "кит"
click at [350, 183] on div "[GEOGRAPHIC_DATA]" at bounding box center [561, 188] width 477 height 11
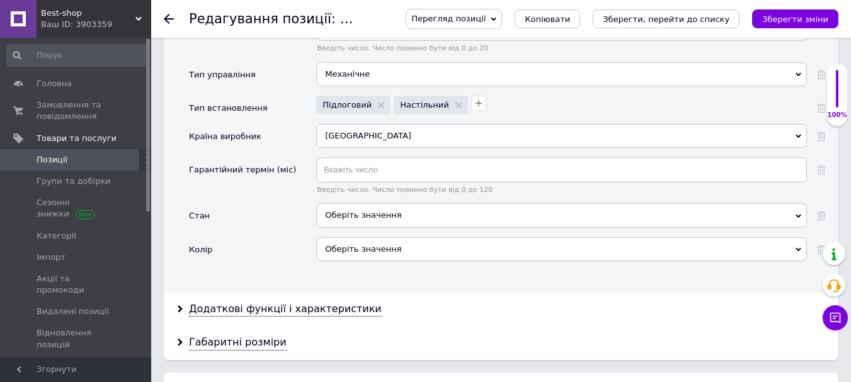
click at [349, 207] on div "Оберіть значення" at bounding box center [561, 216] width 491 height 24
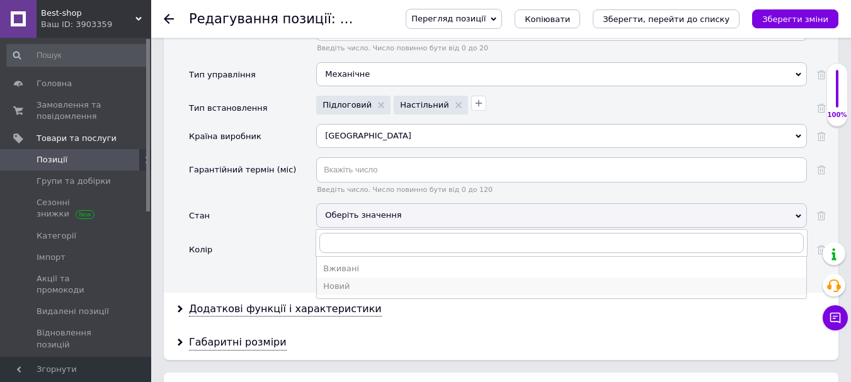
click at [339, 281] on div "Новий" at bounding box center [561, 286] width 477 height 11
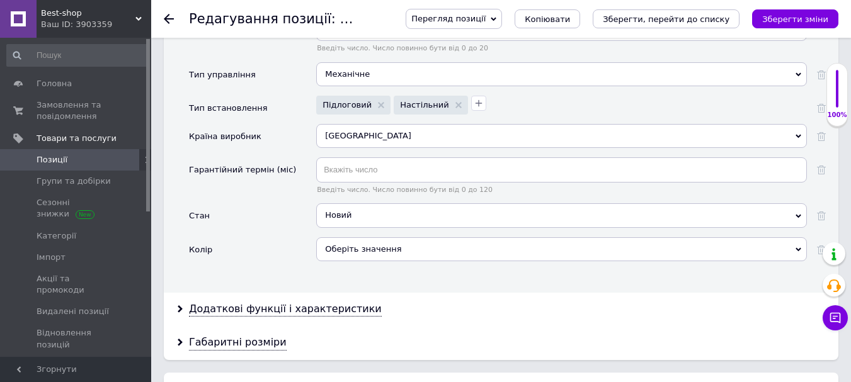
click at [339, 239] on div "Оберіть значення" at bounding box center [561, 250] width 491 height 24
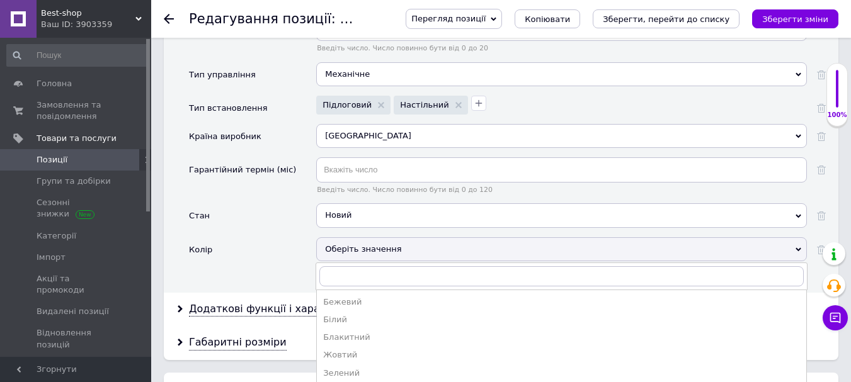
click at [285, 252] on div "Колір" at bounding box center [252, 254] width 127 height 33
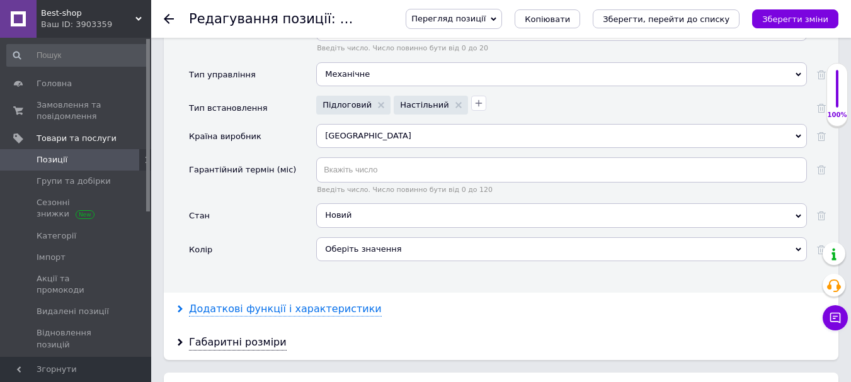
click at [273, 302] on div "Додаткові функції і характеристики" at bounding box center [285, 309] width 193 height 14
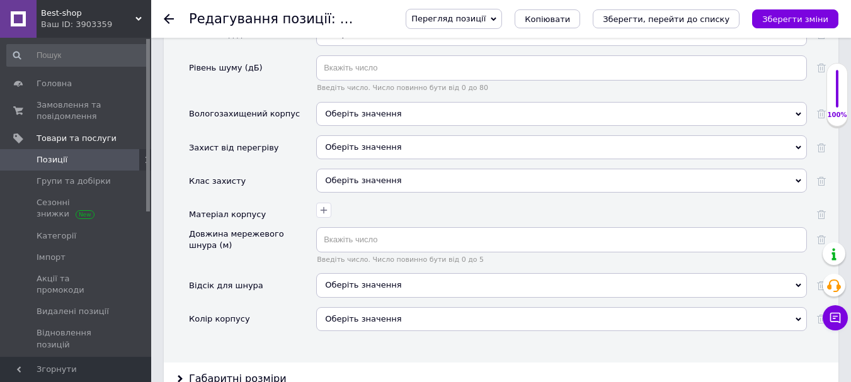
scroll to position [2898, 0]
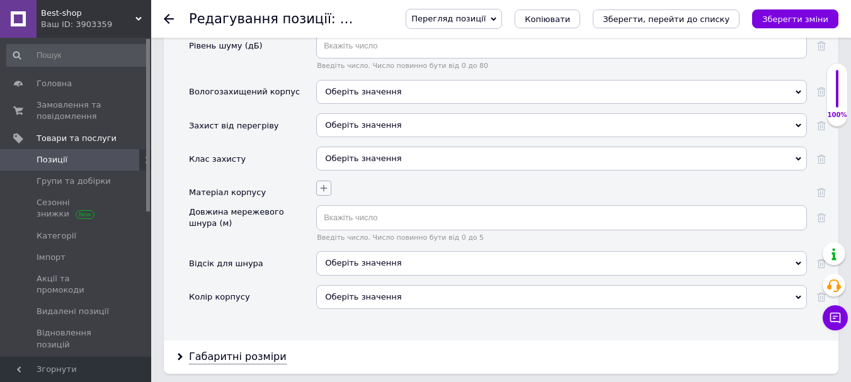
click at [317, 181] on button "button" at bounding box center [323, 188] width 15 height 15
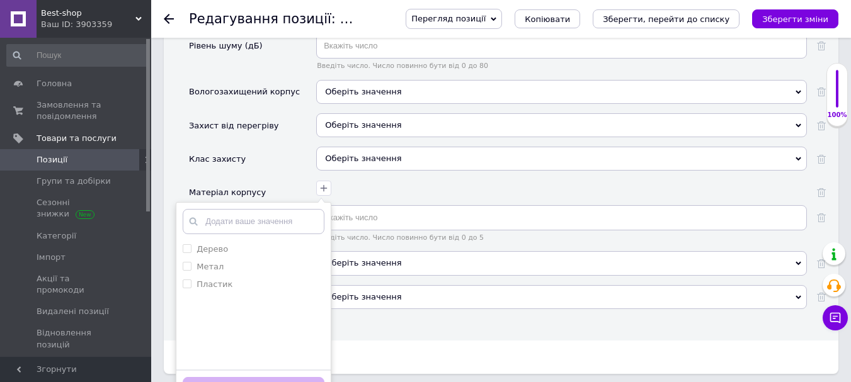
click at [345, 120] on span "Оберіть значення" at bounding box center [363, 124] width 76 height 9
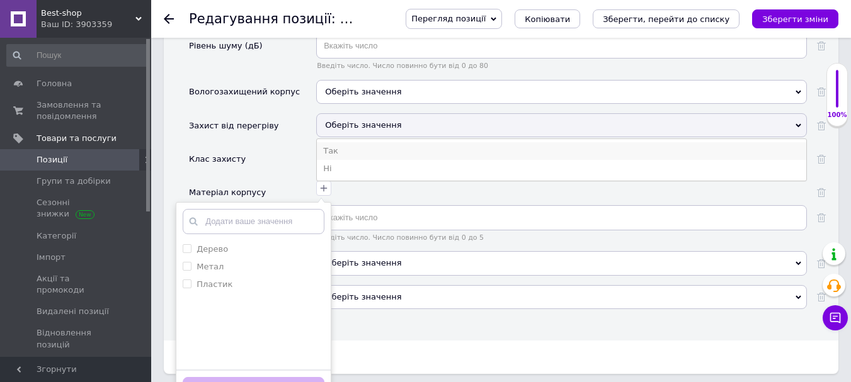
click at [340, 142] on li "Так" at bounding box center [562, 151] width 490 height 18
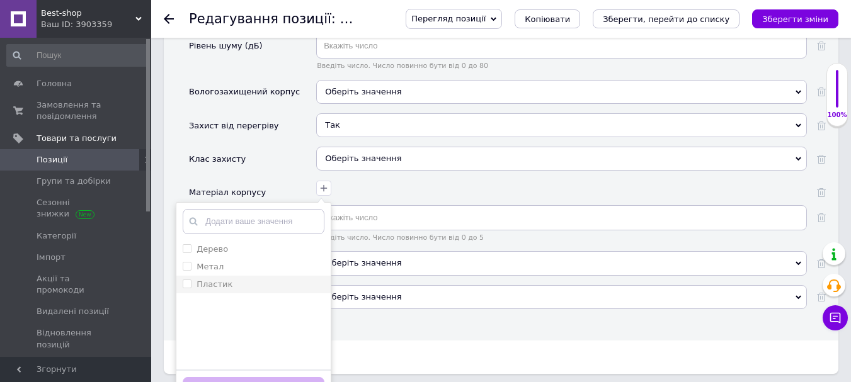
click at [227, 279] on div "Пластик" at bounding box center [254, 284] width 142 height 11
checkbox input "true"
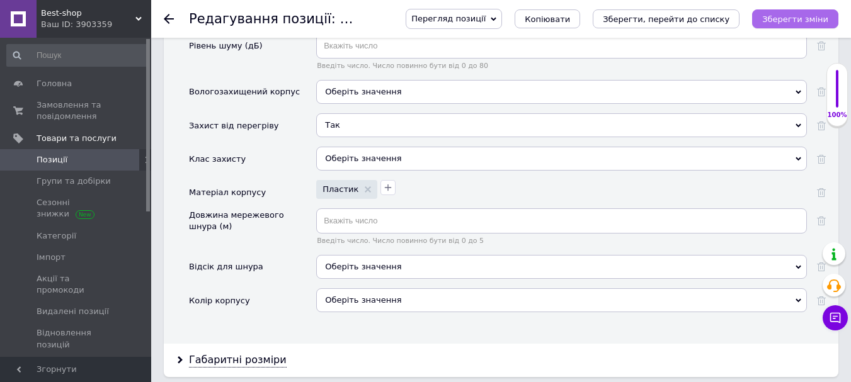
click at [805, 16] on icon "Зберегти зміни" at bounding box center [795, 18] width 66 height 9
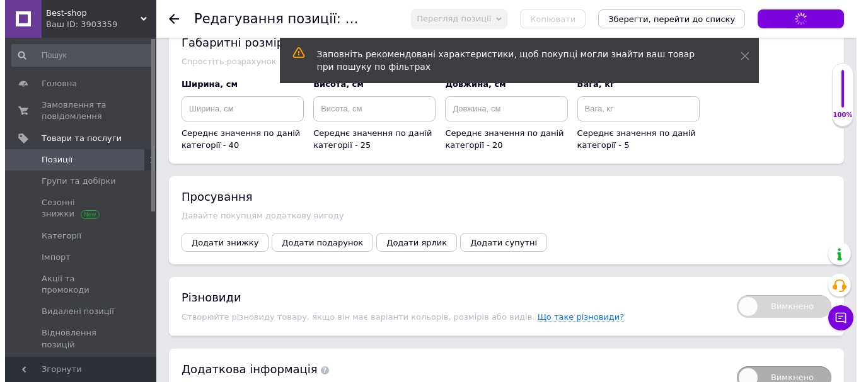
scroll to position [3453, 0]
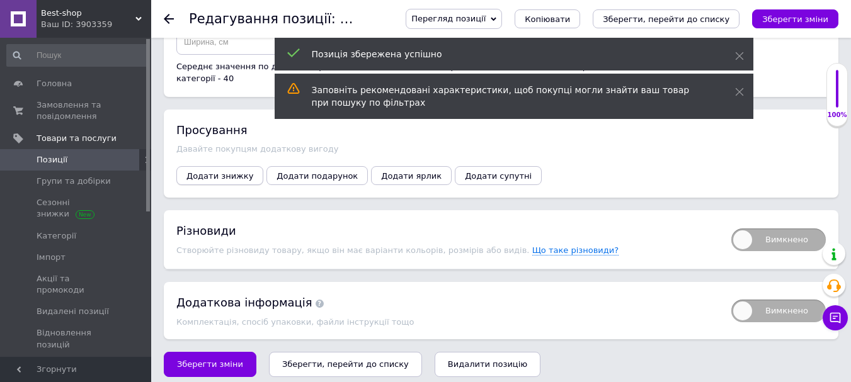
click at [202, 171] on span "Додати знижку" at bounding box center [220, 175] width 67 height 9
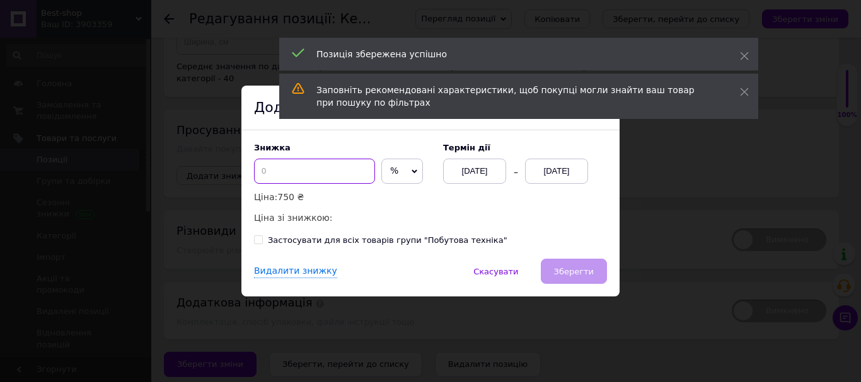
click at [353, 167] on input at bounding box center [314, 171] width 121 height 25
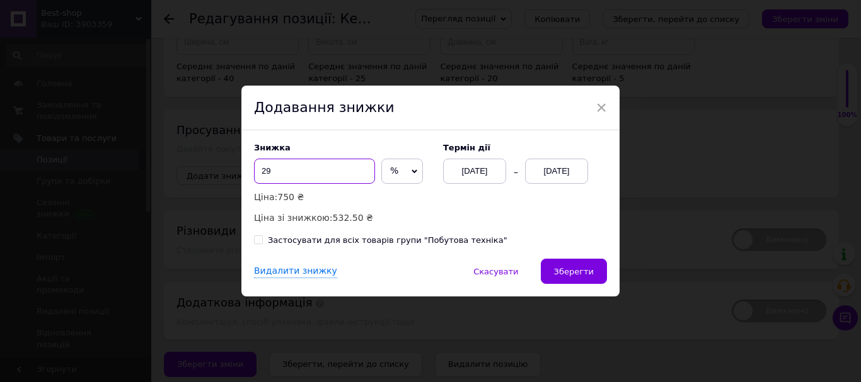
type input "2"
type input "32"
click at [546, 170] on div "[DATE]" at bounding box center [556, 171] width 63 height 25
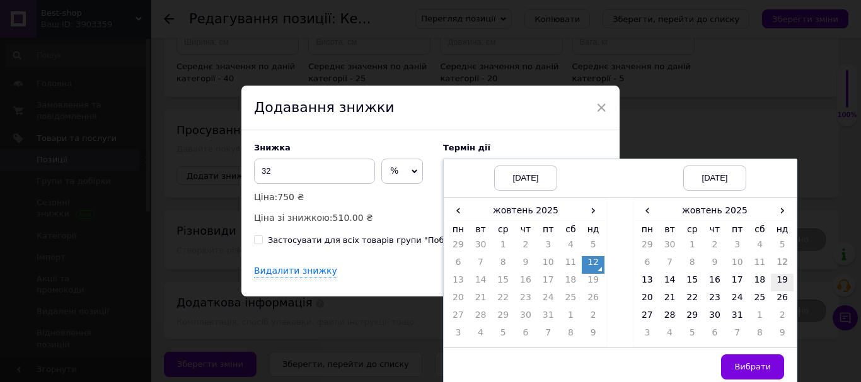
click at [786, 285] on td "19" at bounding box center [782, 283] width 23 height 18
click at [759, 360] on button "Вибрати" at bounding box center [752, 367] width 63 height 25
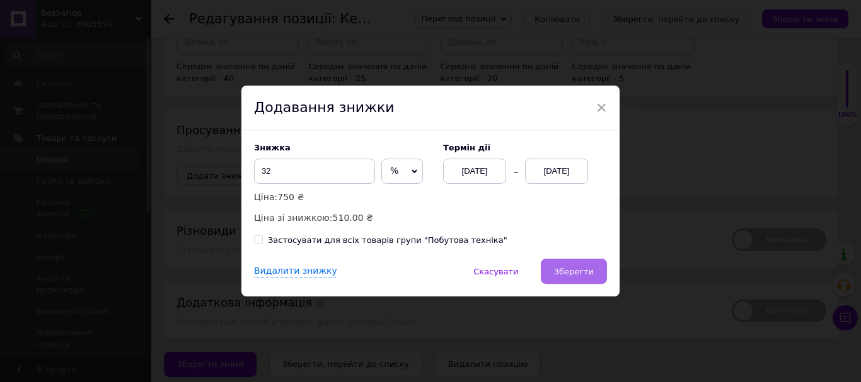
click at [594, 268] on button "Зберегти" at bounding box center [574, 271] width 66 height 25
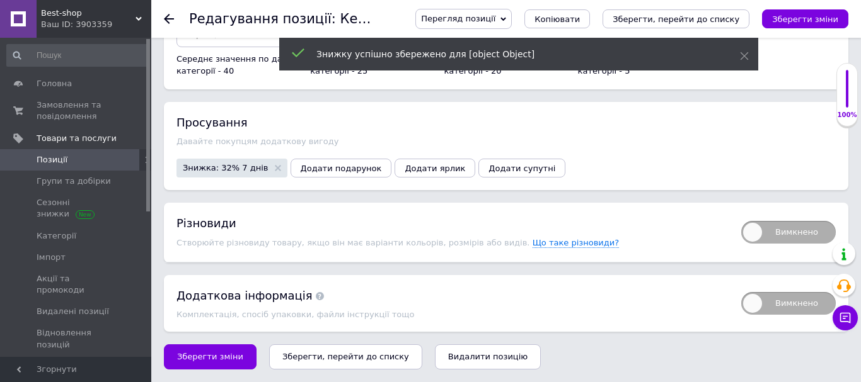
scroll to position [3442, 0]
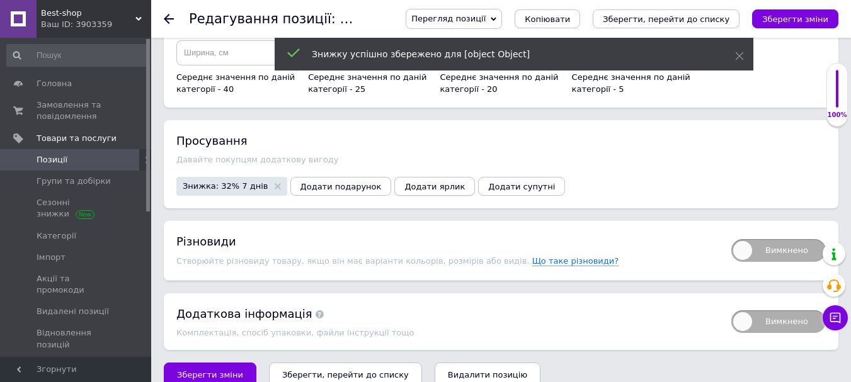
click at [405, 182] on span "Додати ярлик" at bounding box center [435, 186] width 60 height 9
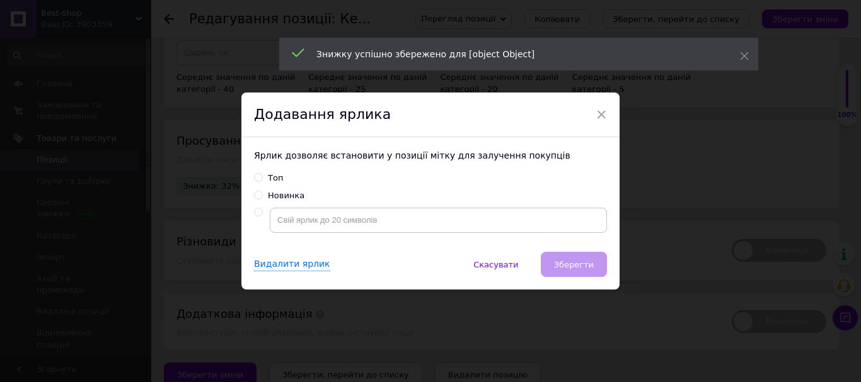
drag, startPoint x: 254, startPoint y: 176, endPoint x: 398, endPoint y: 207, distance: 147.7
click at [255, 176] on input "Топ" at bounding box center [258, 177] width 8 height 8
radio input "true"
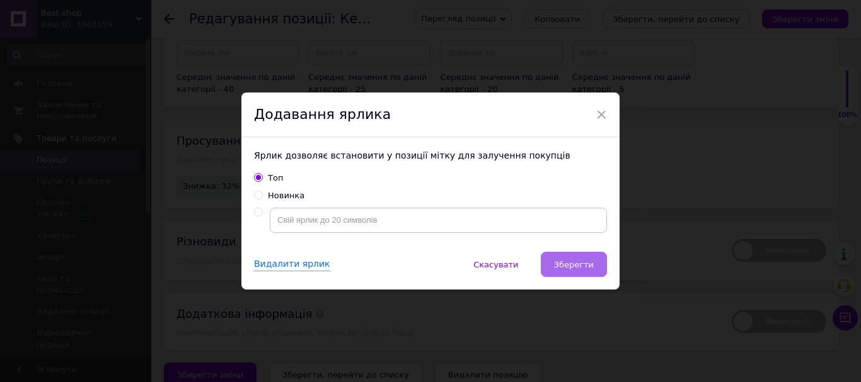
click at [577, 265] on span "Зберегти" at bounding box center [574, 264] width 40 height 9
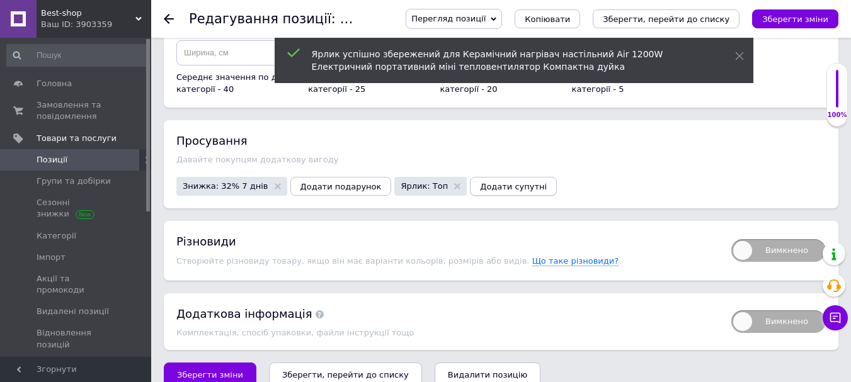
click at [488, 182] on span "Додати супутні" at bounding box center [513, 186] width 67 height 9
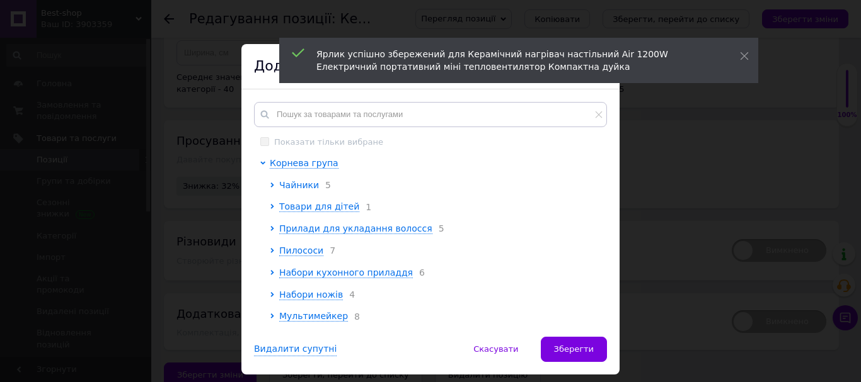
click at [294, 187] on span "Чайники" at bounding box center [299, 185] width 40 height 10
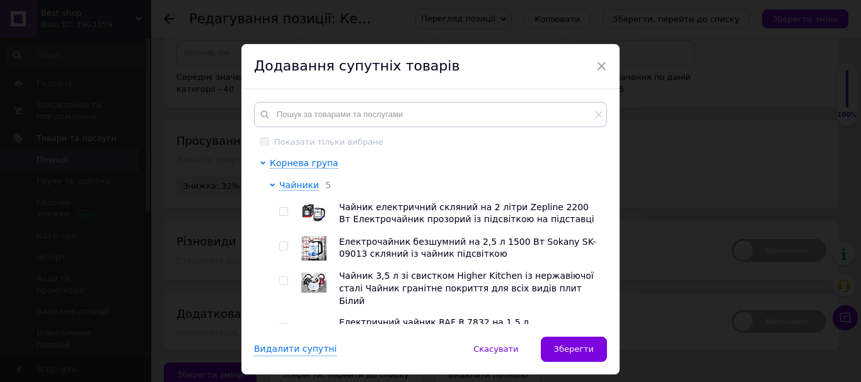
click at [279, 211] on input "checkbox" at bounding box center [283, 212] width 8 height 8
checkbox input "true"
click at [282, 241] on div at bounding box center [285, 248] width 13 height 25
drag, startPoint x: 282, startPoint y: 246, endPoint x: 282, endPoint y: 261, distance: 15.1
click at [282, 249] on input "checkbox" at bounding box center [283, 247] width 8 height 8
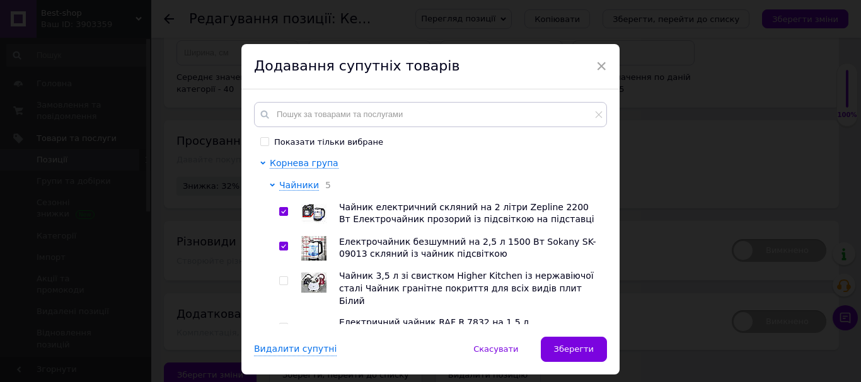
checkbox input "true"
click at [281, 283] on input "checkbox" at bounding box center [283, 281] width 8 height 8
checkbox input "true"
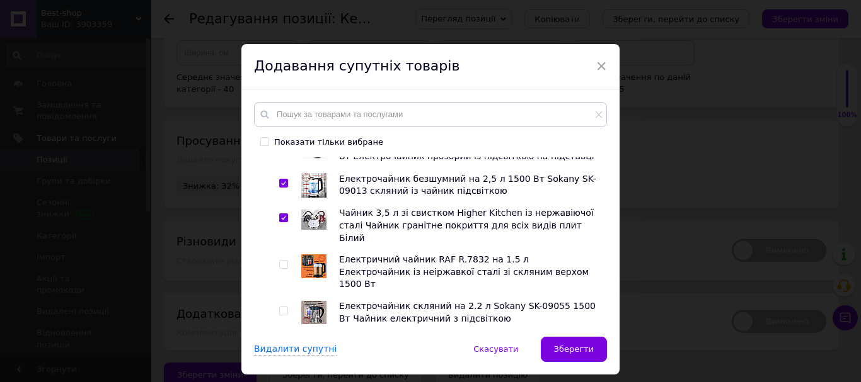
click at [281, 261] on input "checkbox" at bounding box center [283, 265] width 8 height 8
checkbox input "true"
click at [280, 307] on input "checkbox" at bounding box center [283, 311] width 8 height 8
checkbox input "true"
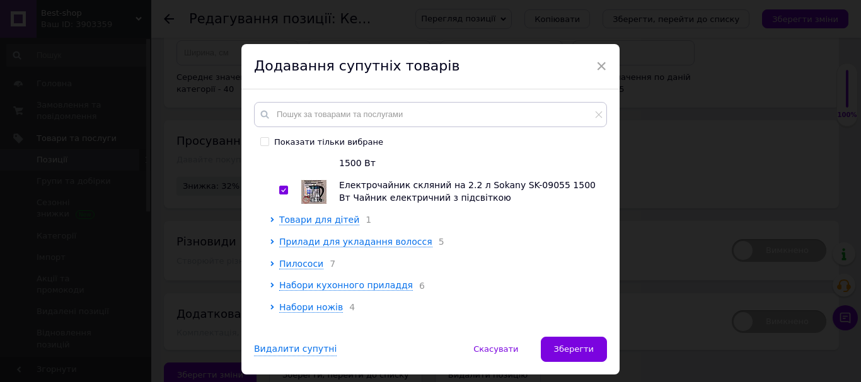
scroll to position [189, 0]
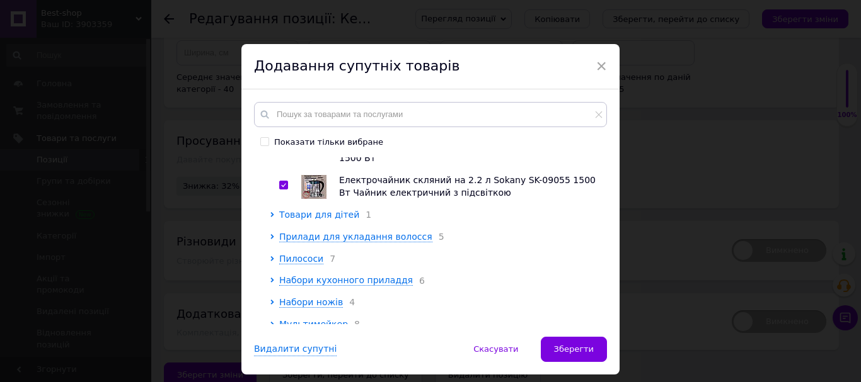
click at [316, 210] on span "Товари для дітей" at bounding box center [319, 215] width 80 height 10
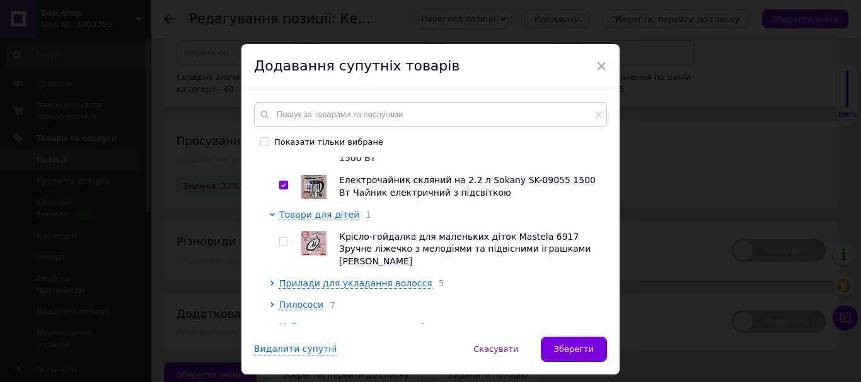
click at [279, 238] on input "checkbox" at bounding box center [283, 242] width 8 height 8
checkbox input "true"
click at [318, 278] on span "Прилади для укладання волосся" at bounding box center [355, 283] width 153 height 10
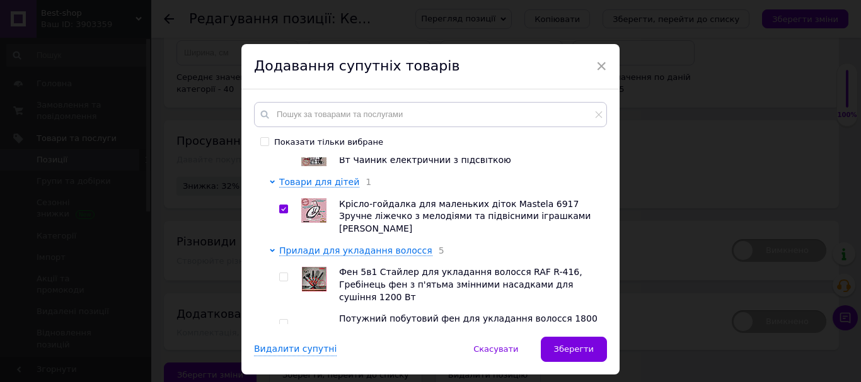
scroll to position [252, 0]
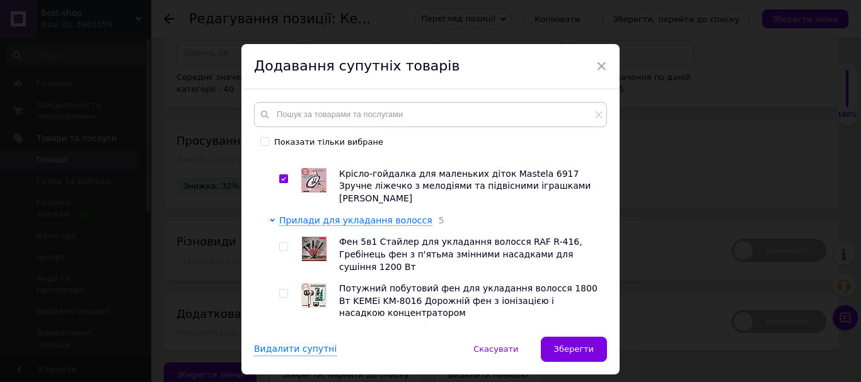
click at [284, 243] on input "checkbox" at bounding box center [283, 247] width 8 height 8
checkbox input "true"
click at [282, 290] on input "checkbox" at bounding box center [283, 294] width 8 height 8
checkbox input "true"
click at [282, 336] on input "checkbox" at bounding box center [283, 340] width 8 height 8
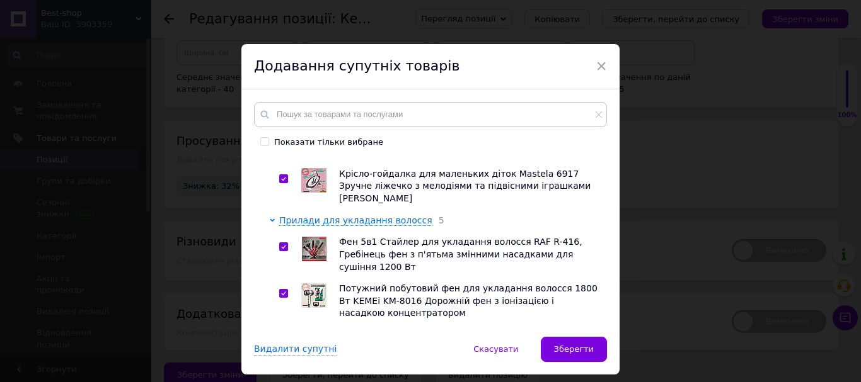
checkbox input "true"
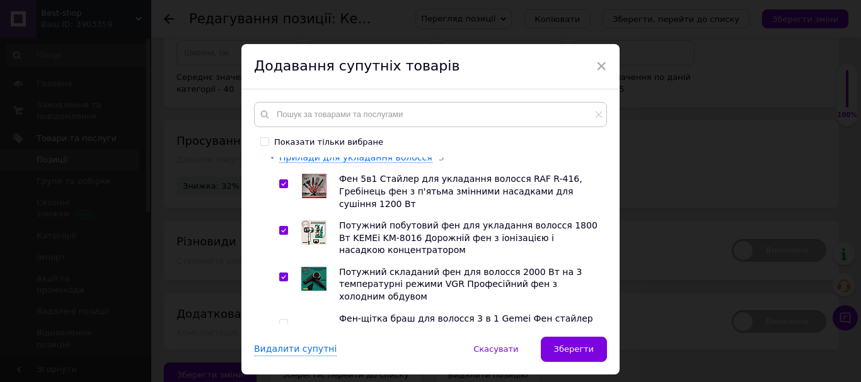
scroll to position [378, 0]
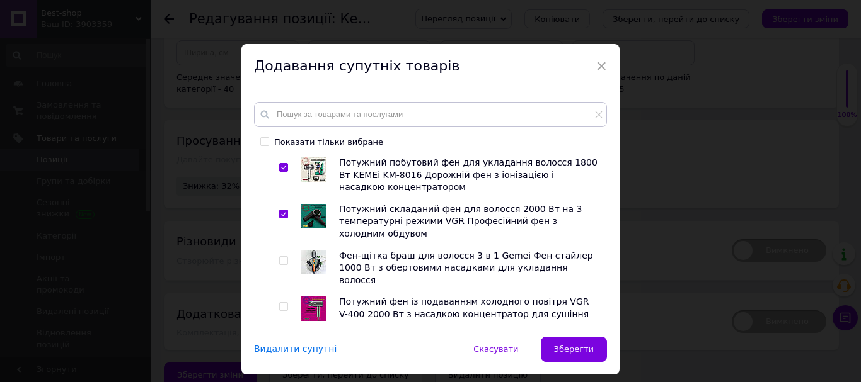
click at [284, 303] on input "checkbox" at bounding box center [283, 307] width 8 height 8
checkbox input "true"
click at [282, 257] on input "checkbox" at bounding box center [283, 261] width 8 height 8
checkbox input "true"
click at [288, 343] on span "Пилососи" at bounding box center [301, 348] width 44 height 10
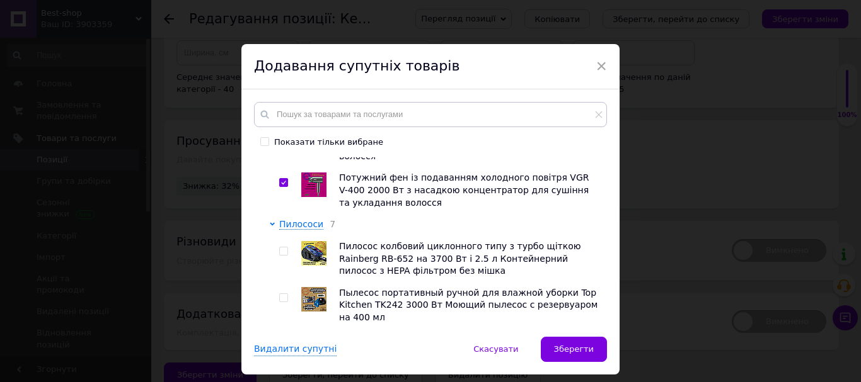
scroll to position [504, 0]
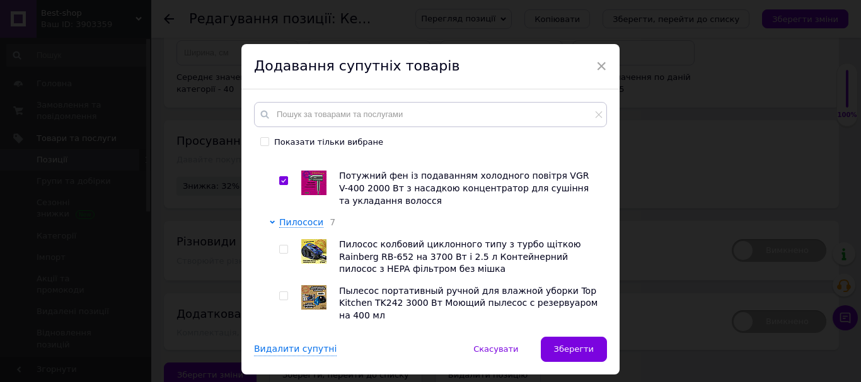
click at [280, 246] on input "checkbox" at bounding box center [283, 250] width 8 height 8
checkbox input "true"
click at [279, 292] on input "checkbox" at bounding box center [283, 296] width 8 height 8
checkbox input "true"
click at [279, 339] on input "checkbox" at bounding box center [283, 343] width 8 height 8
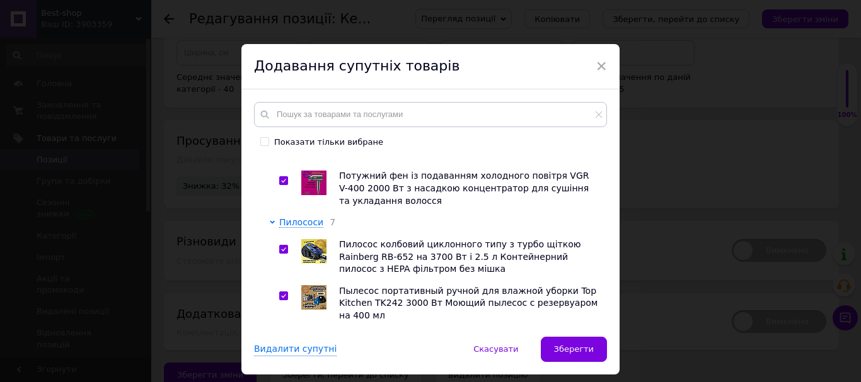
checkbox input "true"
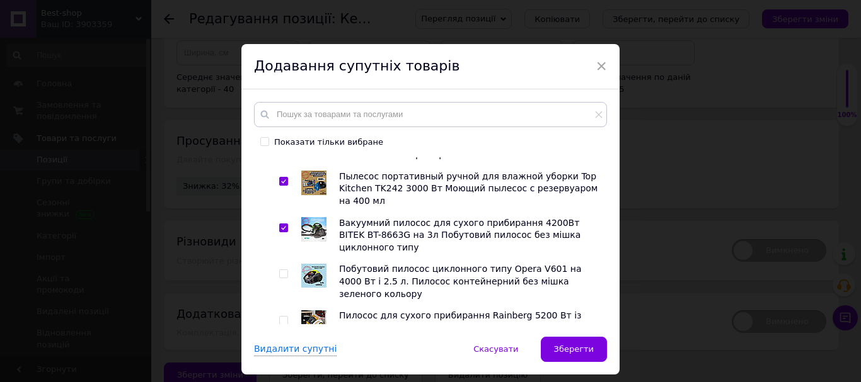
scroll to position [630, 0]
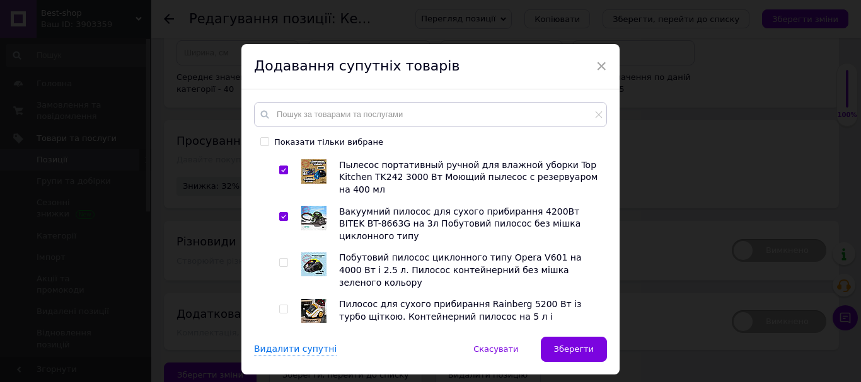
click at [282, 259] on input "checkbox" at bounding box center [283, 263] width 8 height 8
checkbox input "true"
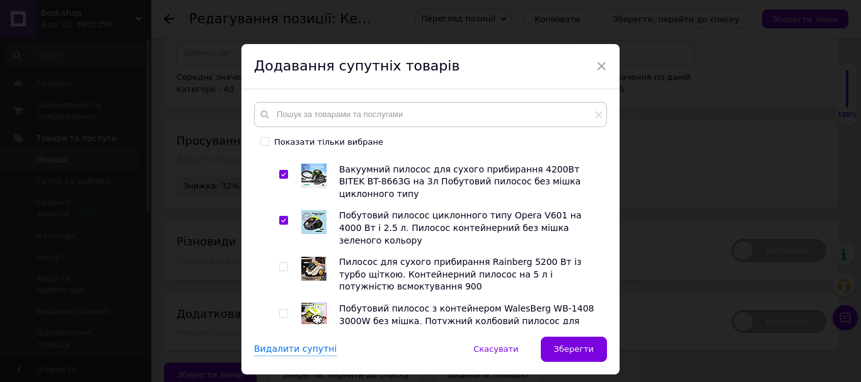
scroll to position [693, 0]
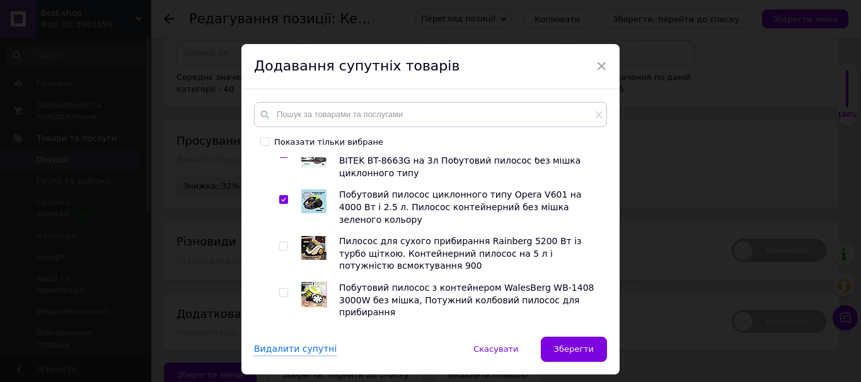
click at [280, 336] on input "checkbox" at bounding box center [283, 340] width 8 height 8
checkbox input "true"
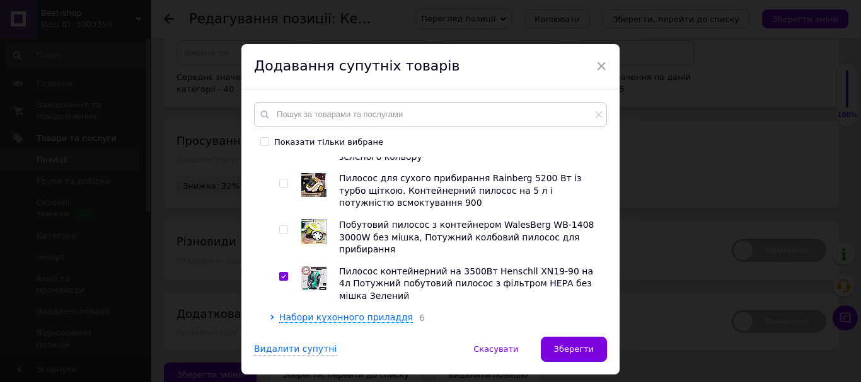
click at [325, 335] on span "Набори ножів" at bounding box center [311, 340] width 64 height 10
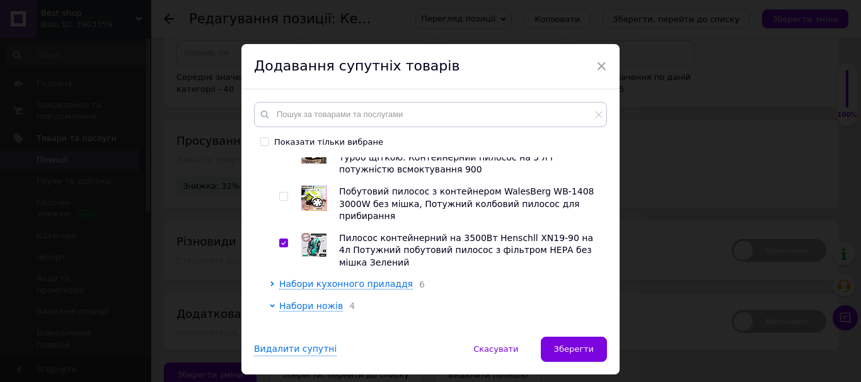
scroll to position [819, 0]
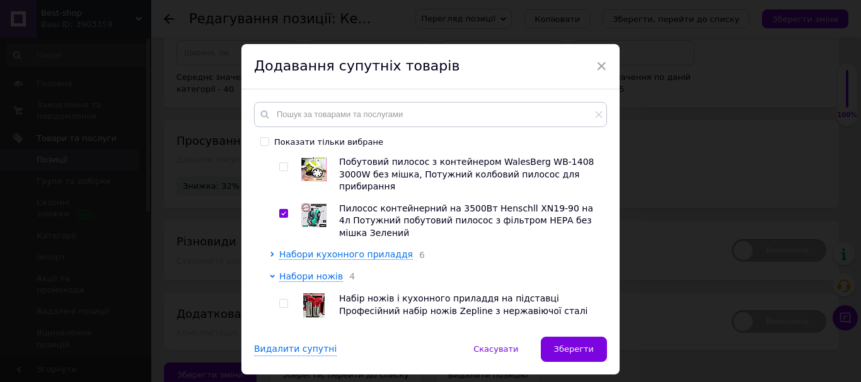
click at [284, 300] on input "checkbox" at bounding box center [283, 304] width 8 height 8
checkbox input "true"
click at [282, 335] on input "checkbox" at bounding box center [283, 339] width 8 height 8
checkbox input "true"
click at [279, 381] on input "checkbox" at bounding box center [283, 385] width 8 height 8
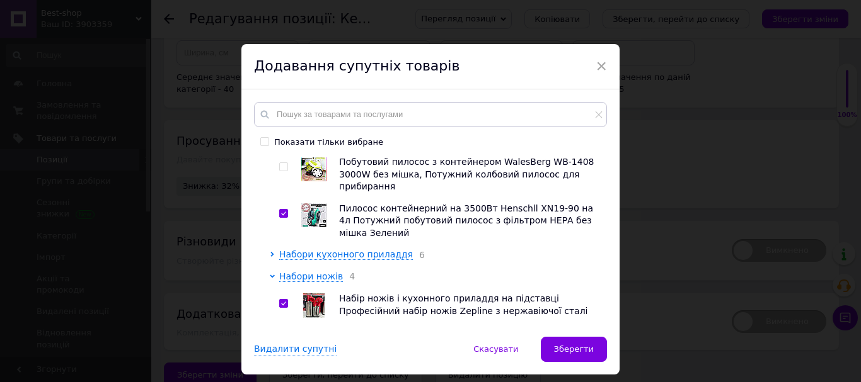
checkbox input "true"
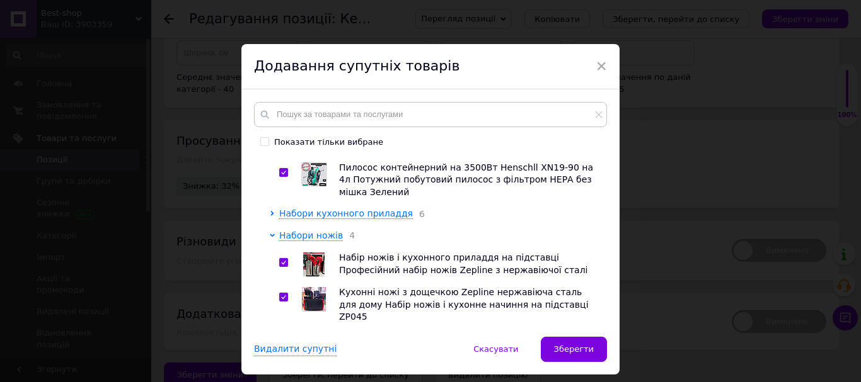
scroll to position [882, 0]
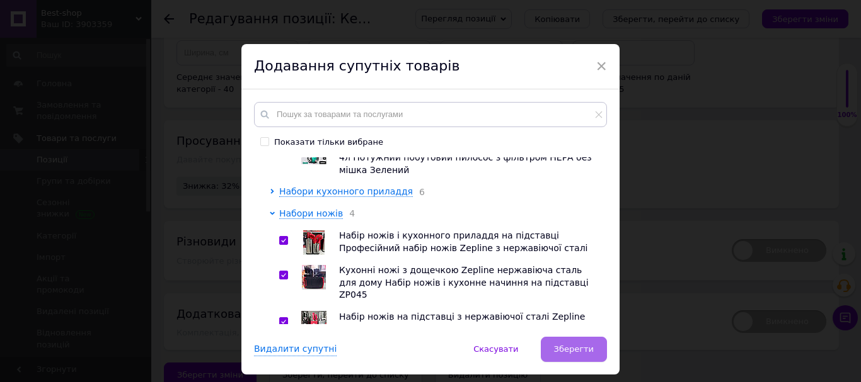
click at [558, 348] on span "Зберегти" at bounding box center [574, 349] width 40 height 9
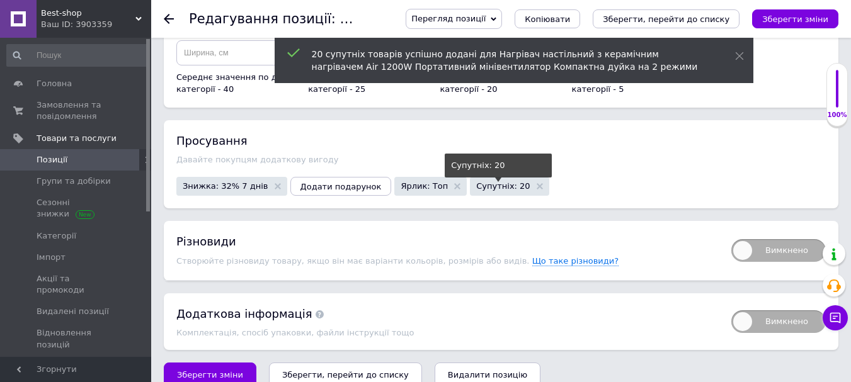
click at [476, 182] on span "Супутніх: 20" at bounding box center [503, 186] width 54 height 8
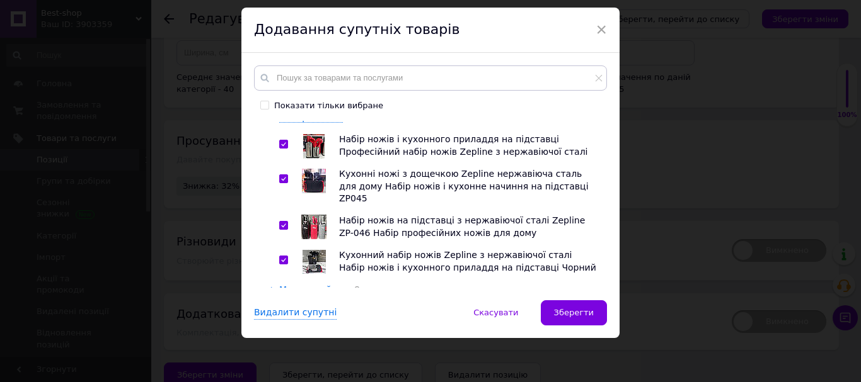
scroll to position [945, 0]
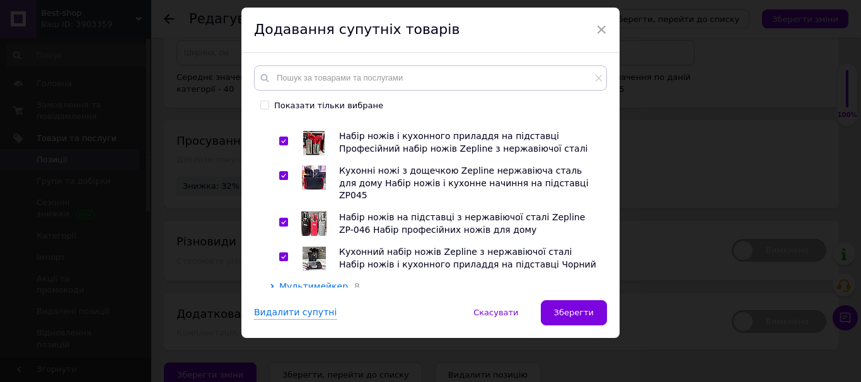
click at [312, 282] on span "Мультимейкер" at bounding box center [313, 287] width 69 height 10
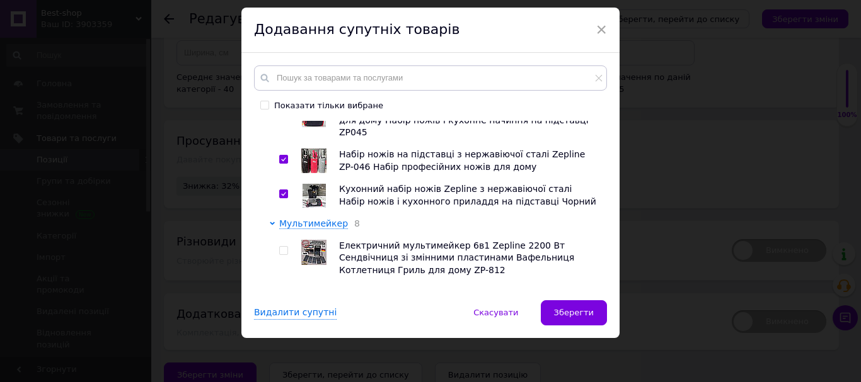
click at [283, 247] on input "checkbox" at bounding box center [283, 251] width 8 height 8
checkbox input "true"
click at [282, 293] on input "checkbox" at bounding box center [283, 297] width 8 height 8
checkbox input "true"
click at [285, 339] on span at bounding box center [283, 343] width 9 height 9
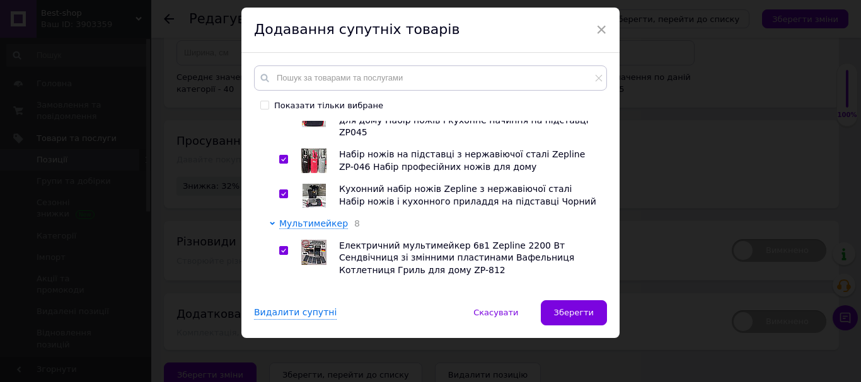
click at [285, 340] on input "checkbox" at bounding box center [283, 344] width 8 height 8
checkbox input "true"
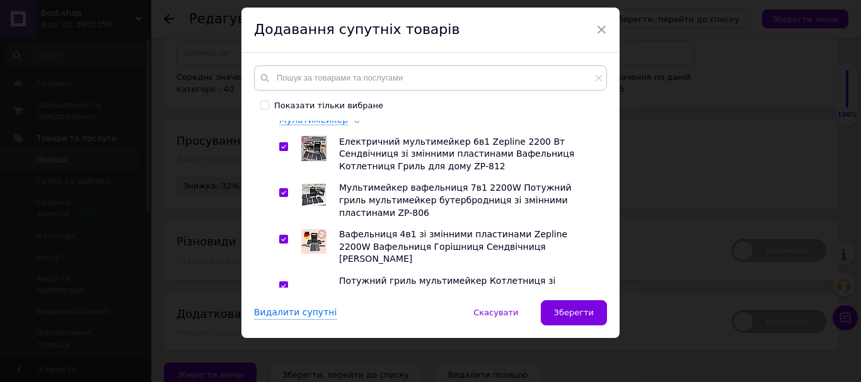
scroll to position [1134, 0]
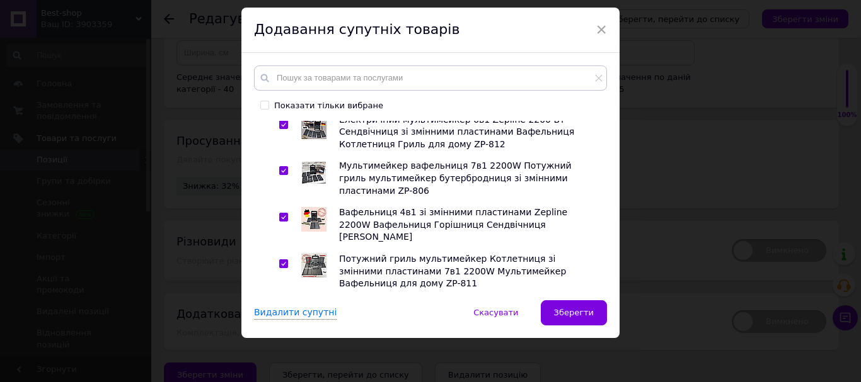
click at [282, 307] on input "checkbox" at bounding box center [283, 311] width 8 height 8
checkbox input "true"
click at [284, 353] on input "checkbox" at bounding box center [283, 357] width 8 height 8
checkbox input "true"
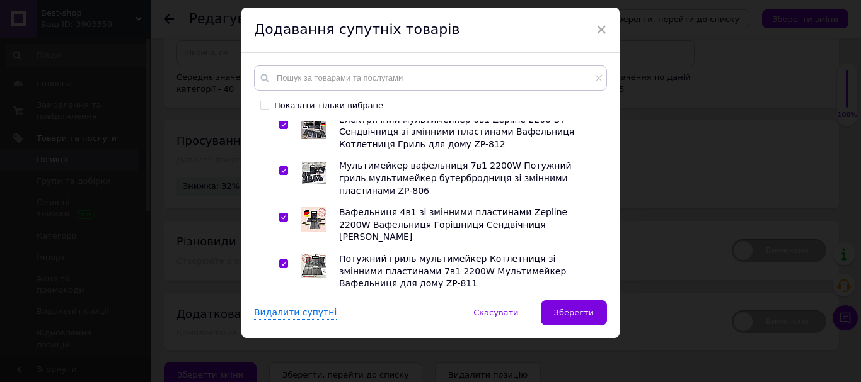
checkbox input "true"
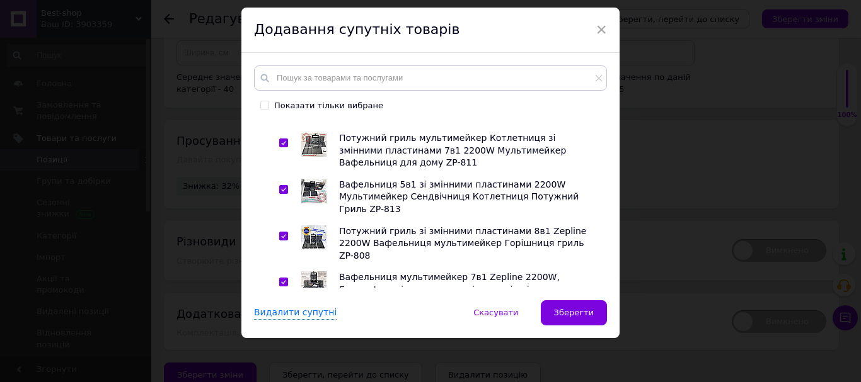
scroll to position [1260, 0]
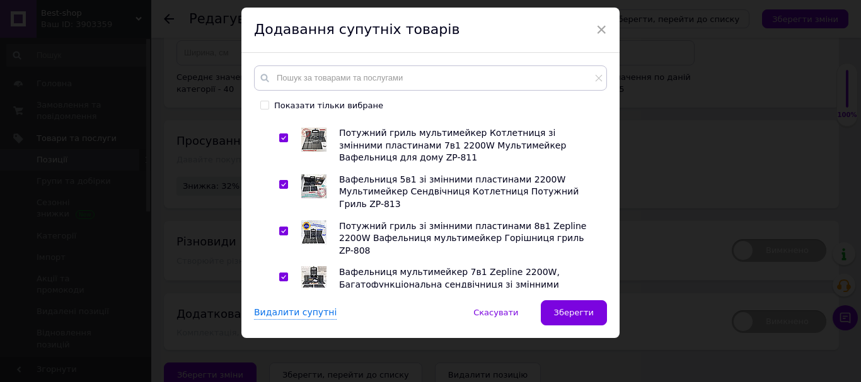
click at [279, 320] on input "checkbox" at bounding box center [283, 324] width 8 height 8
checkbox input "true"
click at [293, 360] on span "Блендери" at bounding box center [302, 365] width 46 height 10
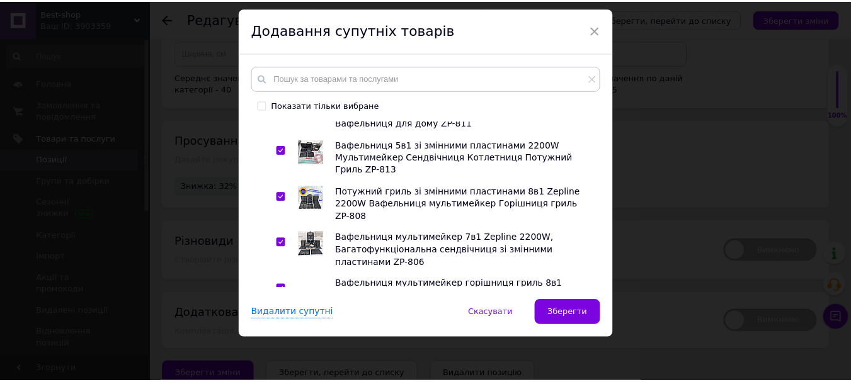
scroll to position [1323, 0]
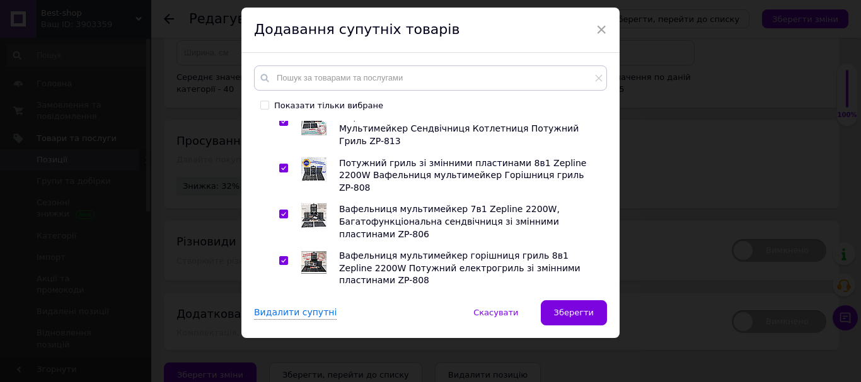
click at [279, 326] on input "checkbox" at bounding box center [283, 330] width 8 height 8
checkbox input "true"
click at [280, 372] on input "checkbox" at bounding box center [283, 376] width 8 height 8
checkbox input "true"
drag, startPoint x: 282, startPoint y: 261, endPoint x: 383, endPoint y: 266, distance: 101.5
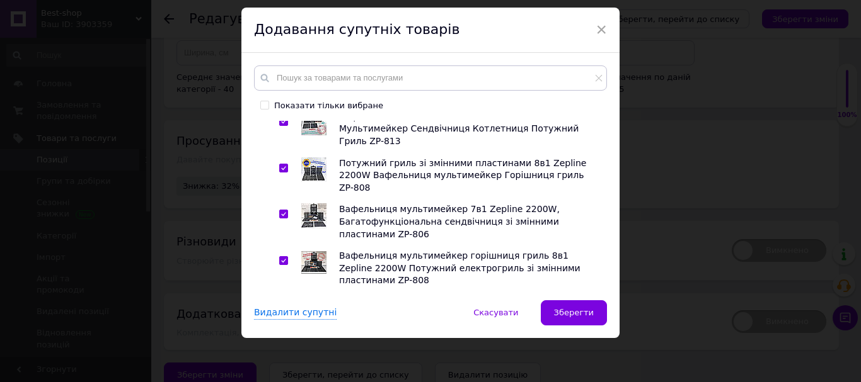
checkbox input "true"
click at [553, 310] on button "Зберегти" at bounding box center [574, 313] width 66 height 25
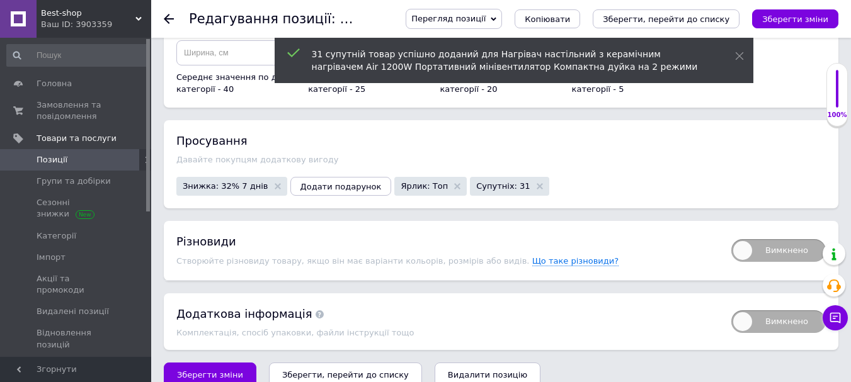
click at [781, 16] on icon "Зберегти зміни" at bounding box center [795, 18] width 66 height 9
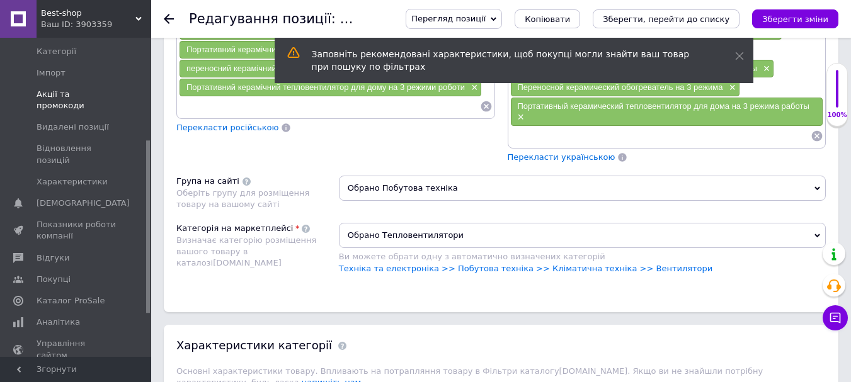
scroll to position [189, 0]
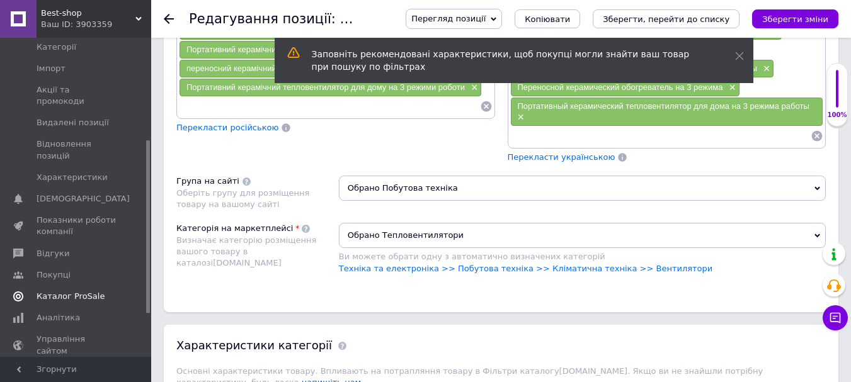
click at [87, 291] on span "Каталог ProSale" at bounding box center [71, 296] width 68 height 11
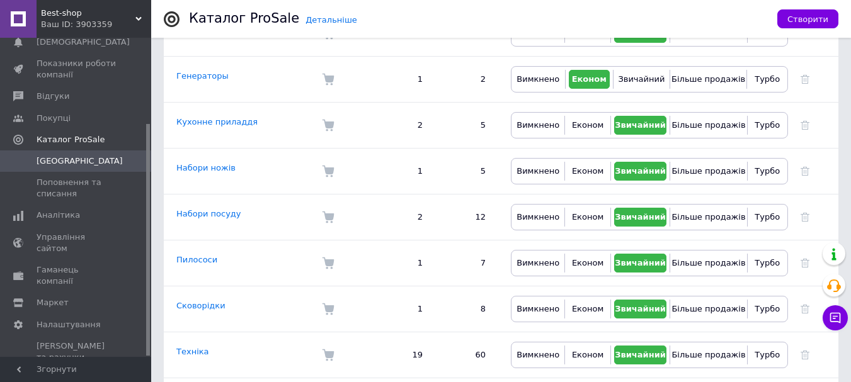
scroll to position [441, 0]
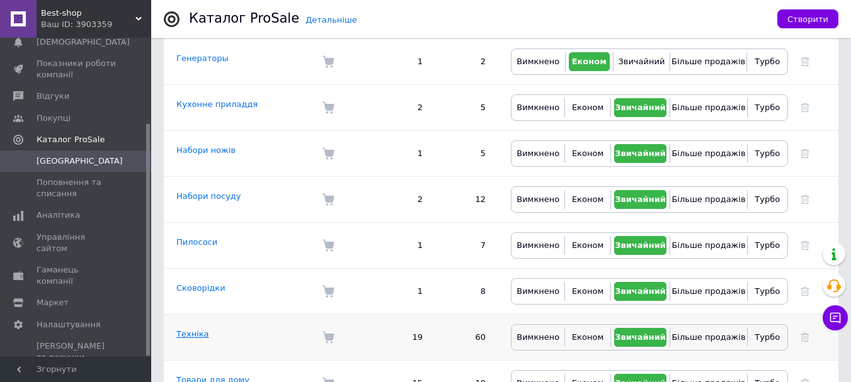
click at [187, 330] on link "Техніка" at bounding box center [192, 334] width 33 height 9
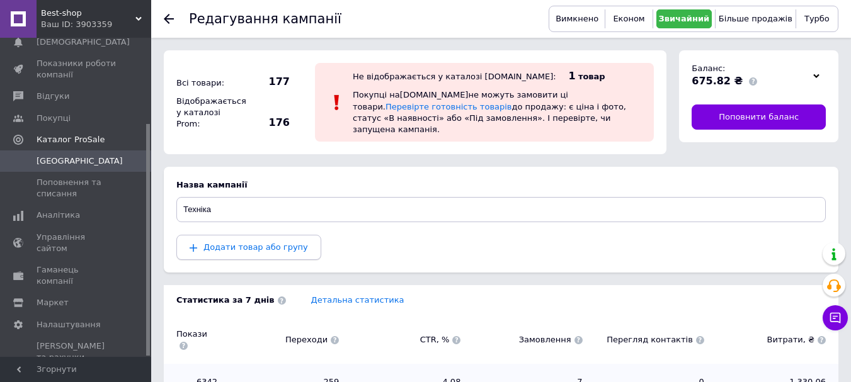
click at [204, 243] on span "Додати товар або групу" at bounding box center [256, 247] width 105 height 9
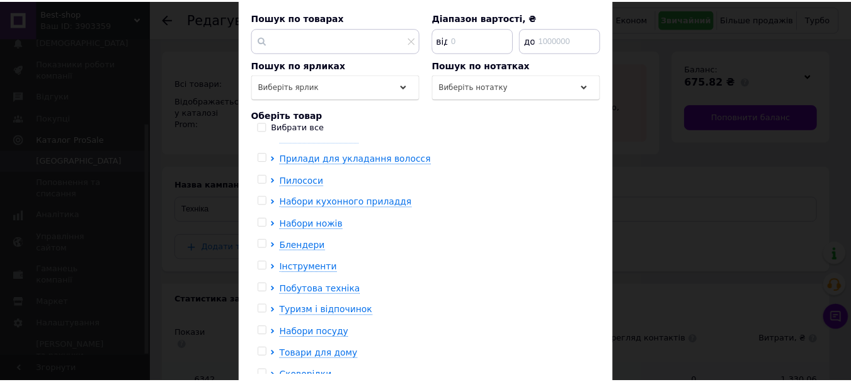
scroll to position [106, 0]
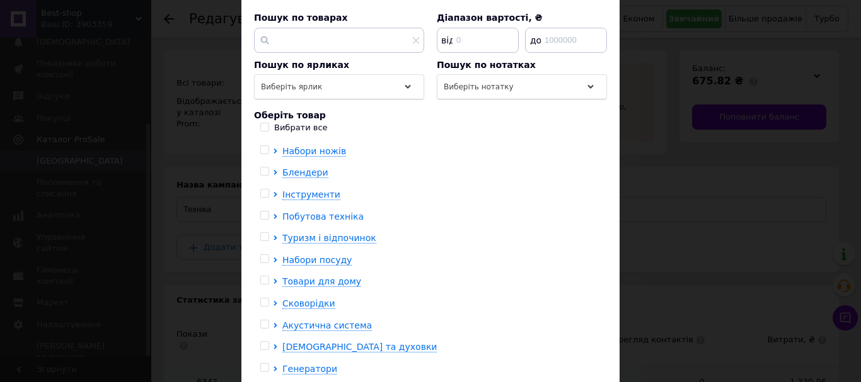
click at [328, 212] on span "Побутова техніка" at bounding box center [322, 217] width 81 height 10
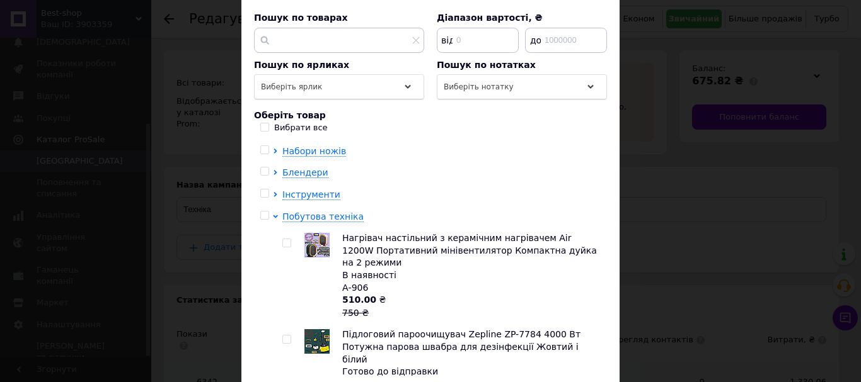
click at [282, 239] on input "checkbox" at bounding box center [286, 243] width 8 height 8
checkbox input "true"
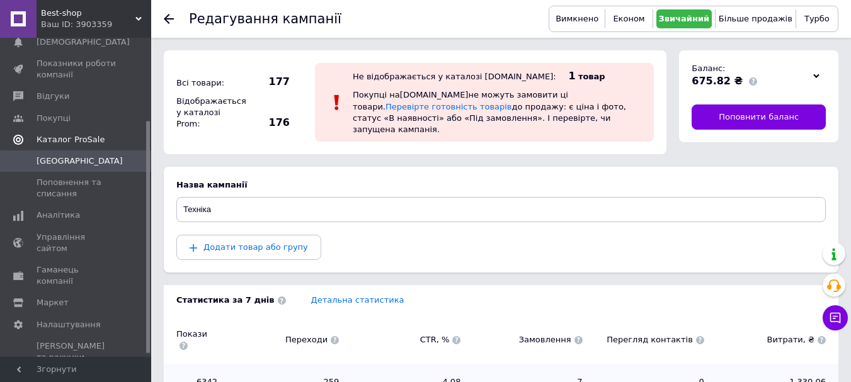
scroll to position [55, 0]
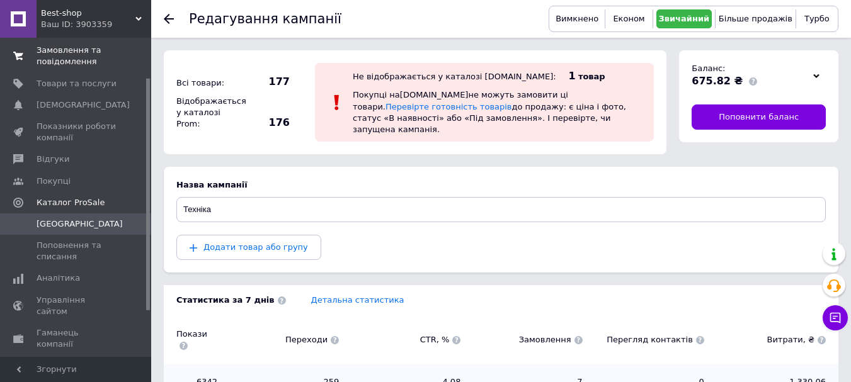
click at [111, 54] on span "Замовлення та повідомлення" at bounding box center [77, 56] width 80 height 23
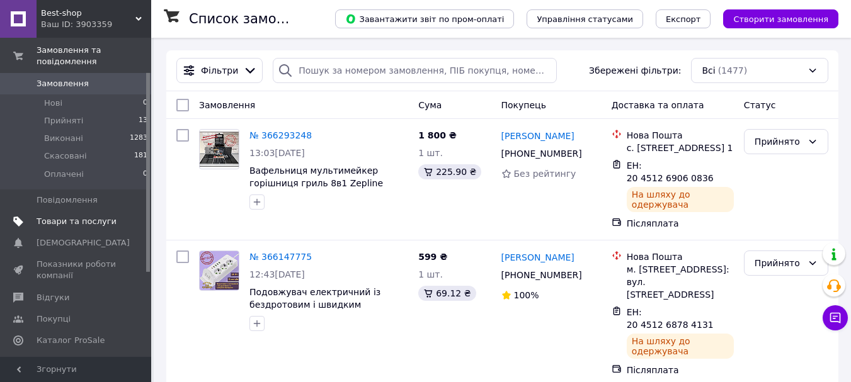
click at [104, 218] on link "Товари та послуги" at bounding box center [77, 221] width 155 height 21
